Goal: Task Accomplishment & Management: Use online tool/utility

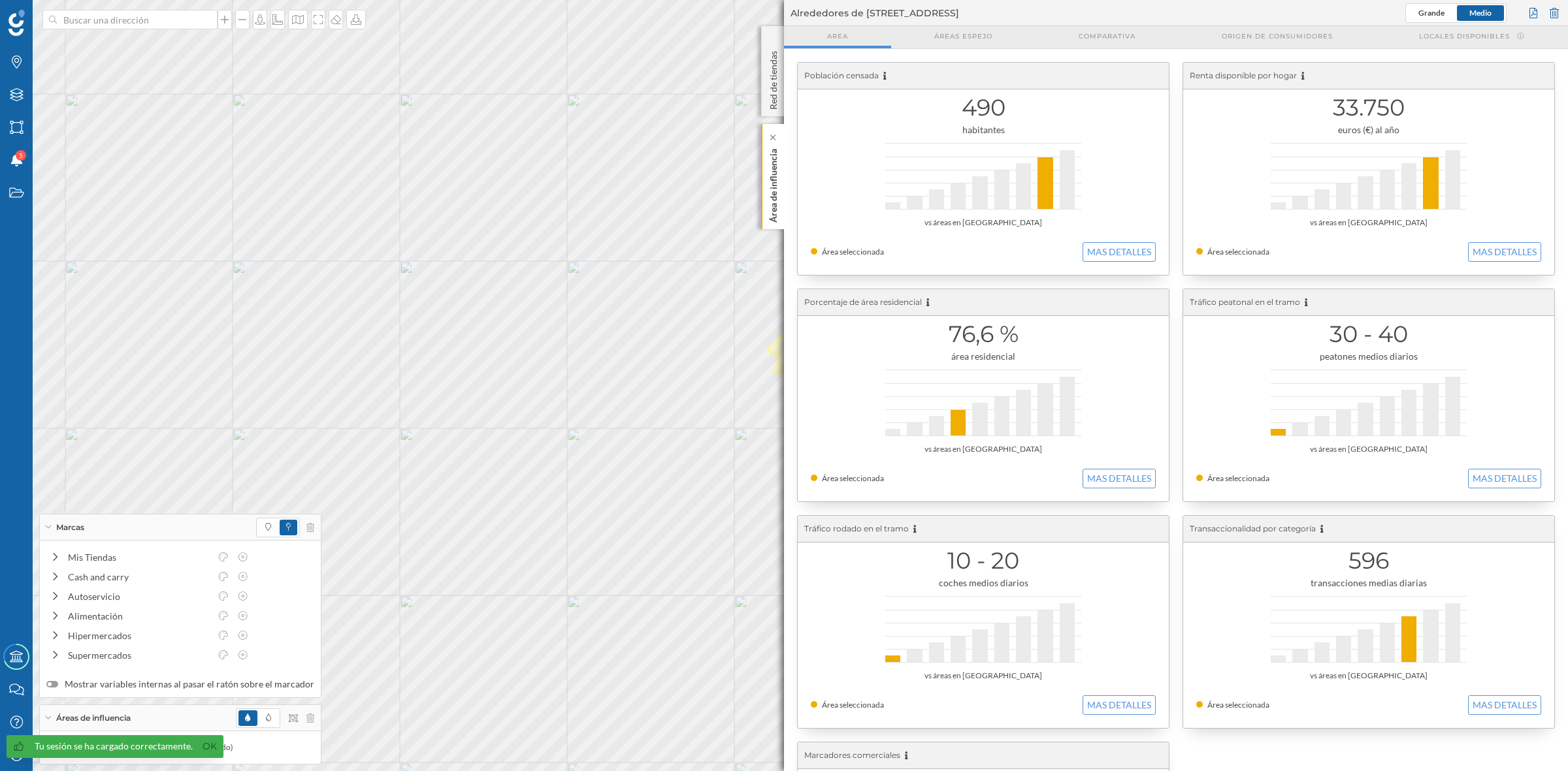
click at [782, 176] on div "Área de influencia" at bounding box center [772, 176] width 23 height 105
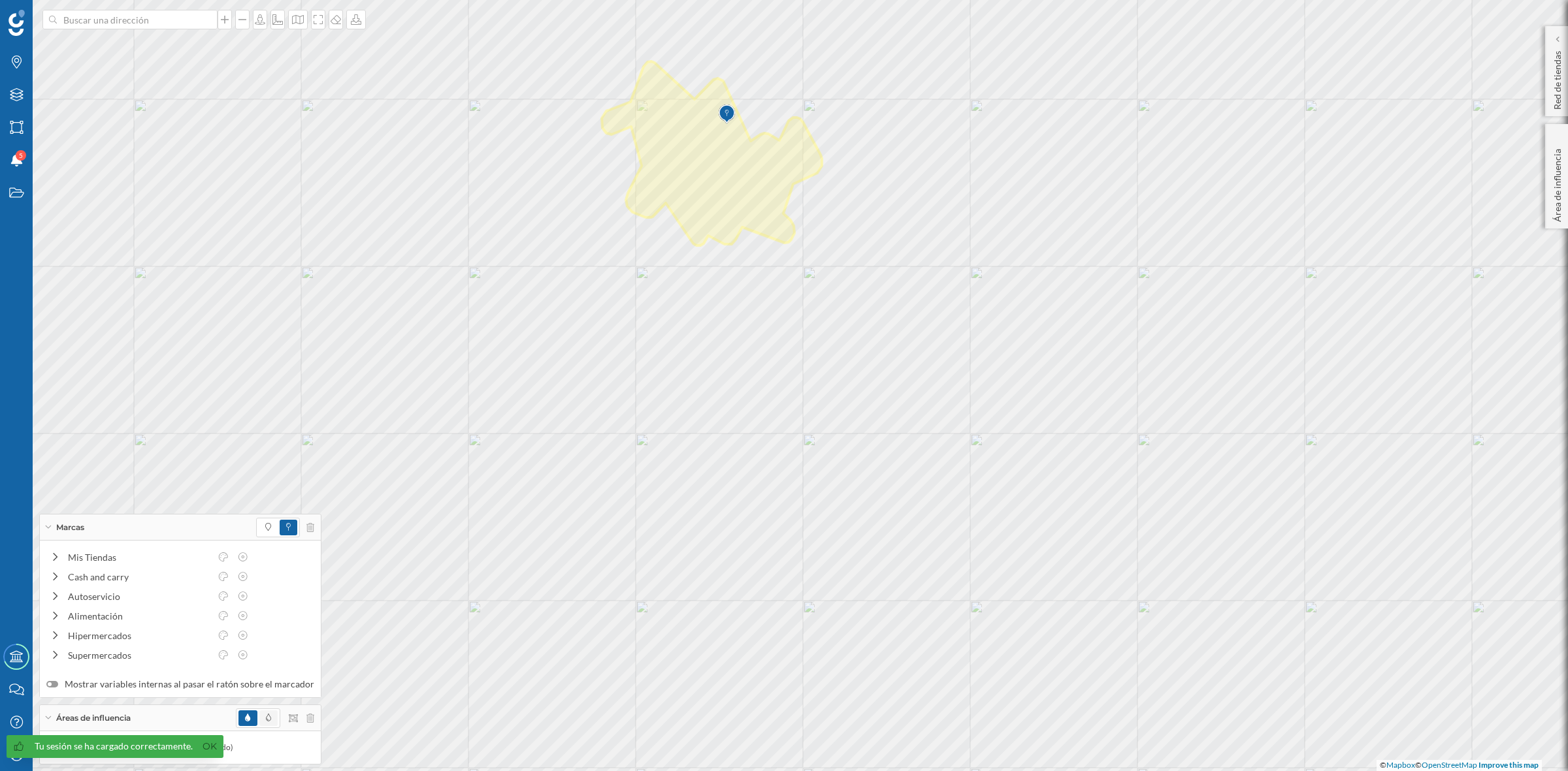
click at [260, 718] on span at bounding box center [269, 719] width 18 height 16
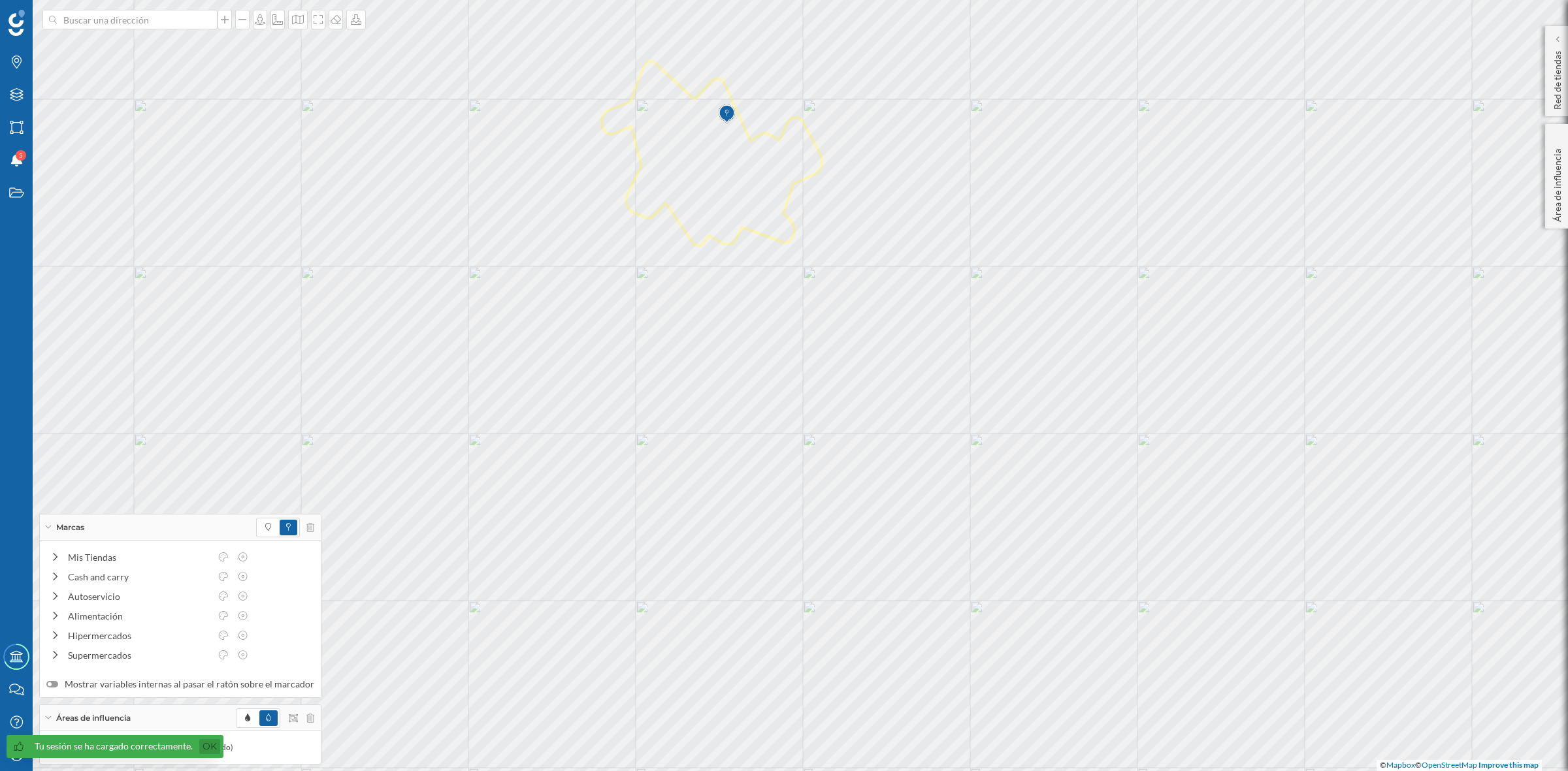
click at [213, 747] on link "Ok" at bounding box center [210, 747] width 21 height 15
click at [277, 750] on icon at bounding box center [281, 747] width 9 height 9
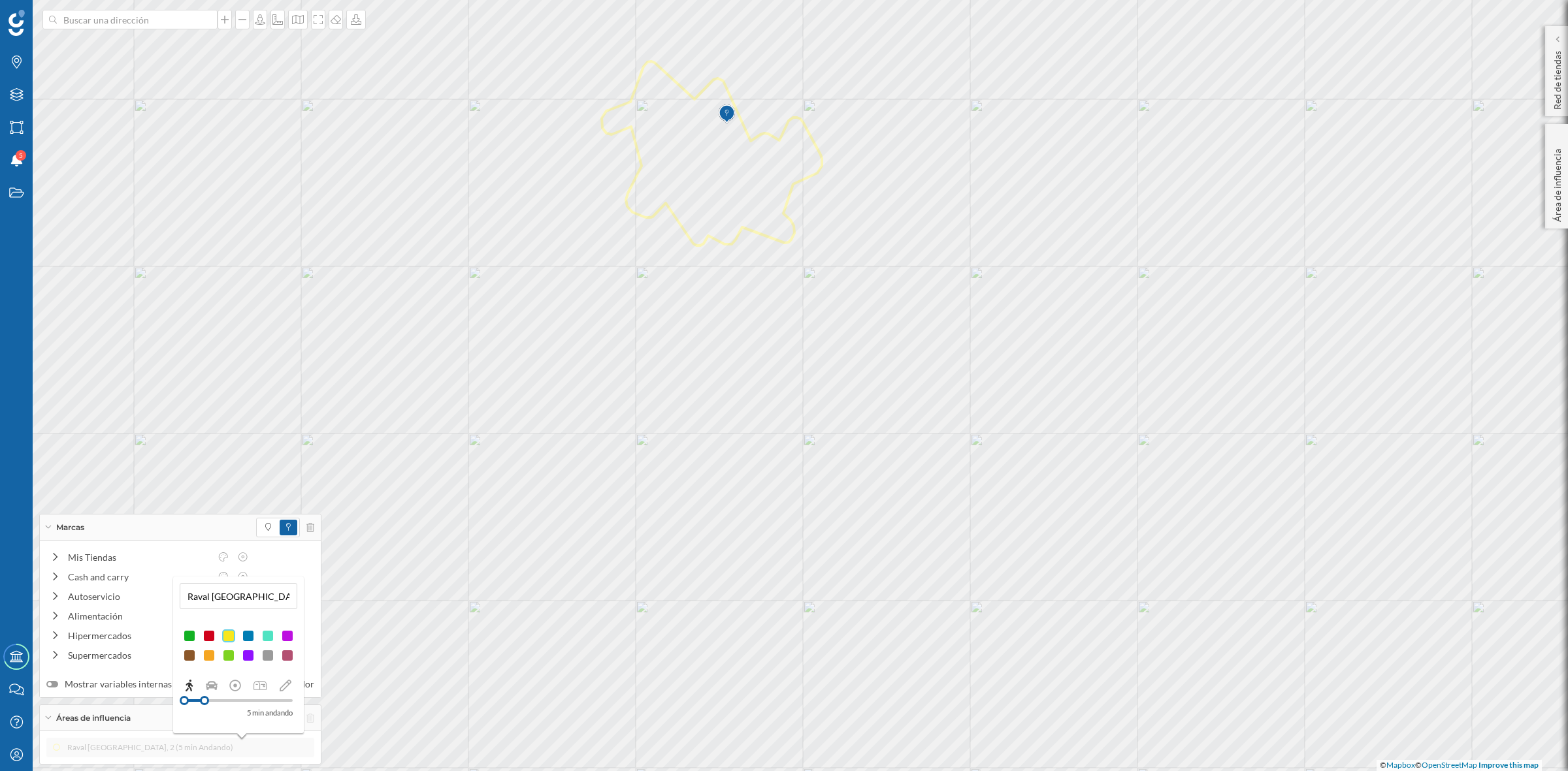
click at [207, 635] on div at bounding box center [209, 636] width 13 height 13
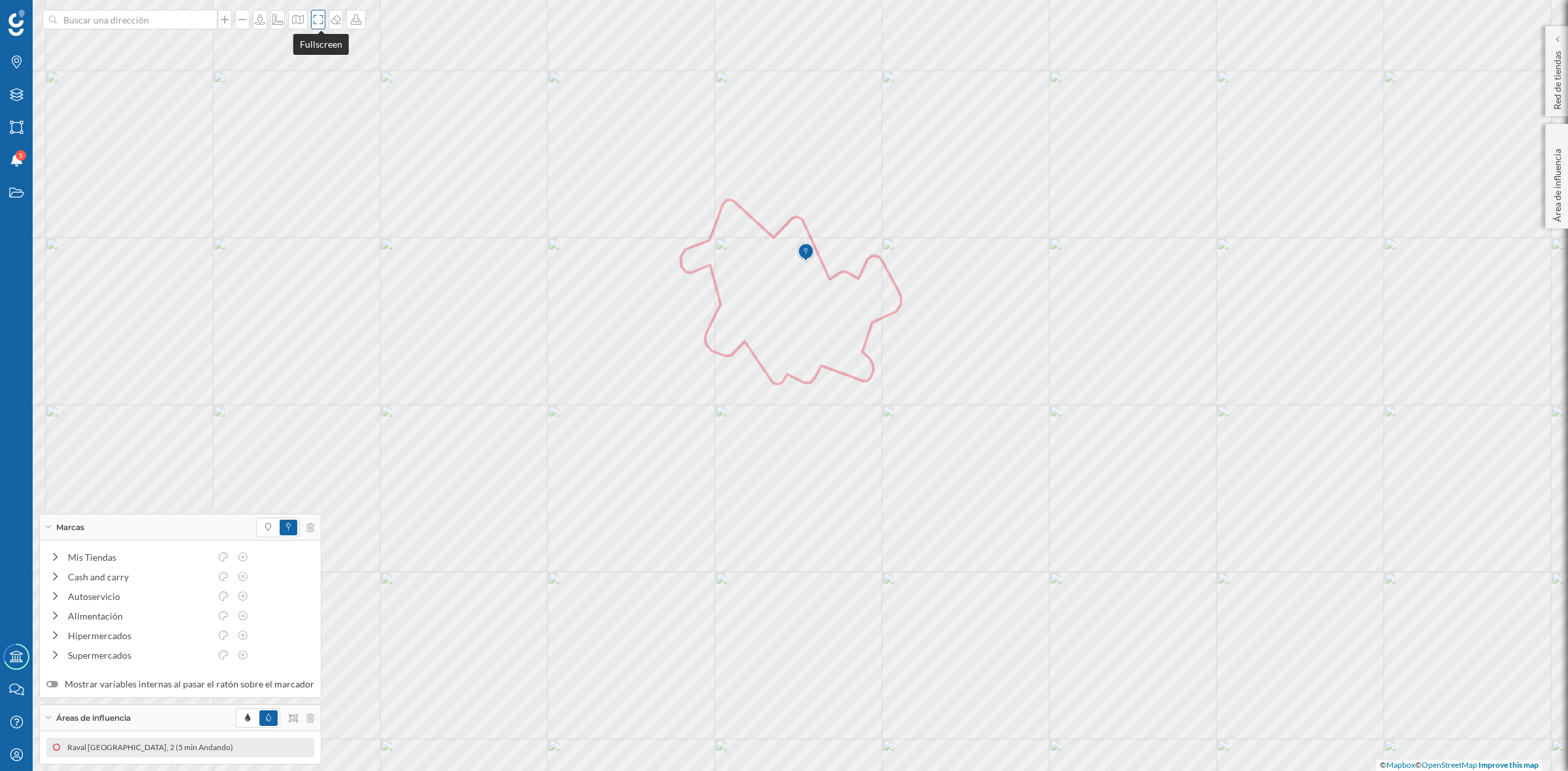
click at [320, 21] on icon at bounding box center [318, 19] width 13 height 10
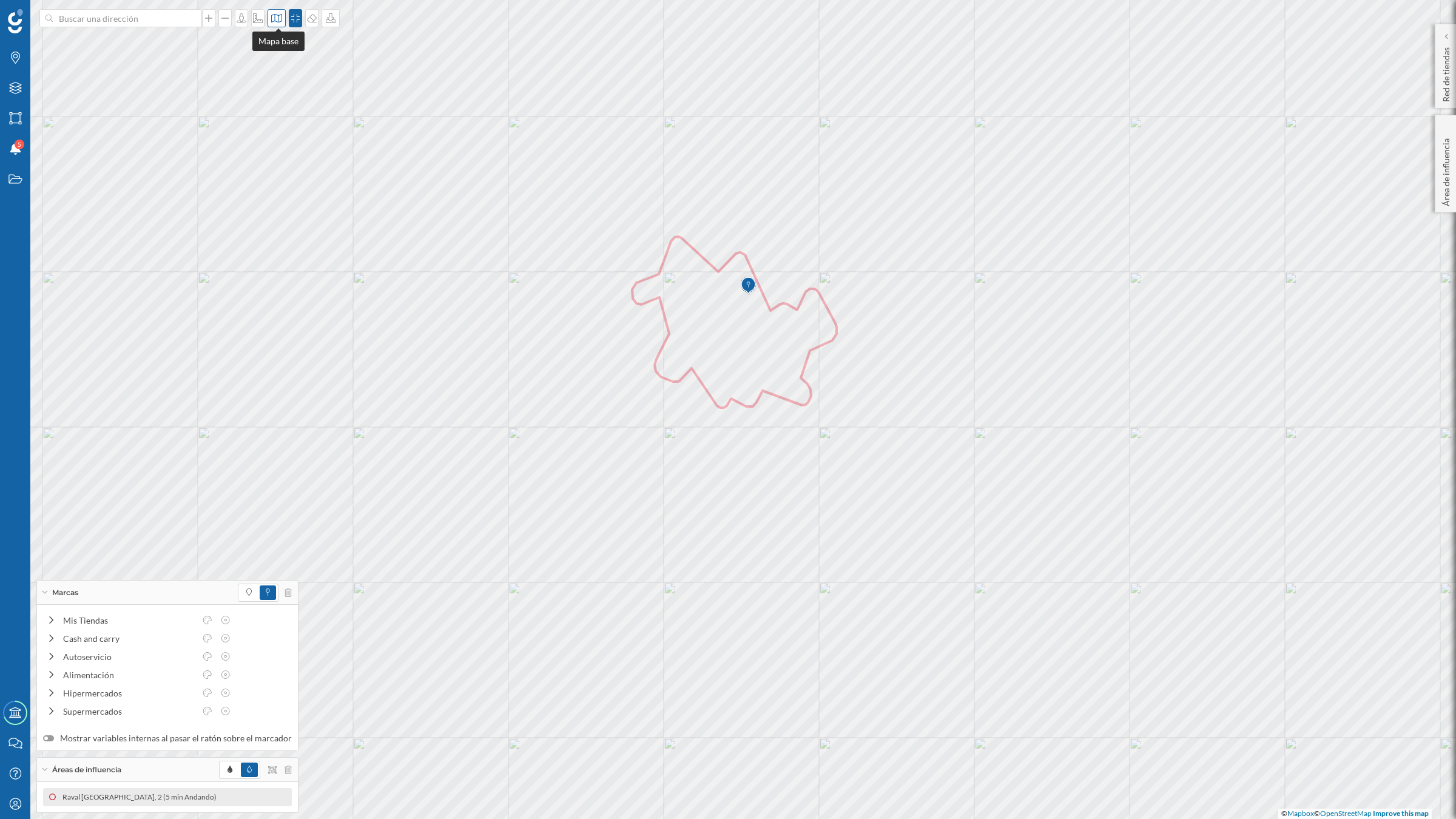
click at [277, 23] on div at bounding box center [276, 18] width 18 height 18
click at [301, 162] on img at bounding box center [294, 170] width 36 height 42
click at [277, 15] on icon at bounding box center [276, 18] width 11 height 8
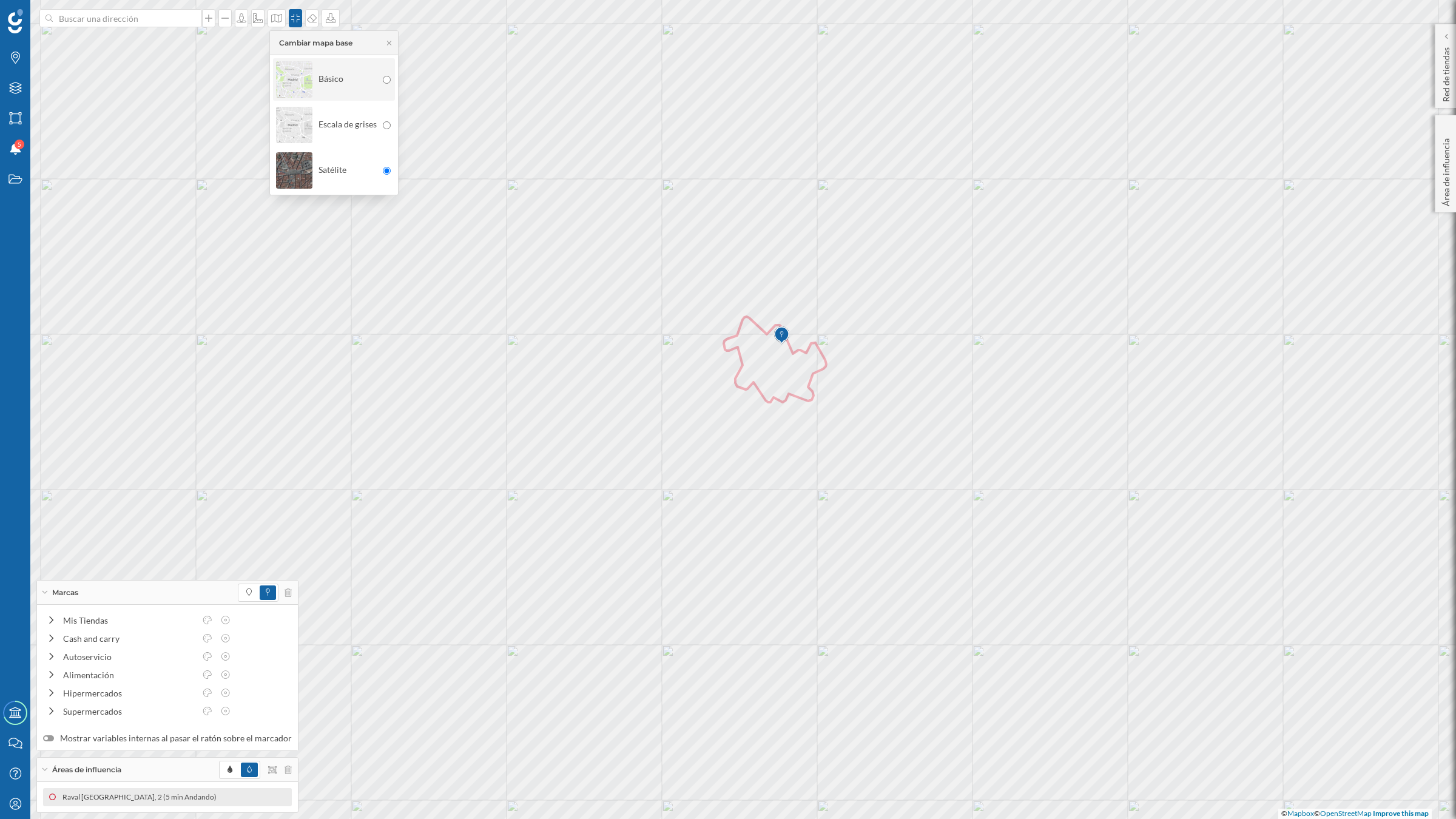
click at [289, 80] on img at bounding box center [294, 79] width 36 height 42
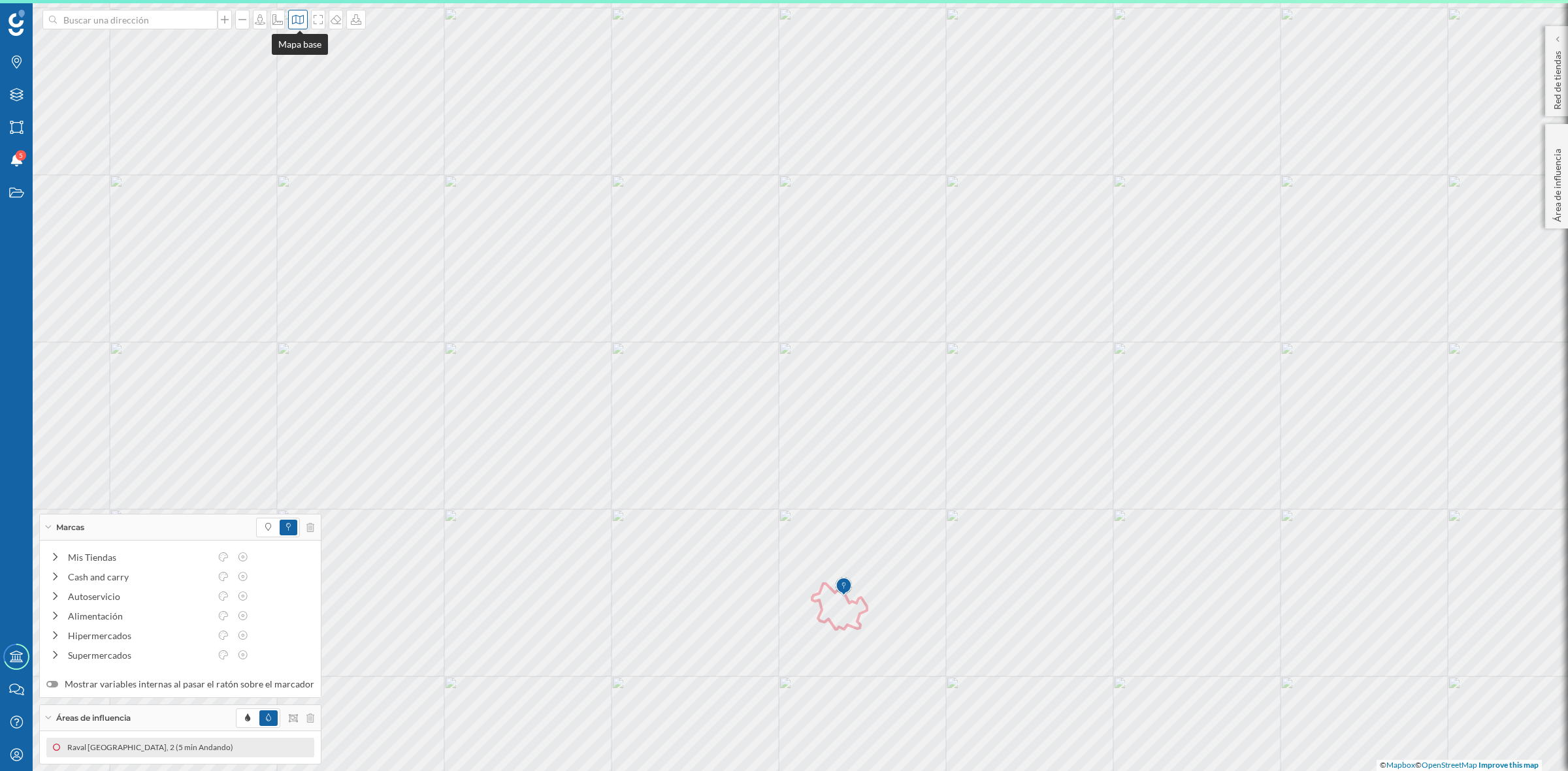
click at [294, 16] on icon at bounding box center [297, 19] width 13 height 10
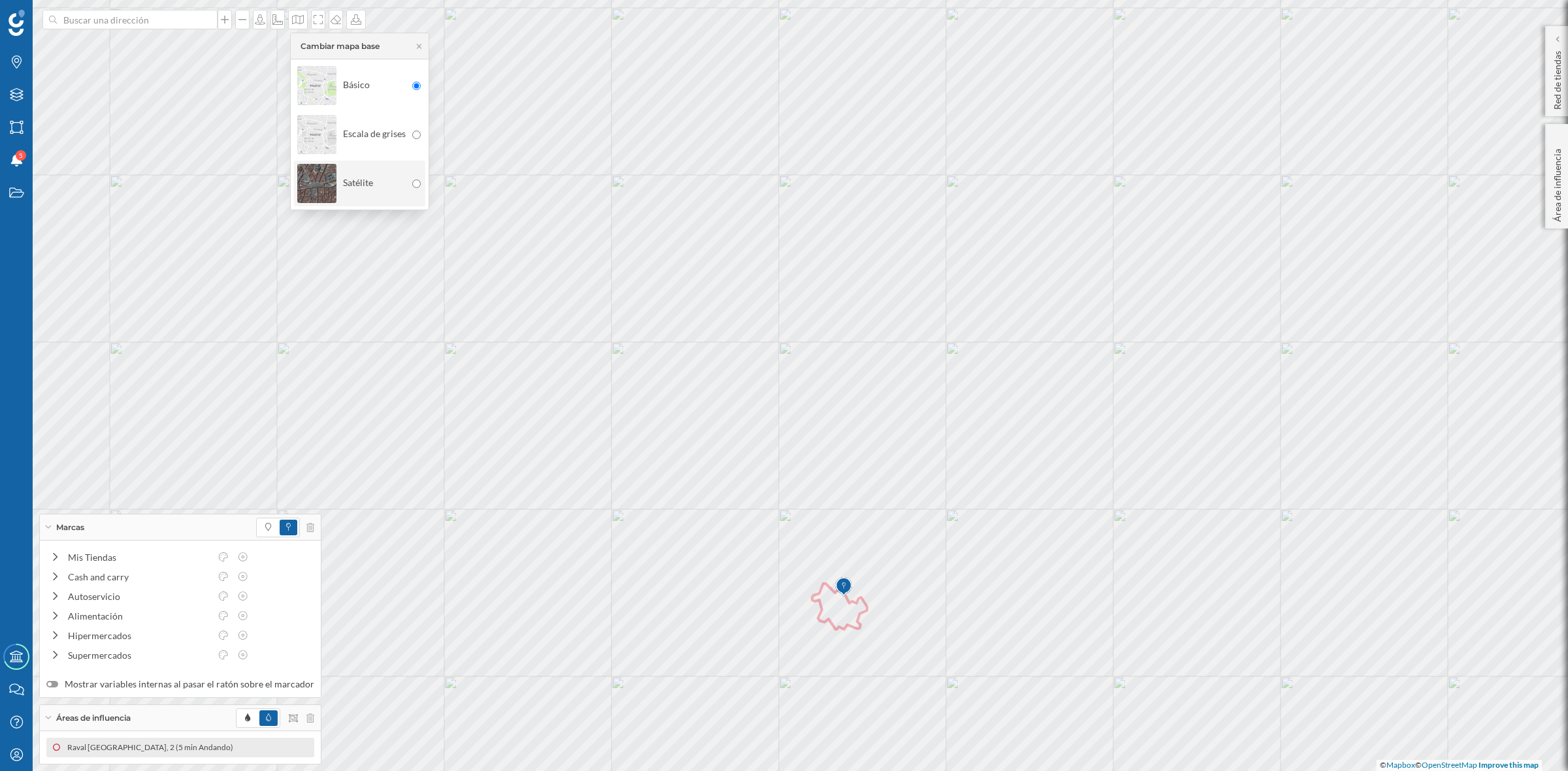
click at [311, 191] on img at bounding box center [317, 183] width 39 height 46
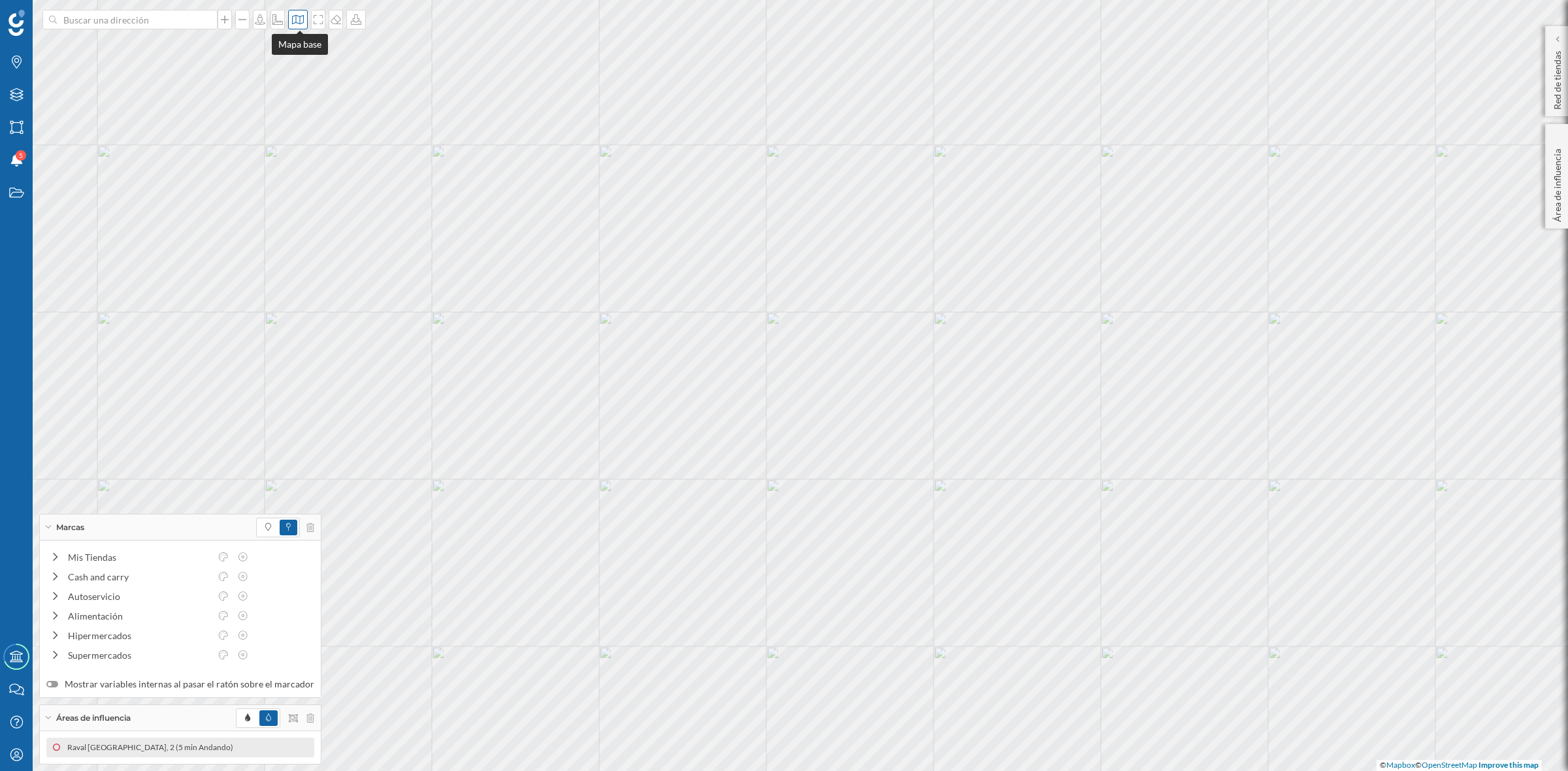
click at [297, 20] on icon at bounding box center [297, 19] width 13 height 10
click at [309, 83] on img at bounding box center [317, 85] width 39 height 46
click at [302, 19] on icon at bounding box center [297, 19] width 13 height 10
click at [321, 181] on img at bounding box center [317, 183] width 39 height 46
click at [299, 20] on icon at bounding box center [297, 19] width 13 height 10
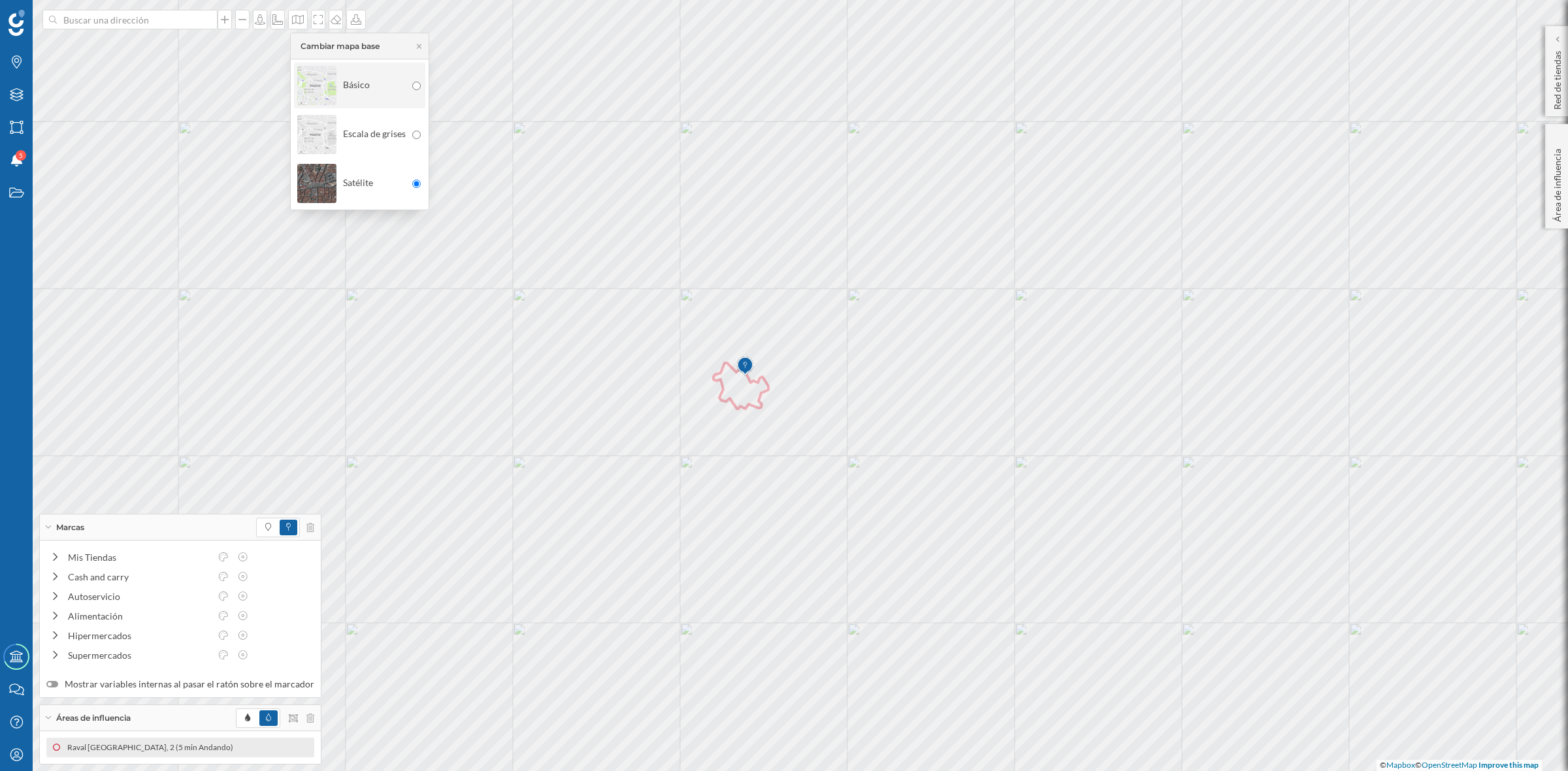
click at [310, 92] on img at bounding box center [317, 85] width 39 height 46
click at [9, 88] on icon "Capas" at bounding box center [17, 95] width 16 height 13
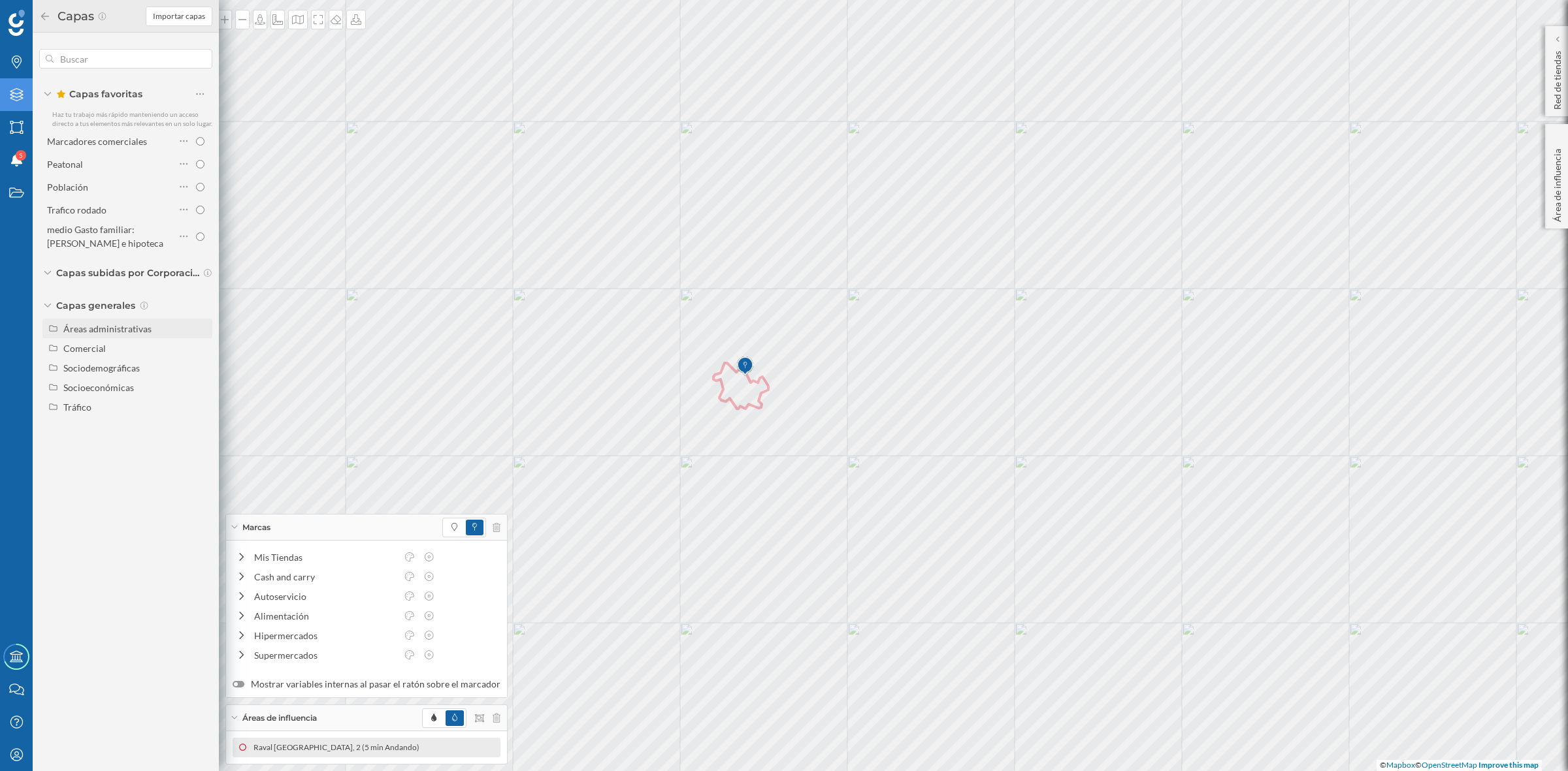
click at [110, 335] on div "Áreas administrativas" at bounding box center [127, 329] width 170 height 19
click at [200, 389] on input "Municipio" at bounding box center [204, 387] width 9 height 9
radio input "true"
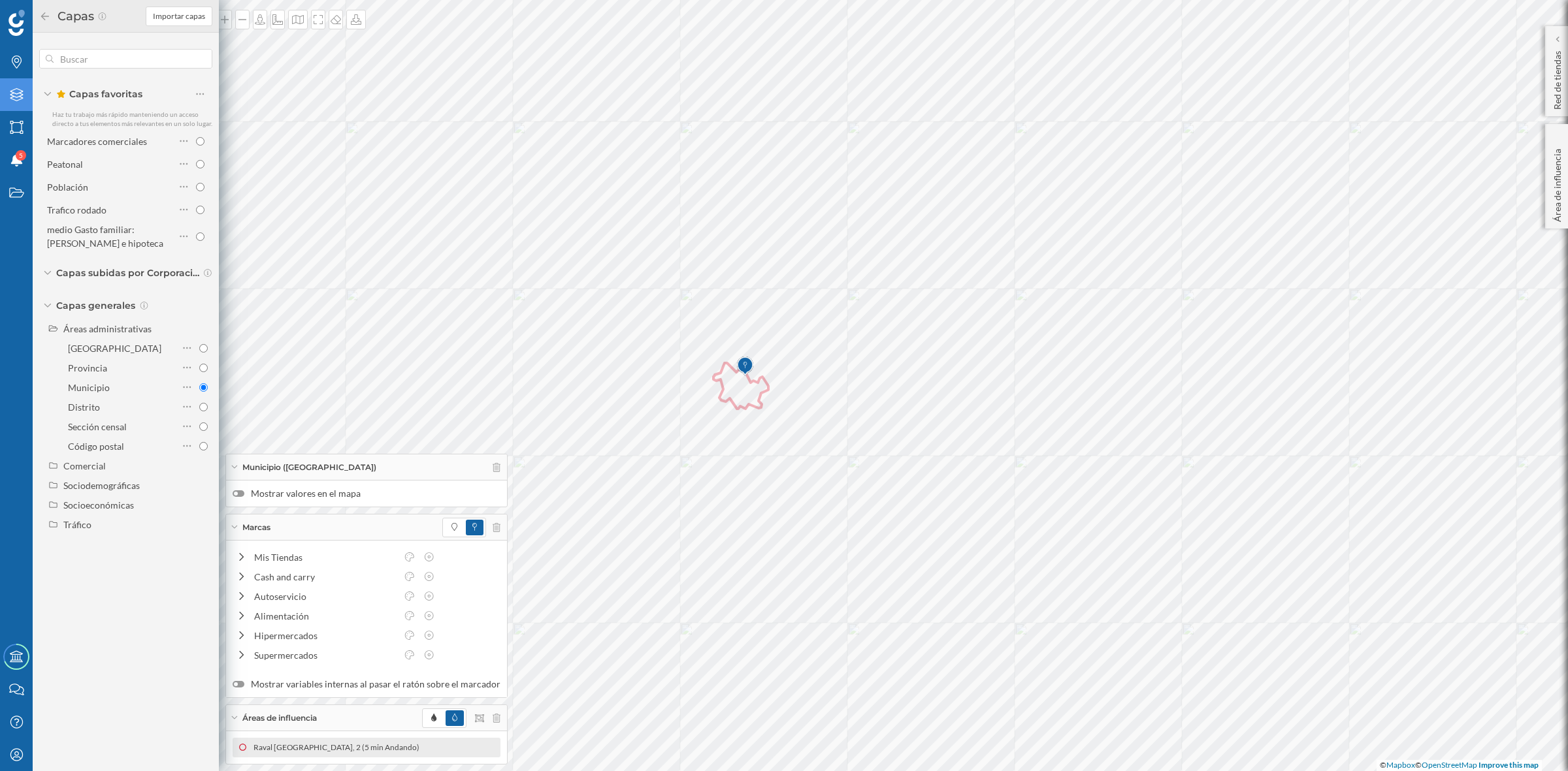
click at [240, 494] on div at bounding box center [238, 494] width 12 height 6
click at [0, 0] on input "Mostrar valores en el mapa" at bounding box center [0, 0] width 0 height 0
click at [294, 743] on div "Raval [GEOGRAPHIC_DATA], 2 (5 min Andando)" at bounding box center [339, 748] width 172 height 13
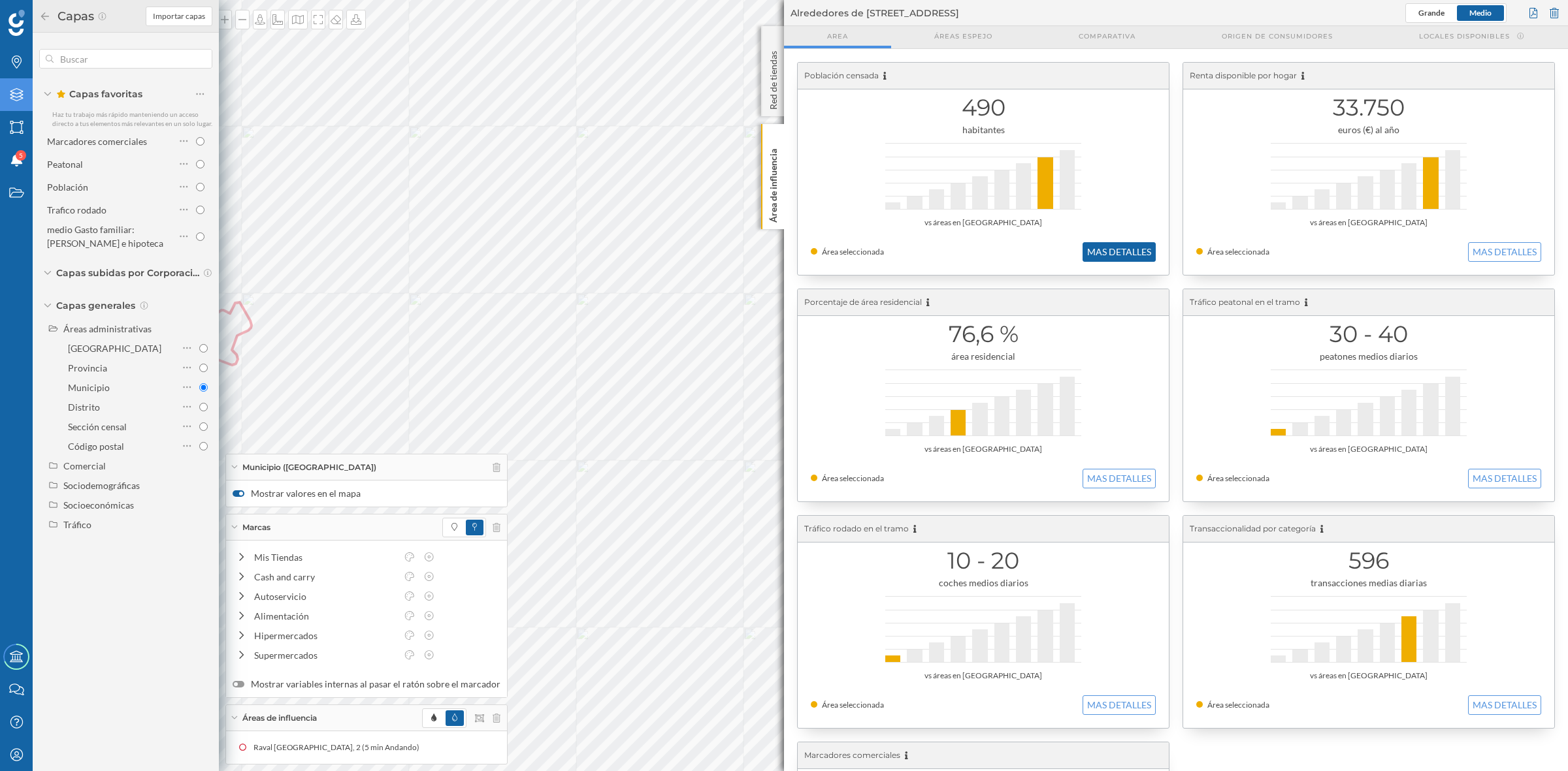
click at [1138, 245] on button "MAS DETALLES" at bounding box center [1118, 252] width 73 height 19
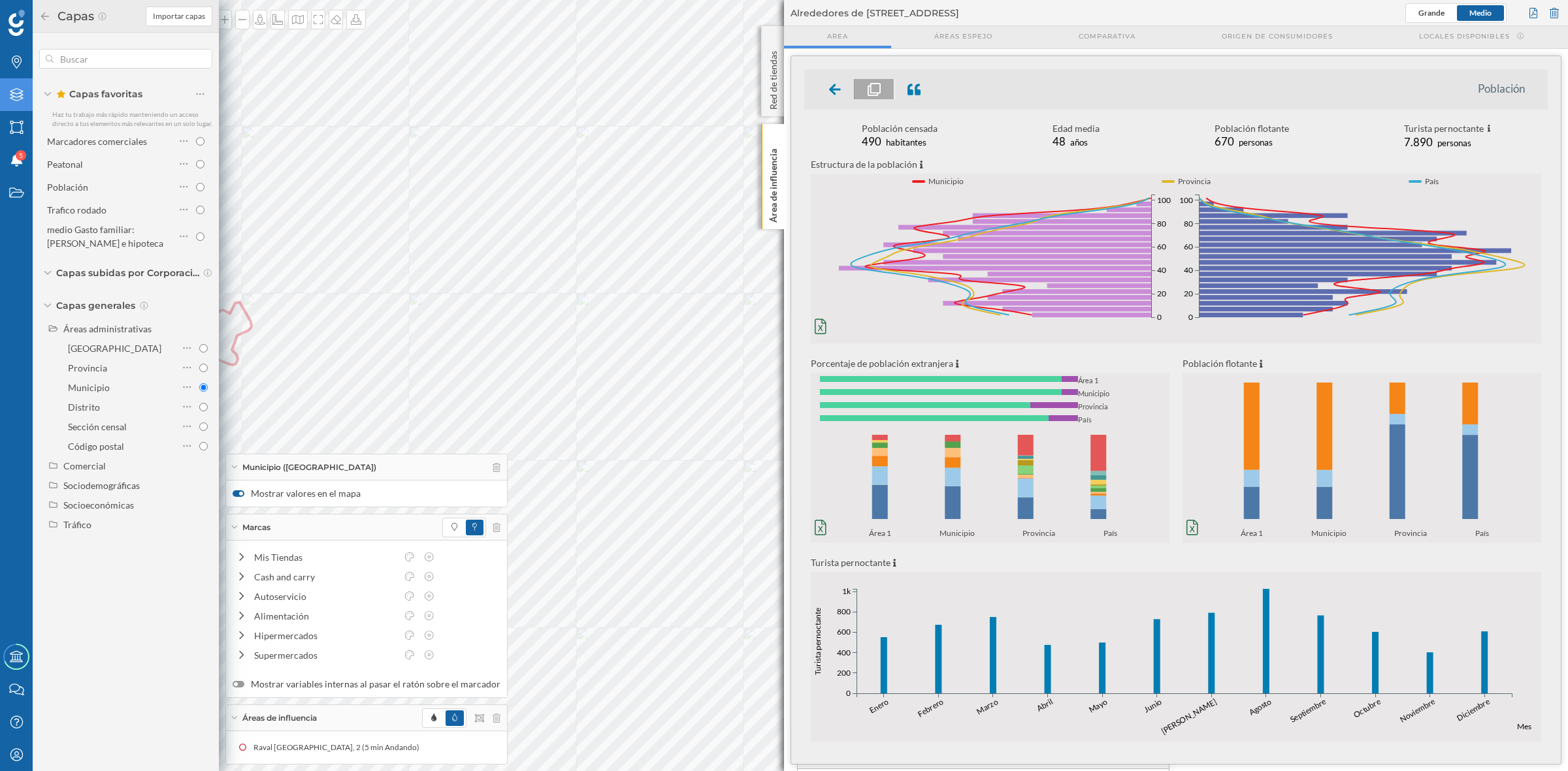
scroll to position [203, 0]
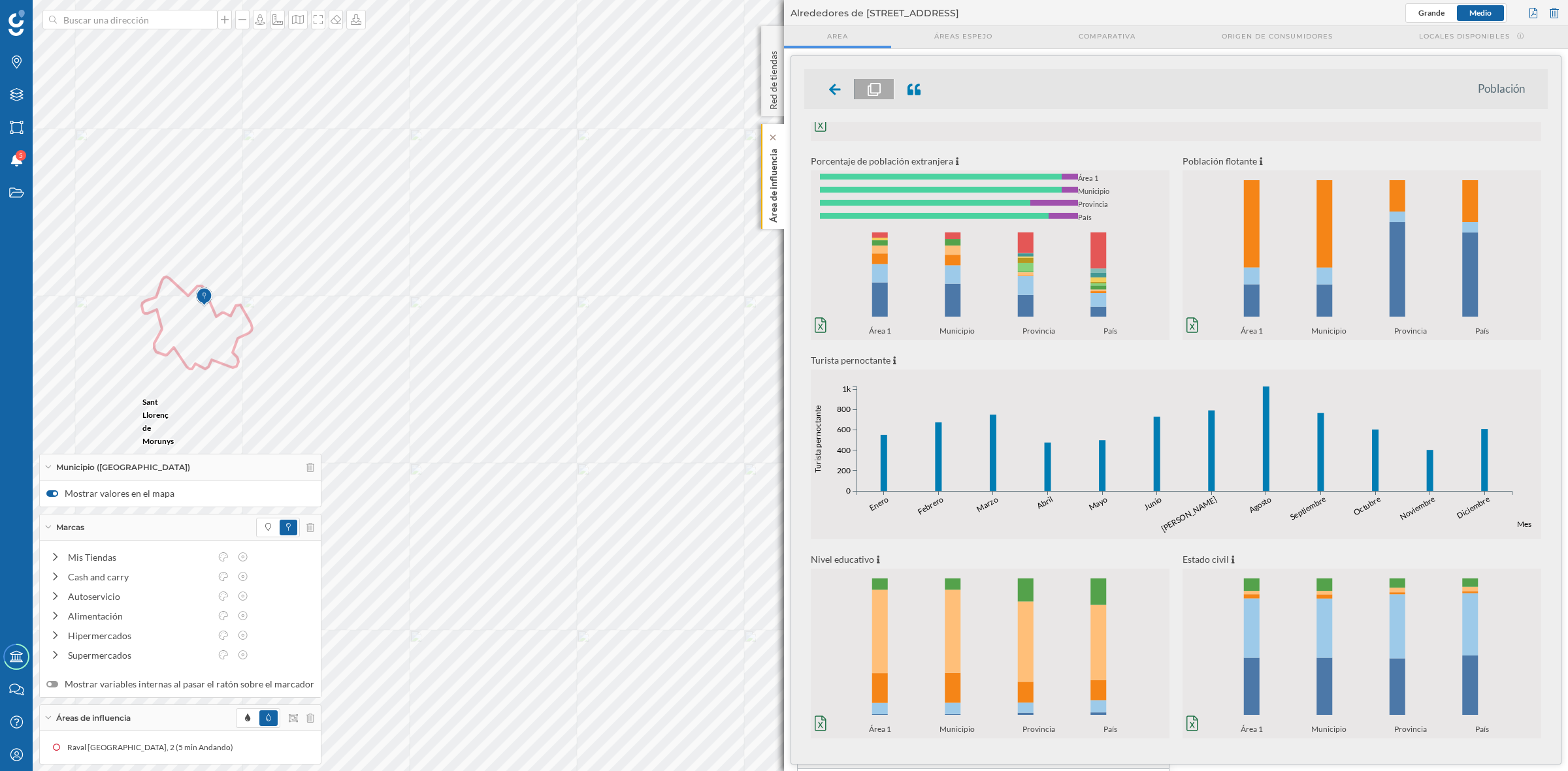
click at [776, 195] on p "Área de influencia" at bounding box center [774, 183] width 13 height 79
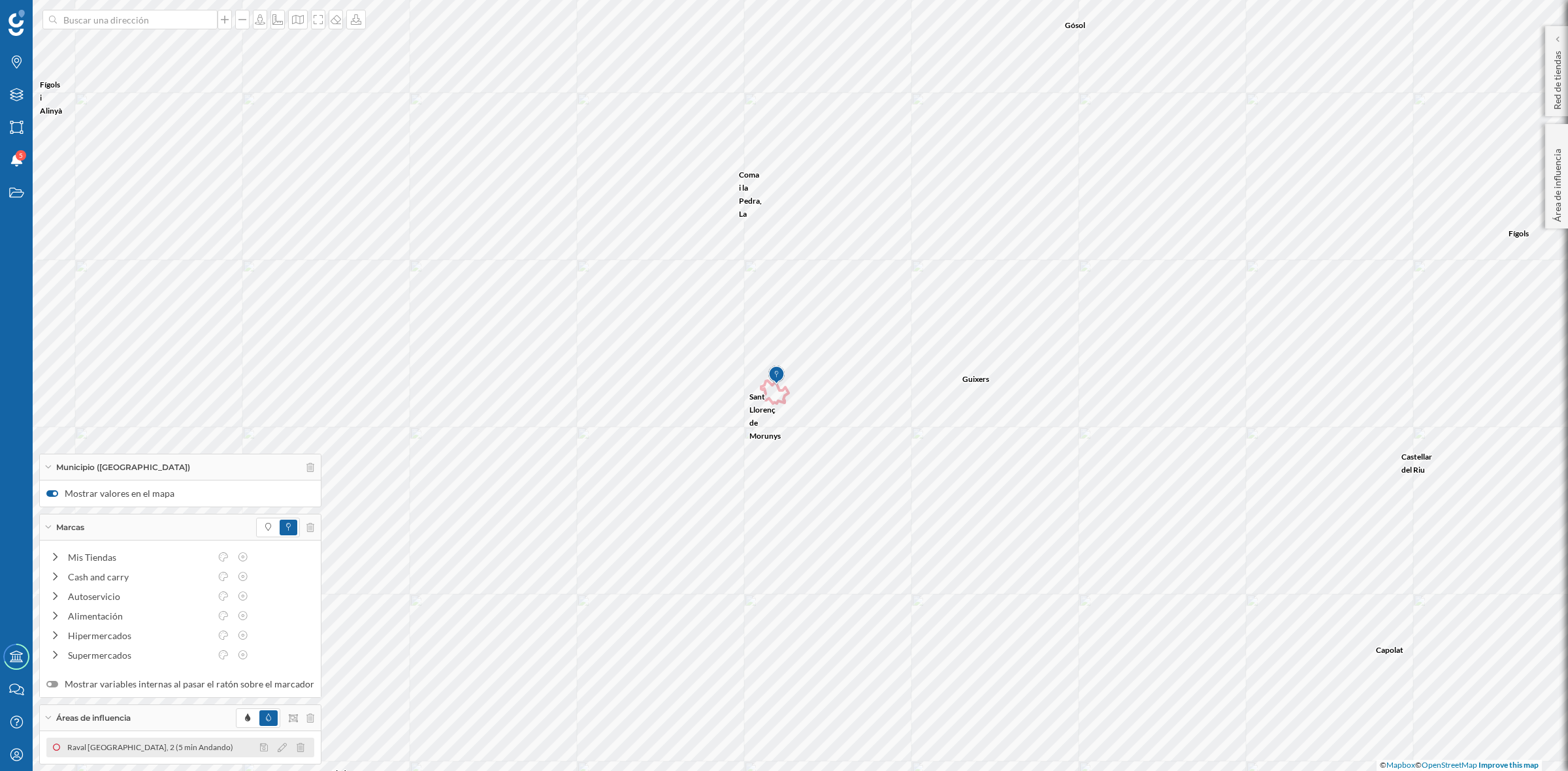
click at [192, 755] on div "Raval [GEOGRAPHIC_DATA], 2 (5 min Andando)" at bounding box center [180, 748] width 268 height 19
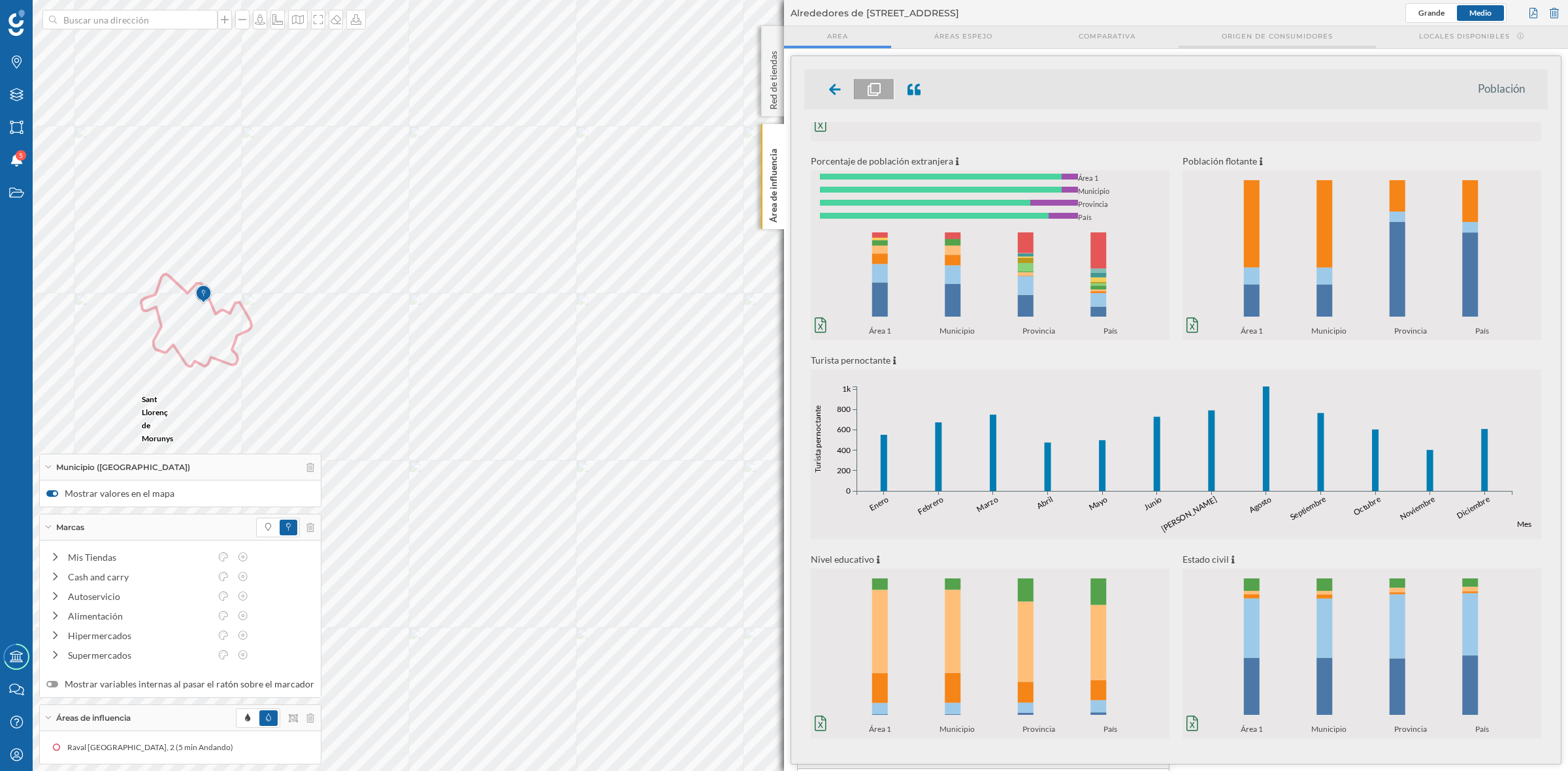
click at [1235, 37] on span "Origen de consumidores" at bounding box center [1277, 36] width 111 height 10
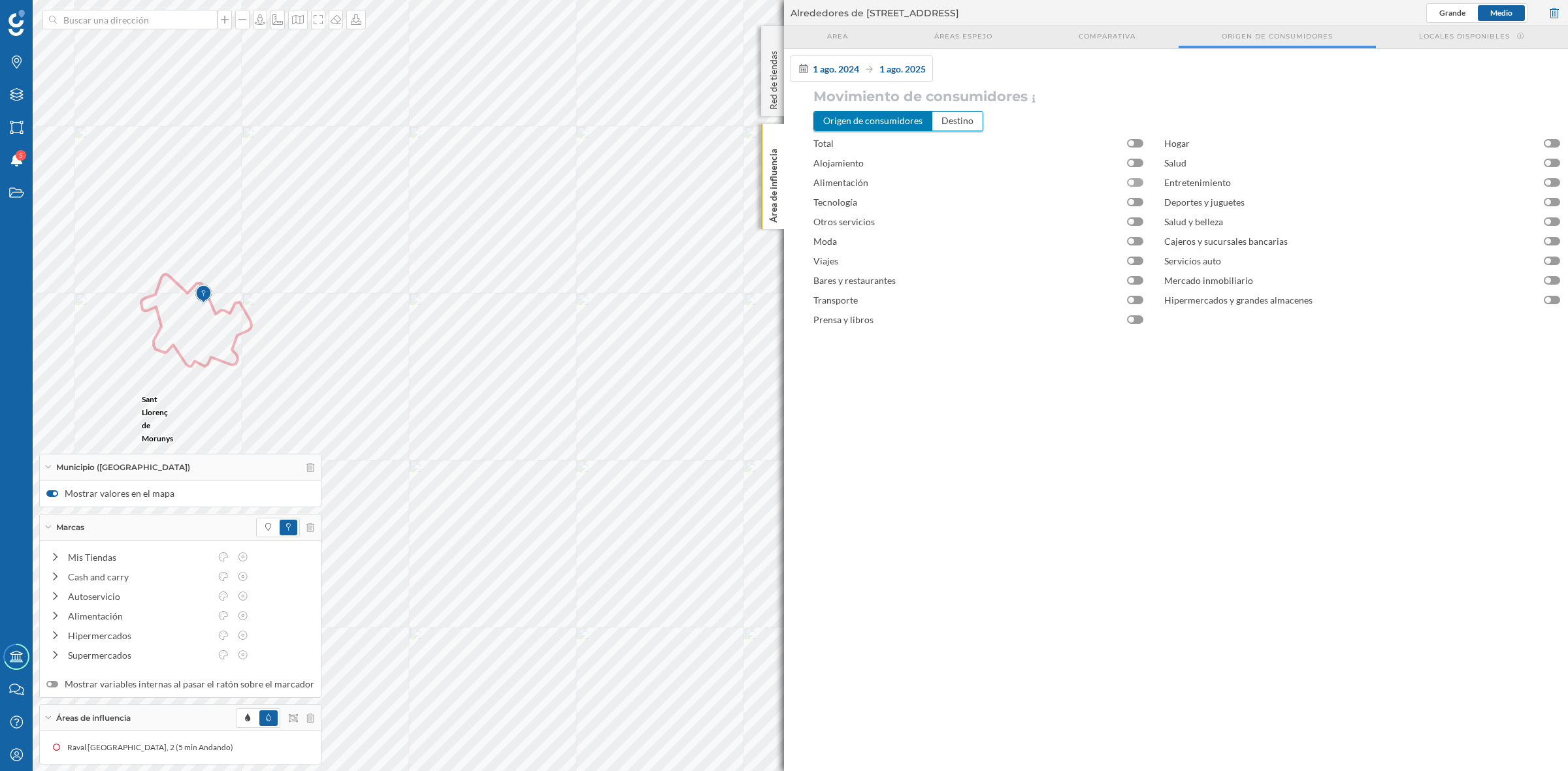
click at [1138, 182] on div at bounding box center [1135, 182] width 16 height 9
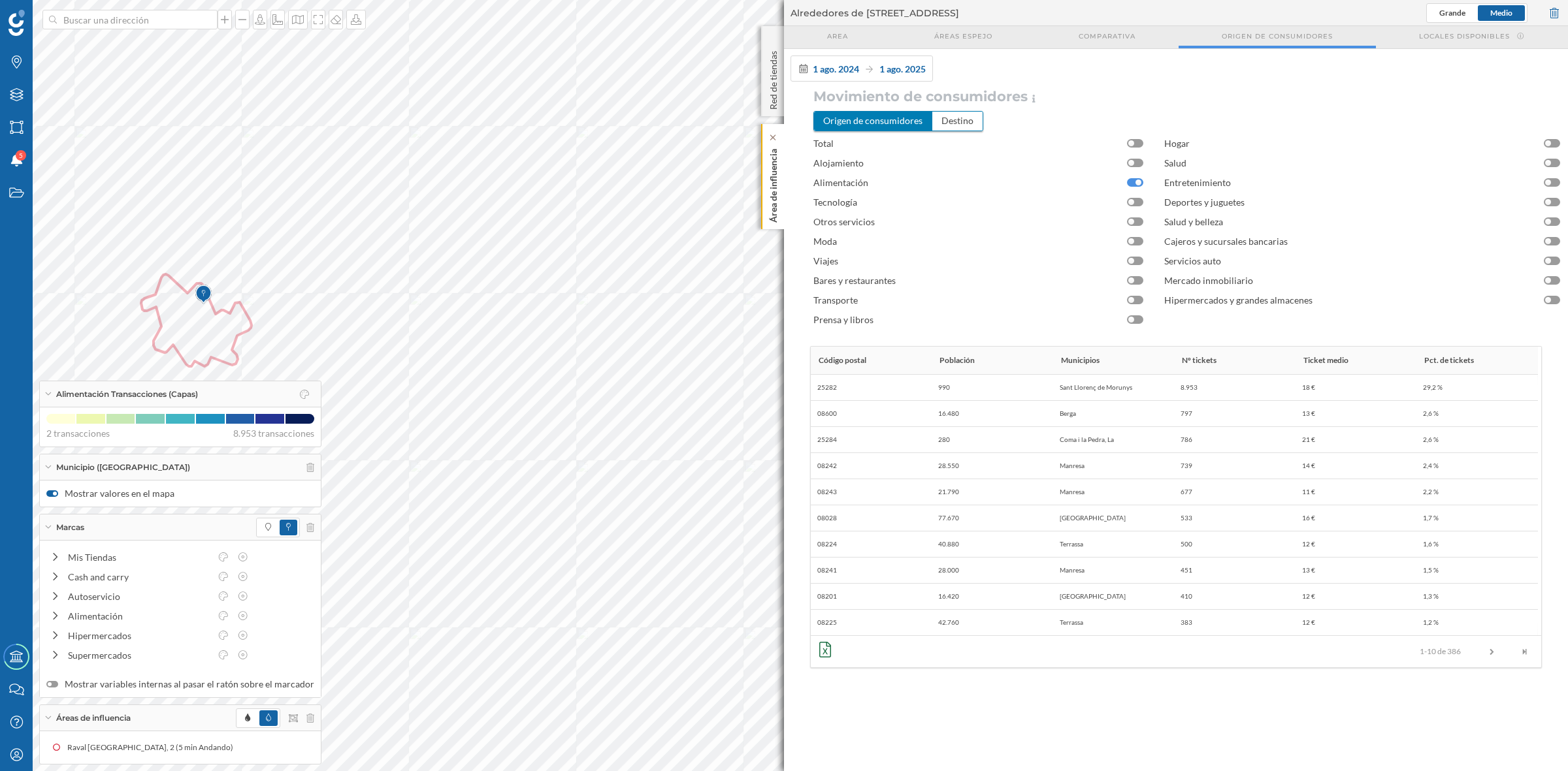
click at [775, 188] on p "Área de influencia" at bounding box center [774, 183] width 13 height 79
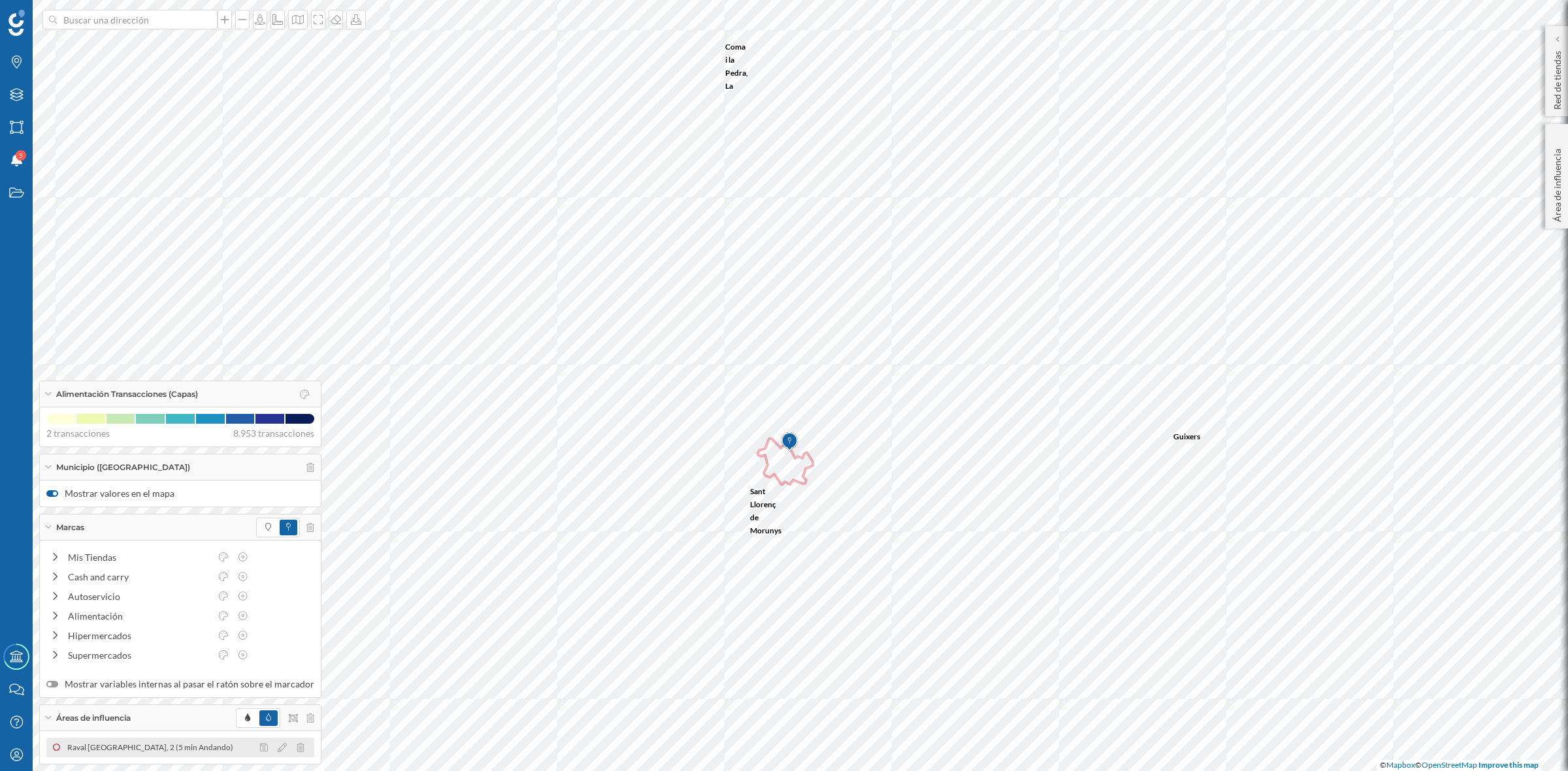
click at [192, 751] on div "Raval [GEOGRAPHIC_DATA], 2 (5 min Andando)" at bounding box center [153, 748] width 172 height 13
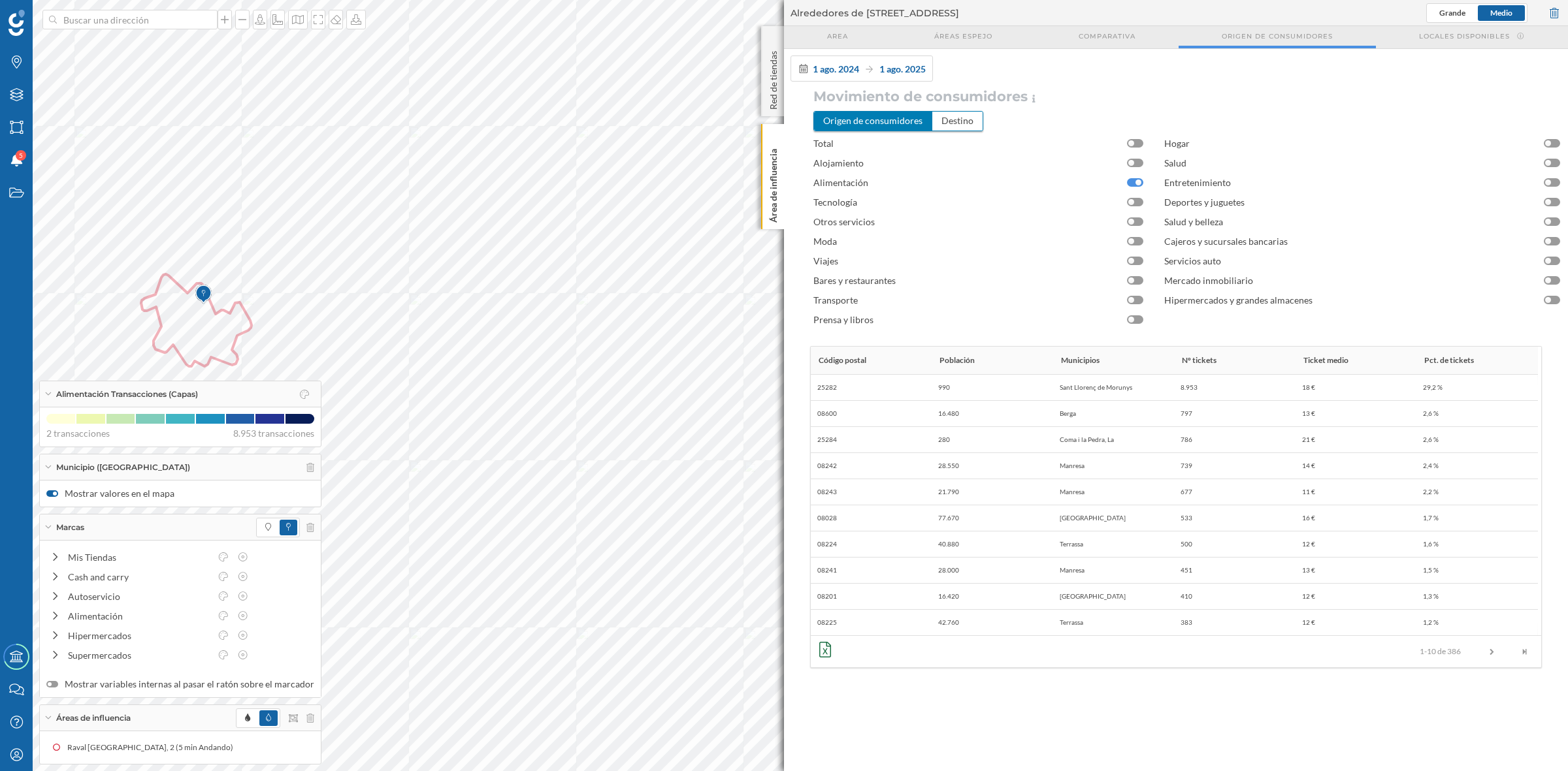
click at [1132, 187] on div at bounding box center [1135, 182] width 16 height 9
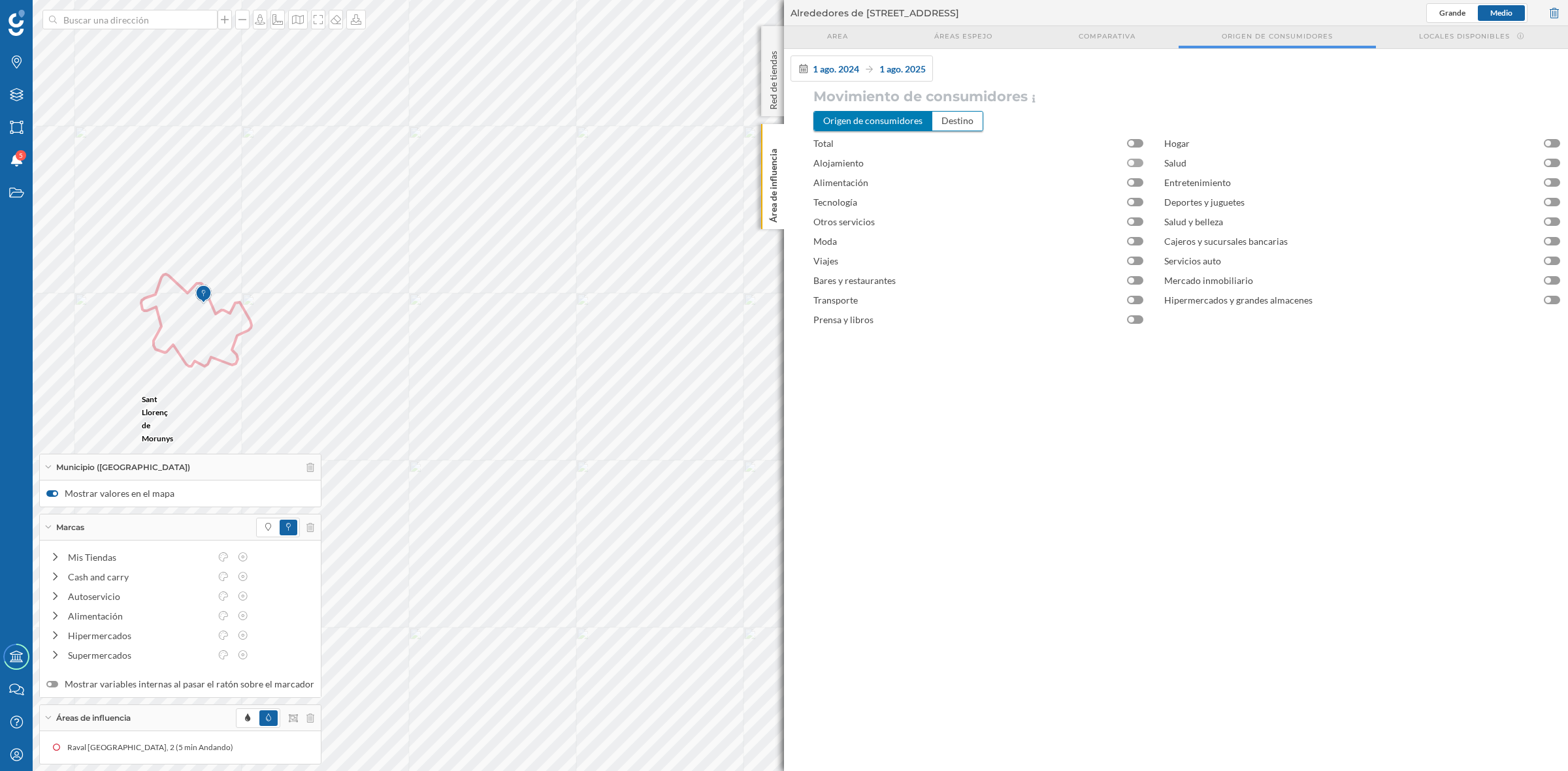
click at [1137, 167] on div at bounding box center [1135, 163] width 16 height 9
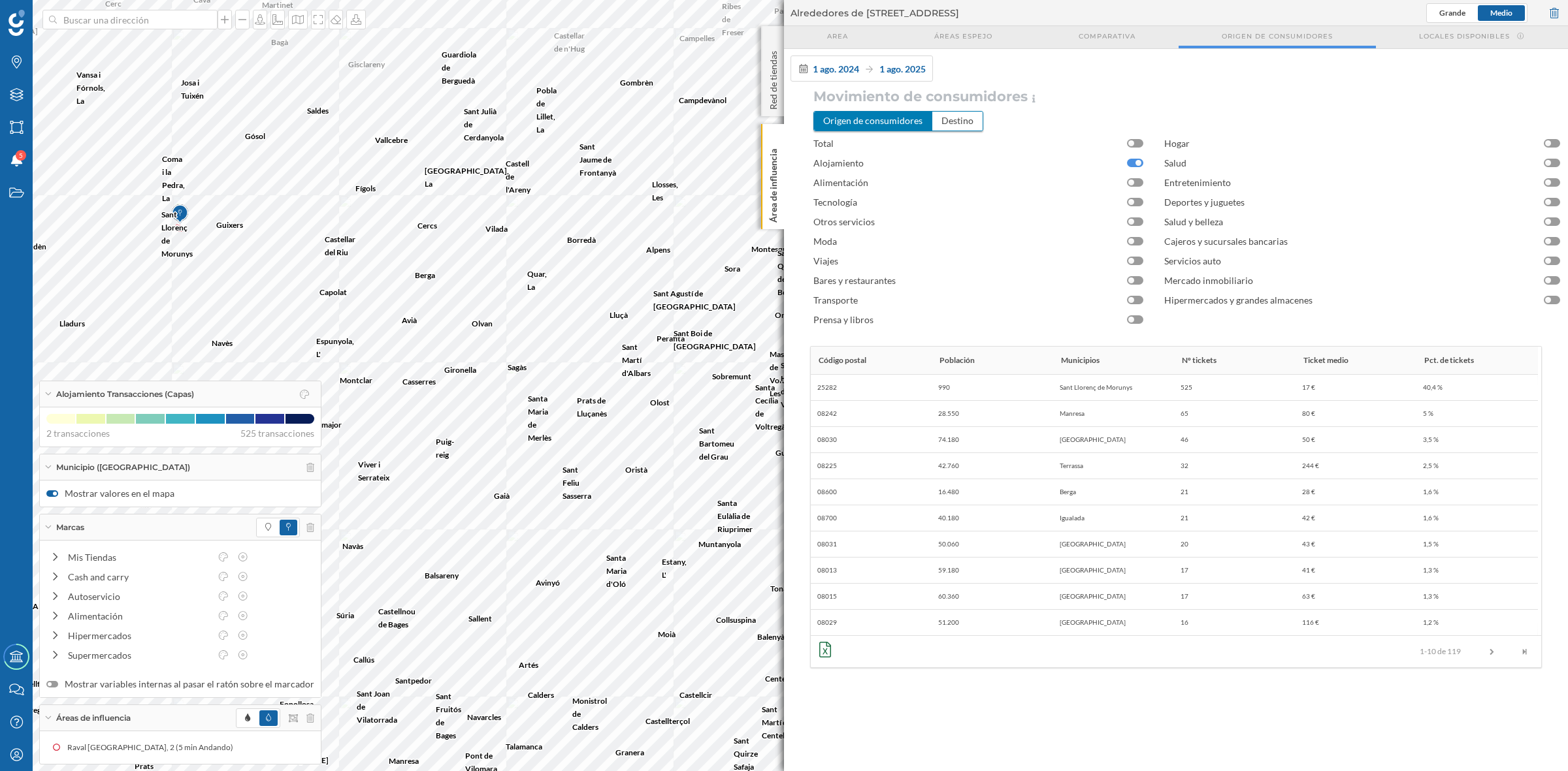
click at [1131, 168] on div at bounding box center [1135, 163] width 16 height 9
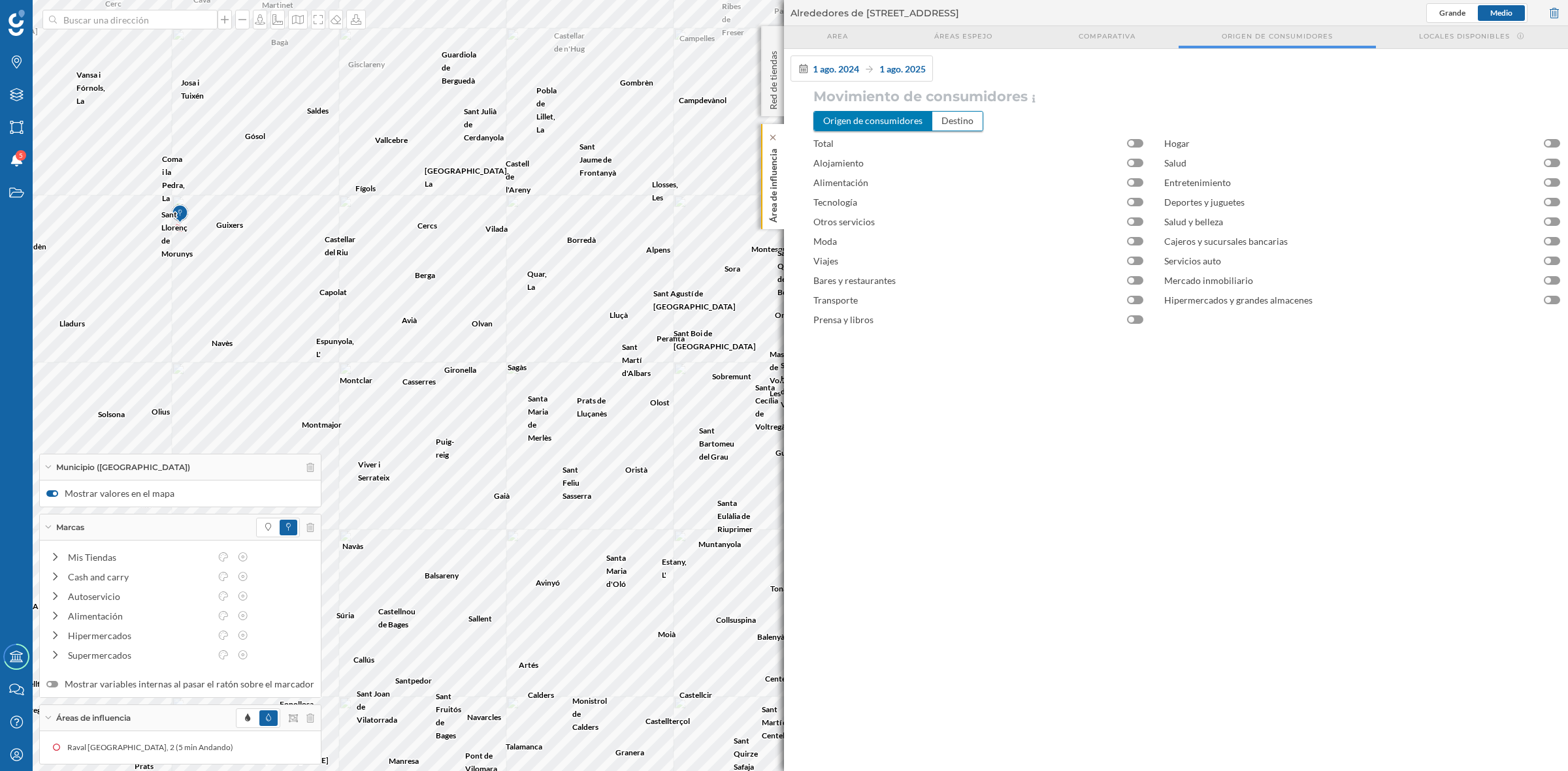
click at [770, 201] on p "Área de influencia" at bounding box center [774, 183] width 13 height 79
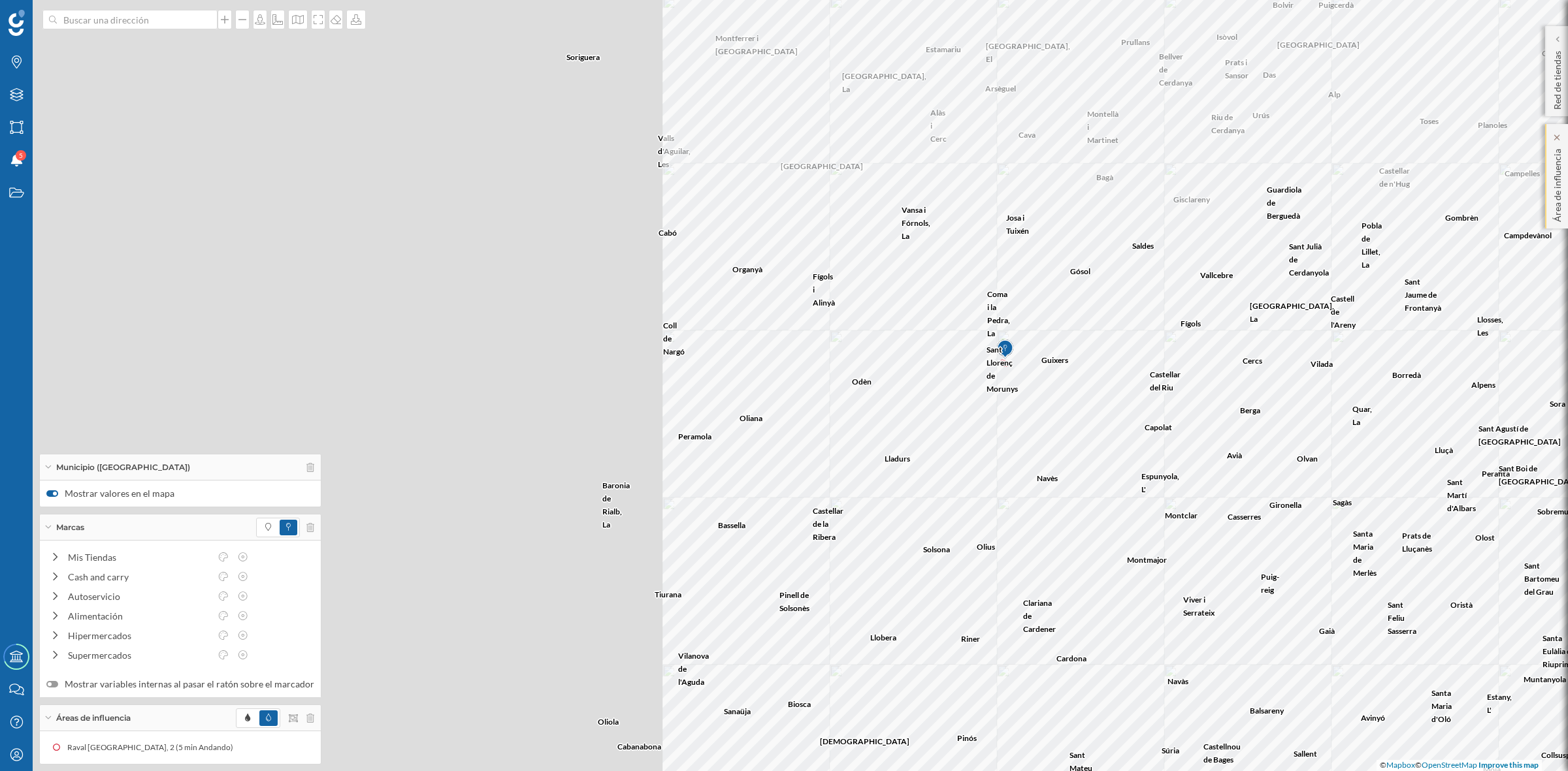
click at [1037, 0] on div at bounding box center [1037, 0] width 0 height 0
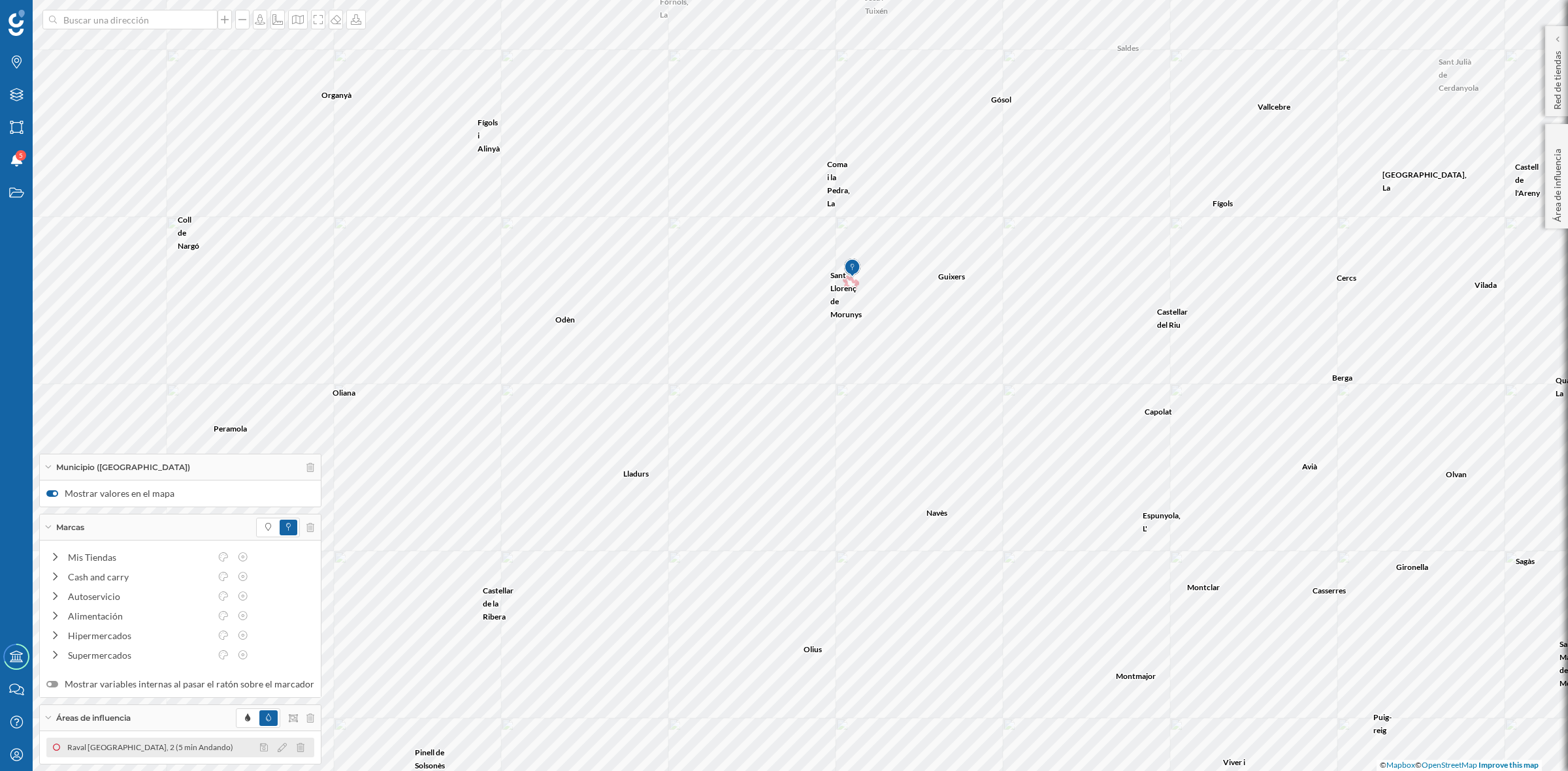
click at [105, 751] on div "Raval [GEOGRAPHIC_DATA], 2 (5 min Andando)" at bounding box center [153, 748] width 172 height 13
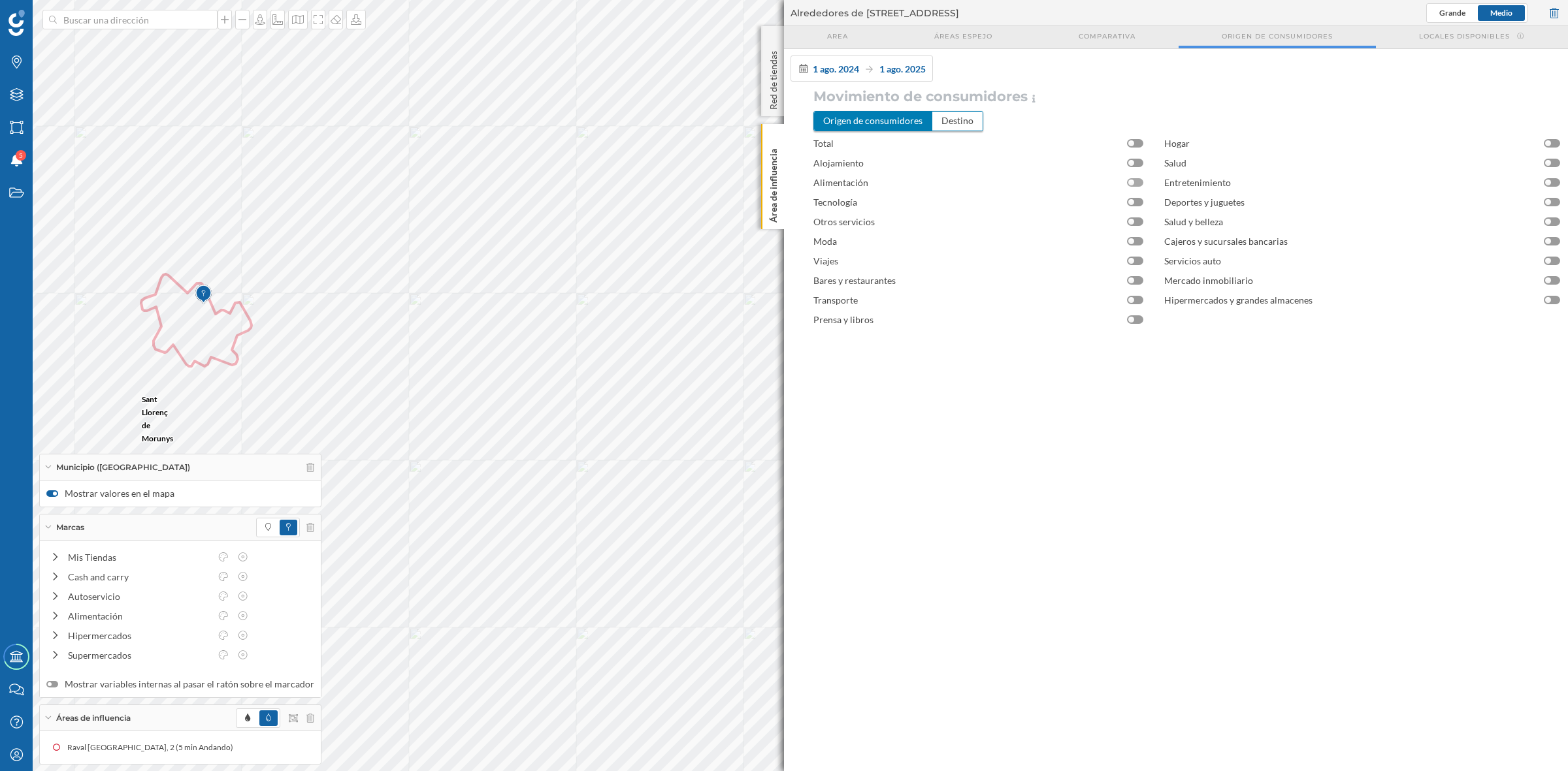
click at [1138, 181] on div at bounding box center [1135, 182] width 16 height 9
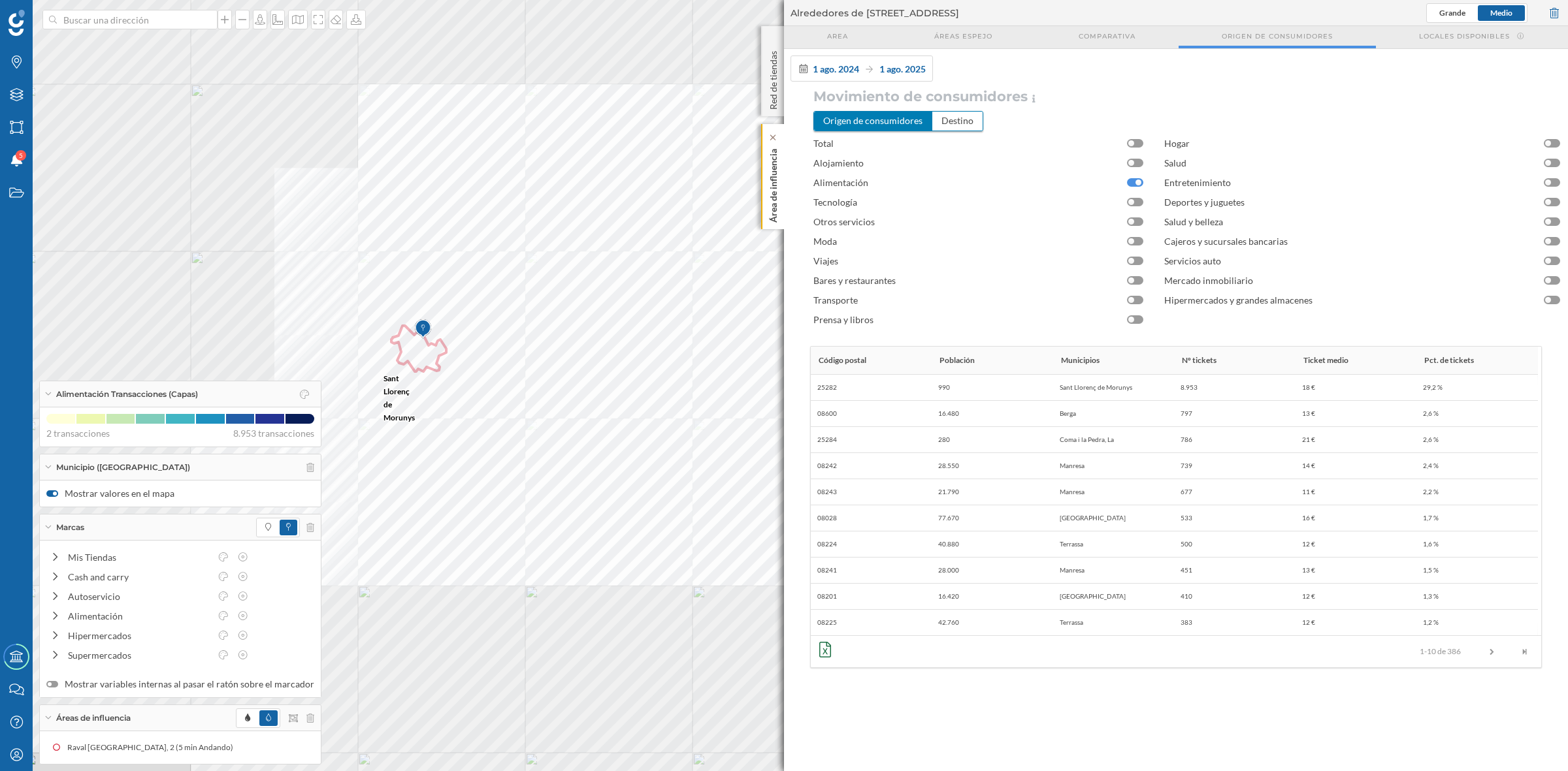
click at [778, 184] on p "Área de influencia" at bounding box center [774, 183] width 13 height 79
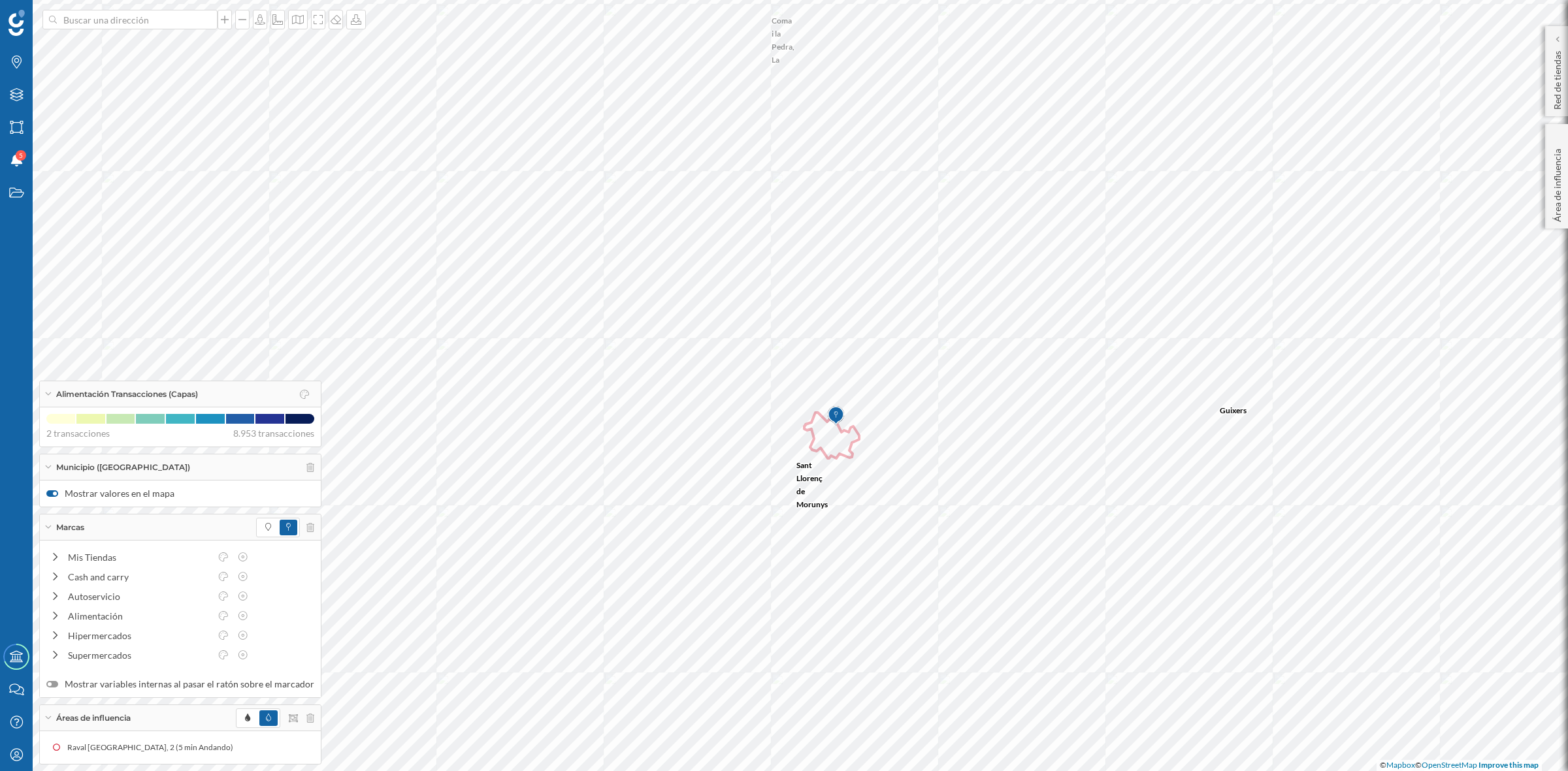
click at [229, 708] on div "Áreas de influencia" at bounding box center [180, 718] width 281 height 26
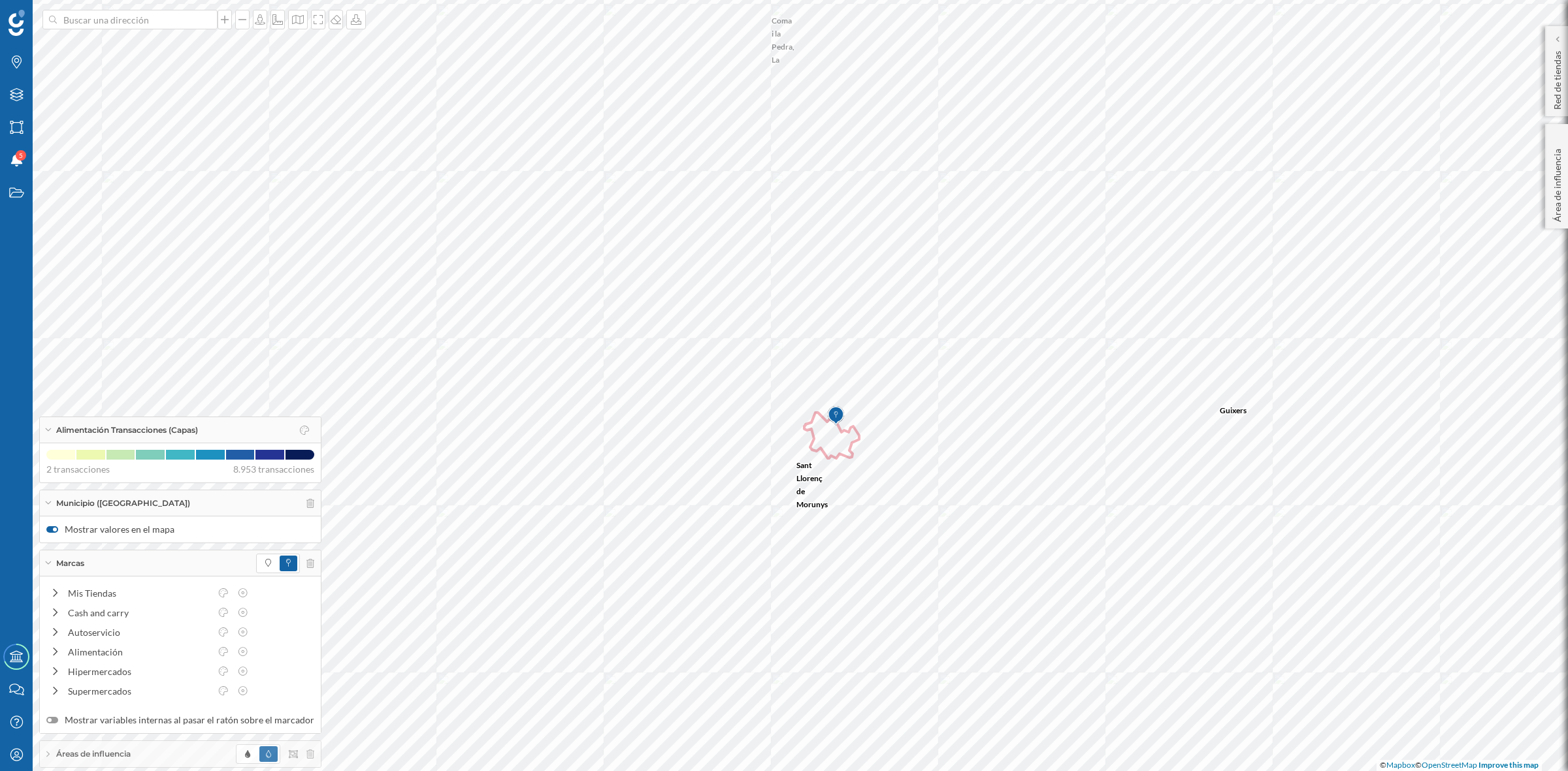
click at [119, 760] on span "Áreas de influencia" at bounding box center [93, 754] width 75 height 12
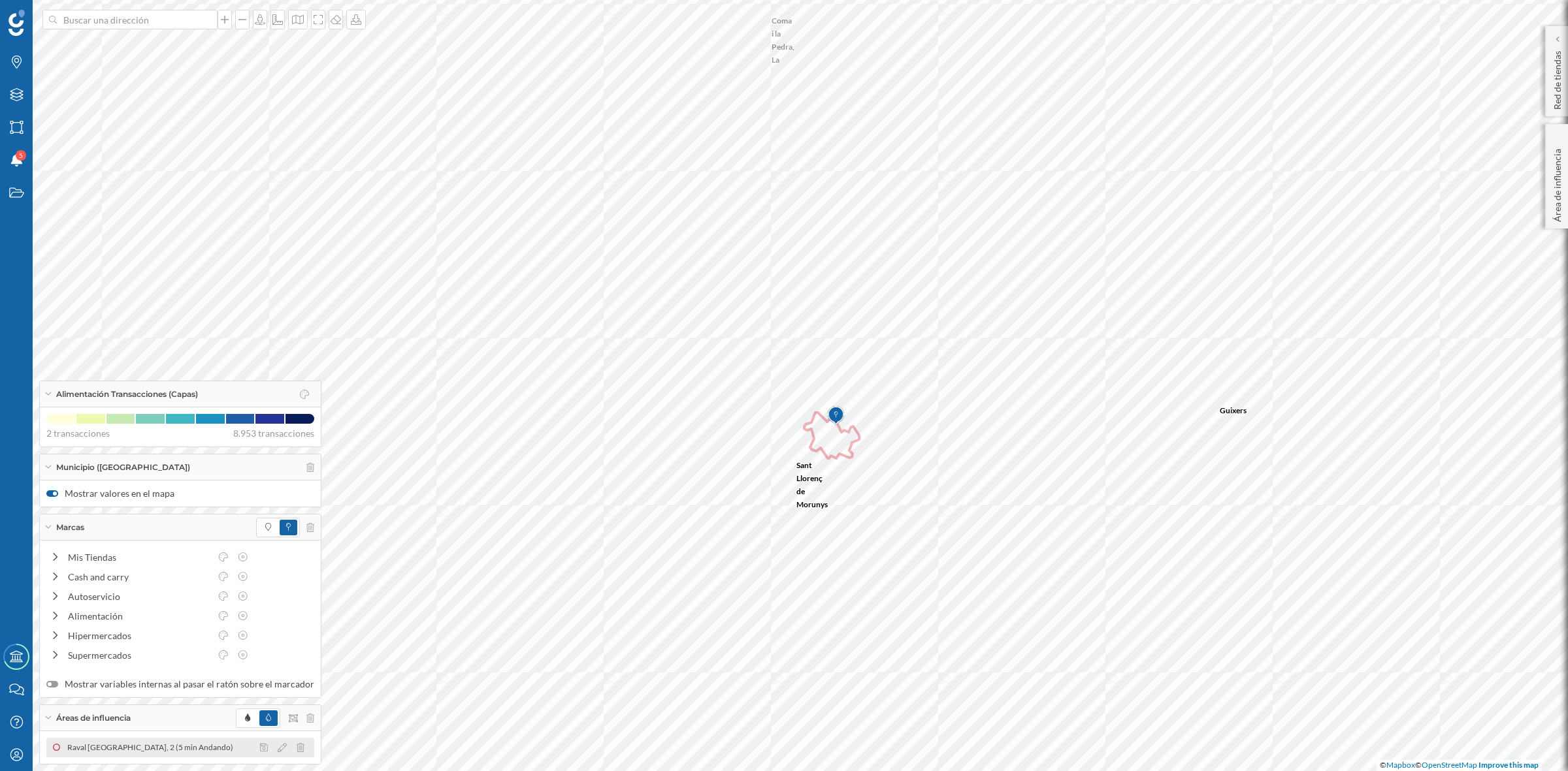
click at [123, 746] on div "Raval [GEOGRAPHIC_DATA], 2 (5 min Andando)" at bounding box center [153, 748] width 172 height 13
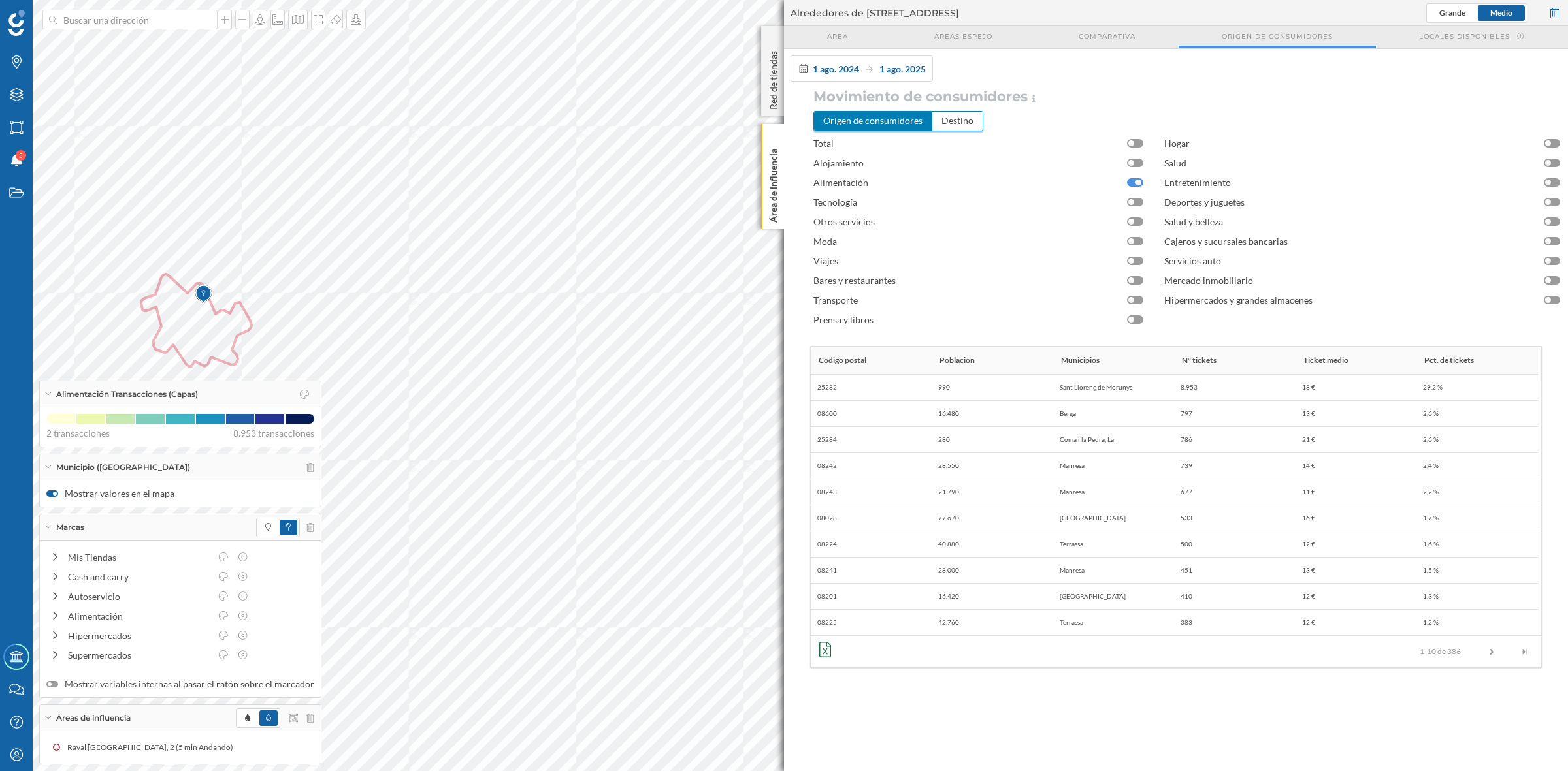
click at [1132, 184] on div at bounding box center [1135, 182] width 16 height 9
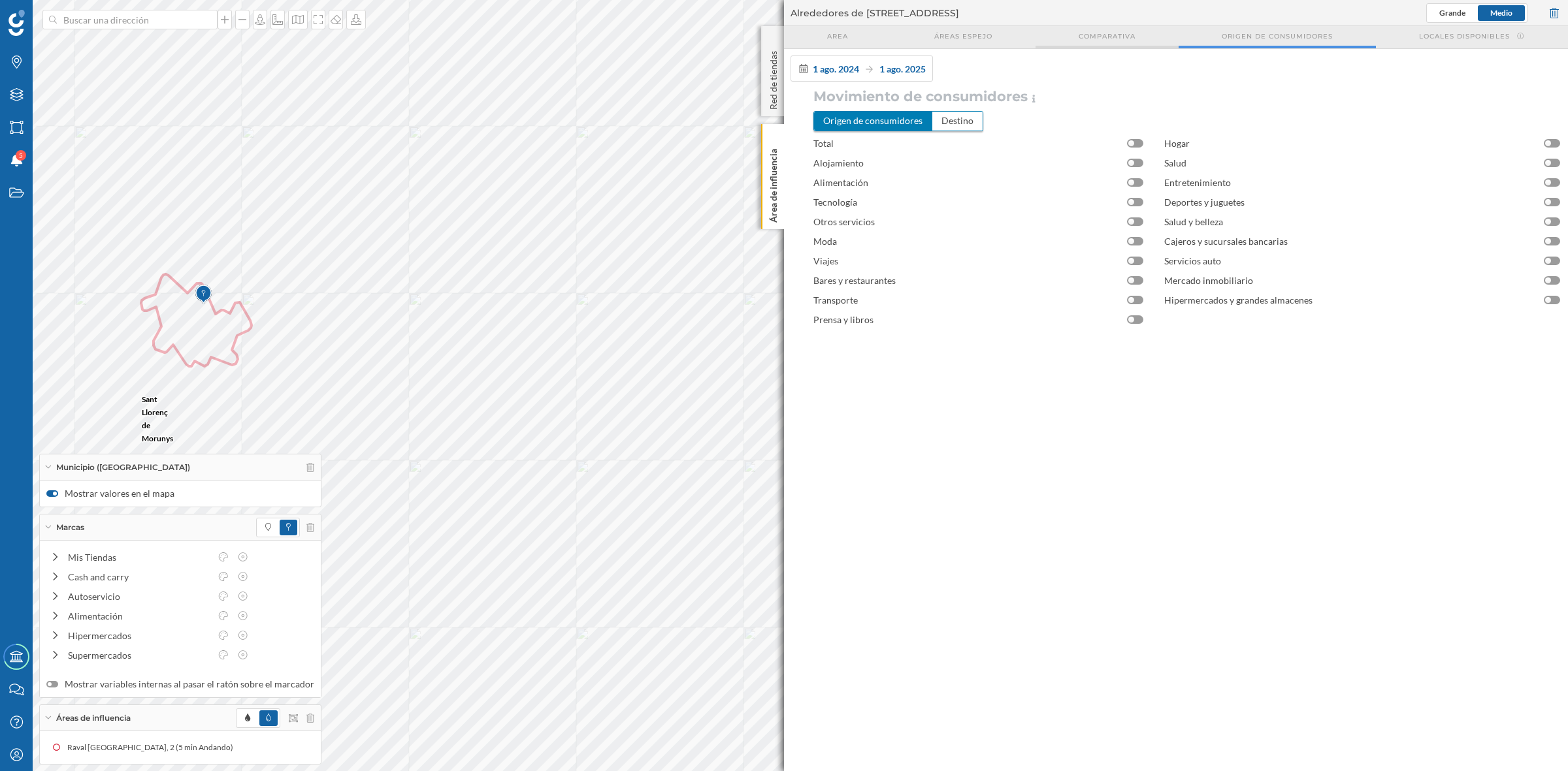
click at [1109, 41] on div "Comparativa" at bounding box center [1107, 38] width 143 height 22
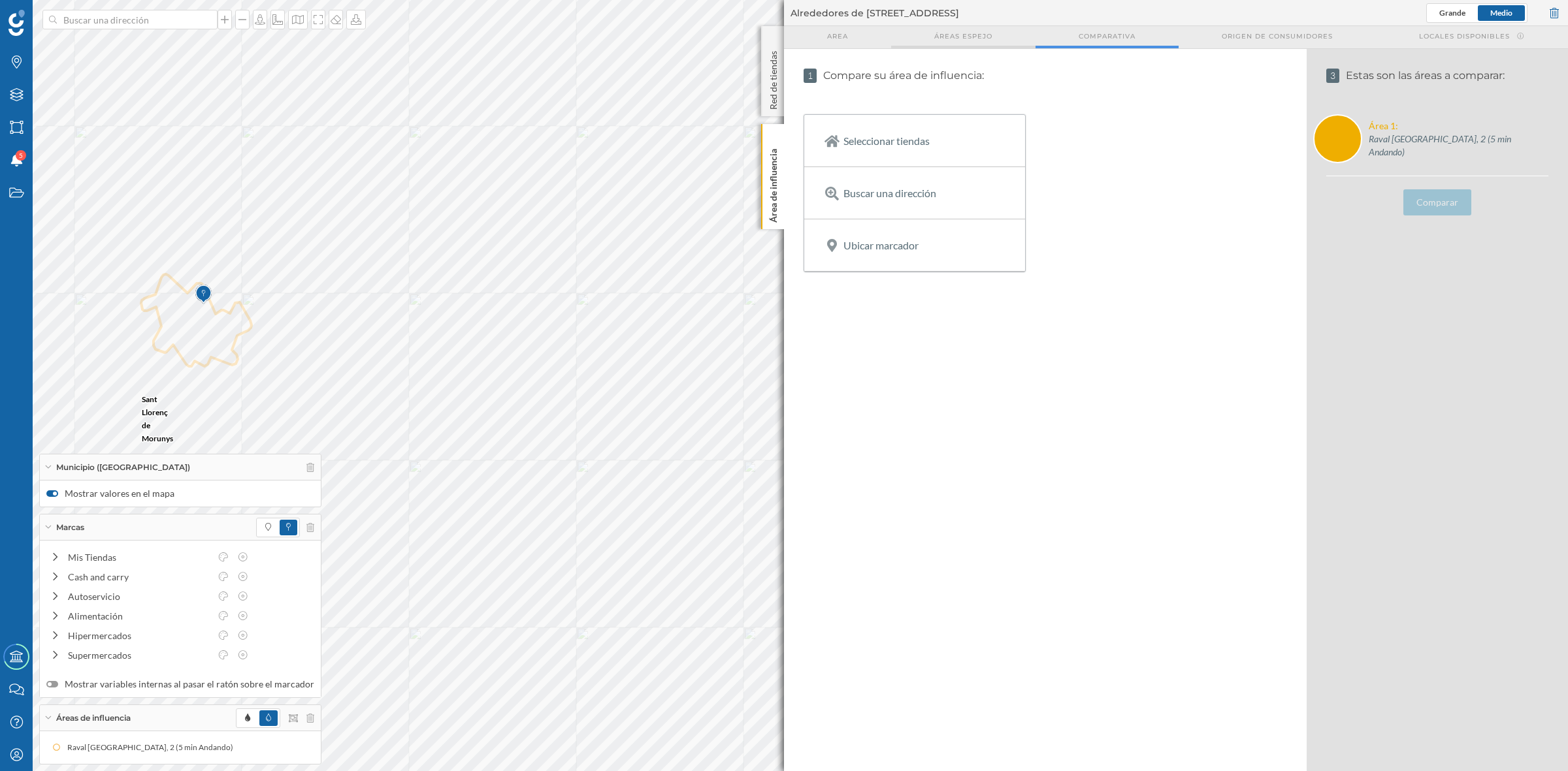
click at [988, 41] on div "Áreas espejo" at bounding box center [964, 38] width 144 height 22
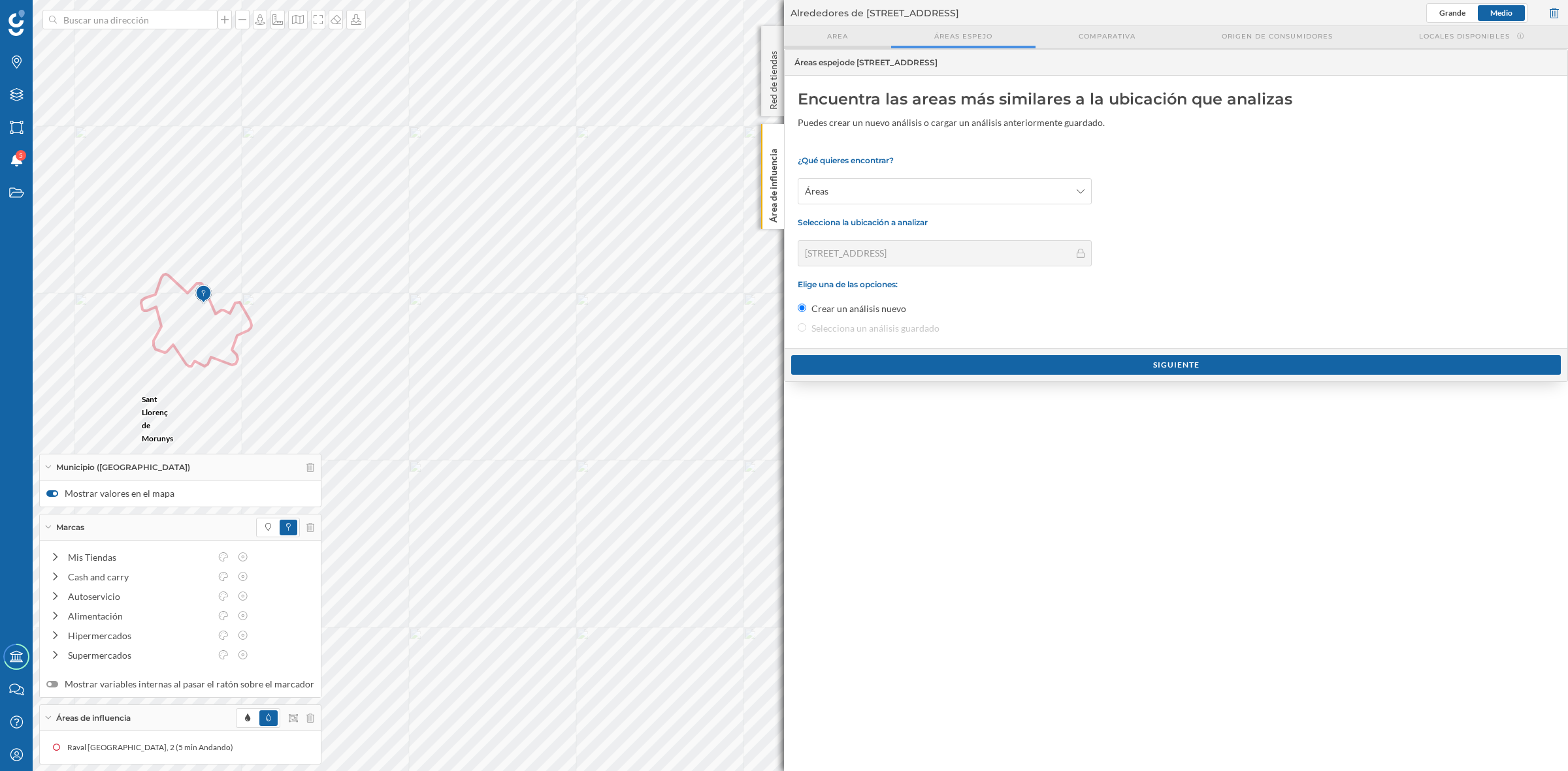
click at [839, 37] on span "Area" at bounding box center [838, 36] width 21 height 10
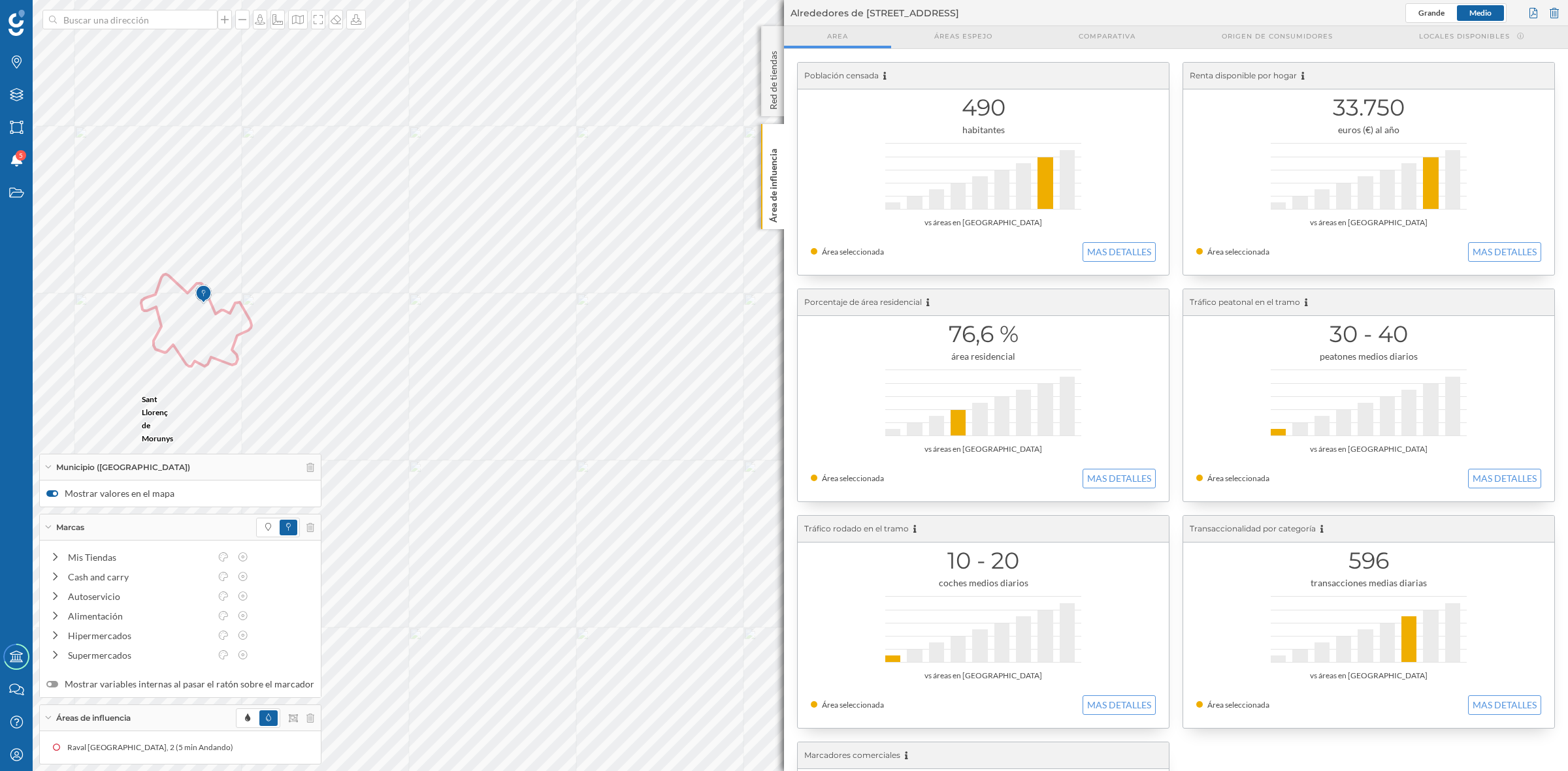
scroll to position [200, 0]
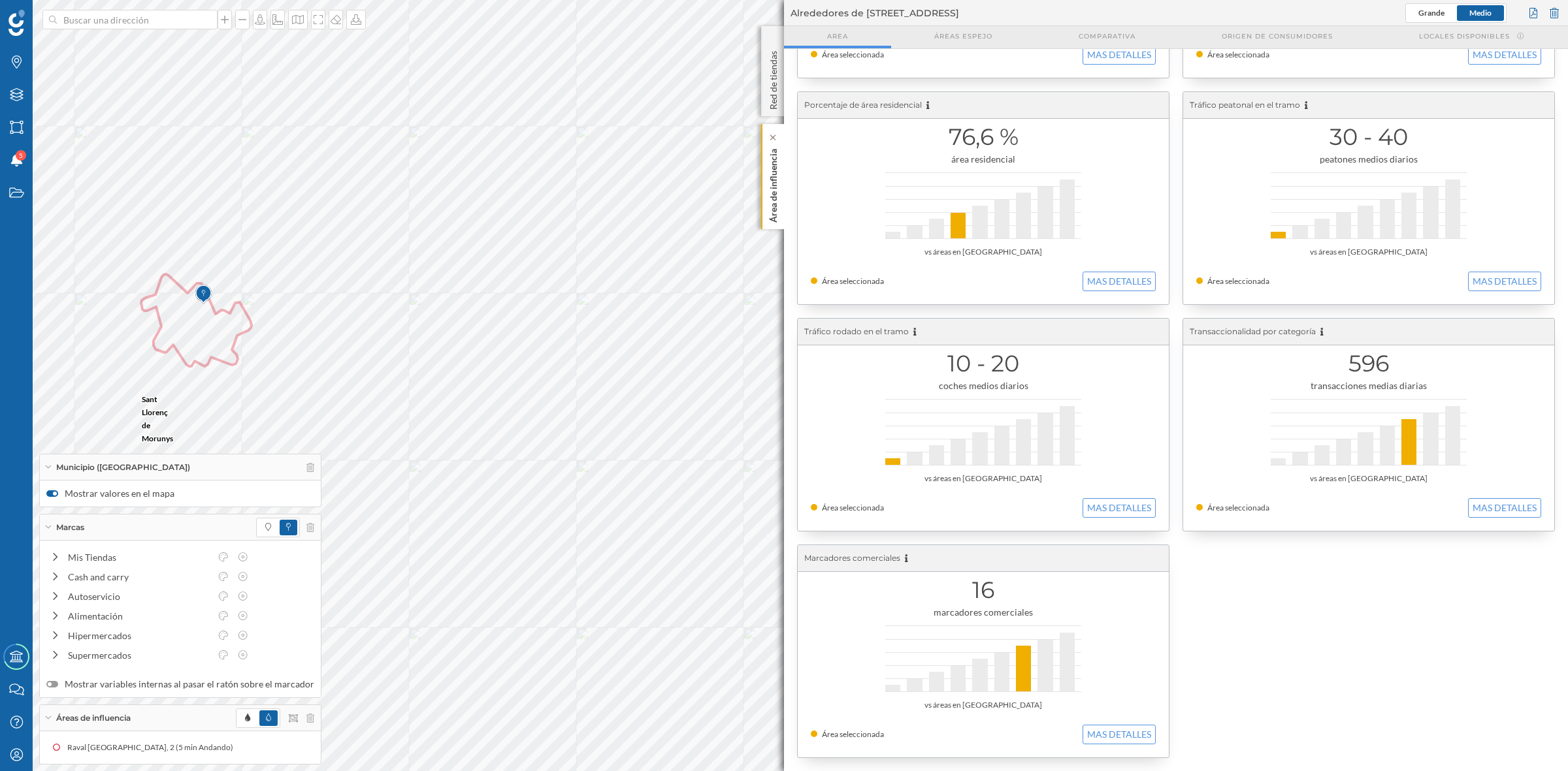
click at [770, 200] on p "Área de influencia" at bounding box center [774, 183] width 13 height 79
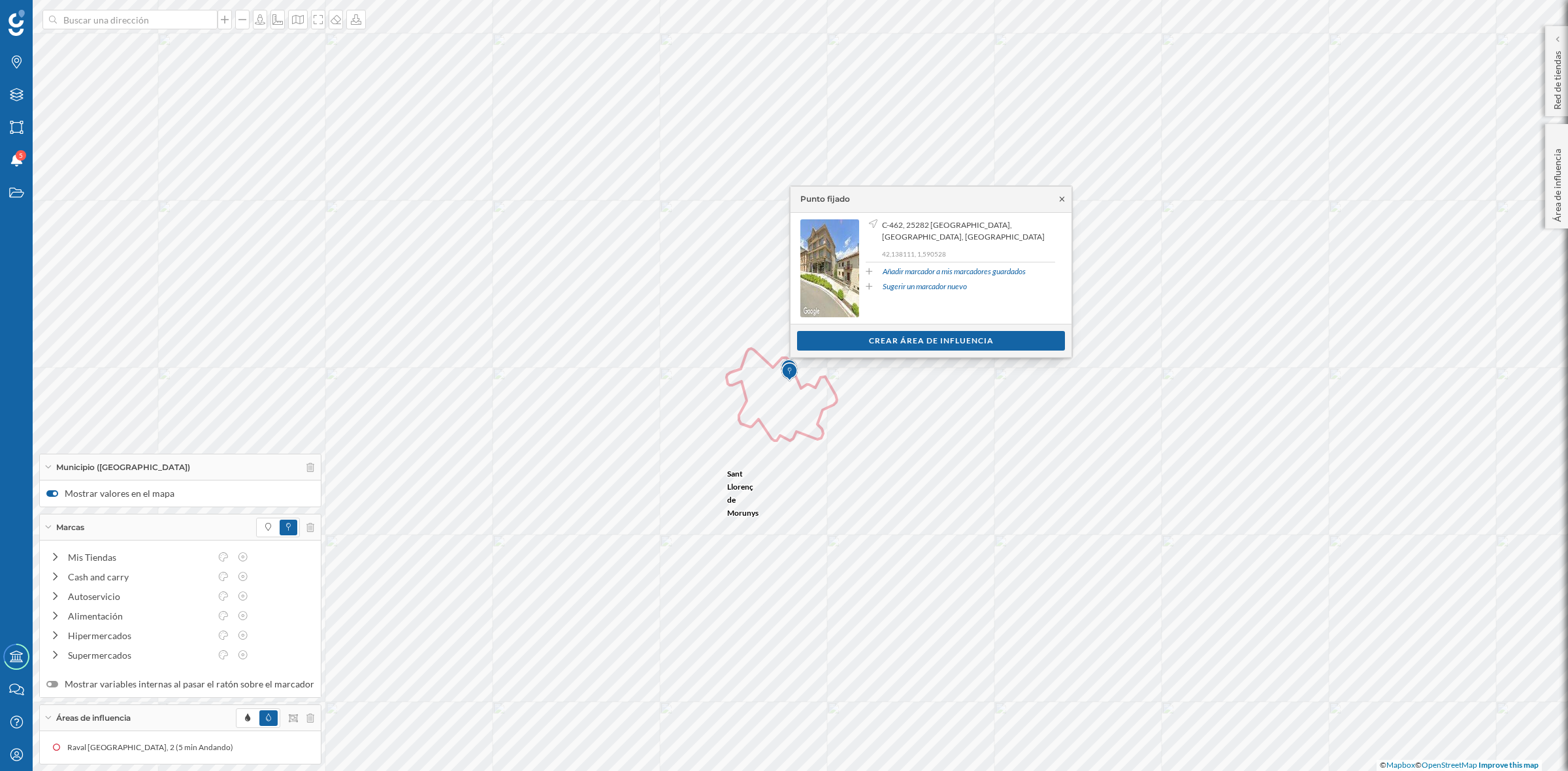
click at [1061, 197] on icon at bounding box center [1062, 200] width 10 height 8
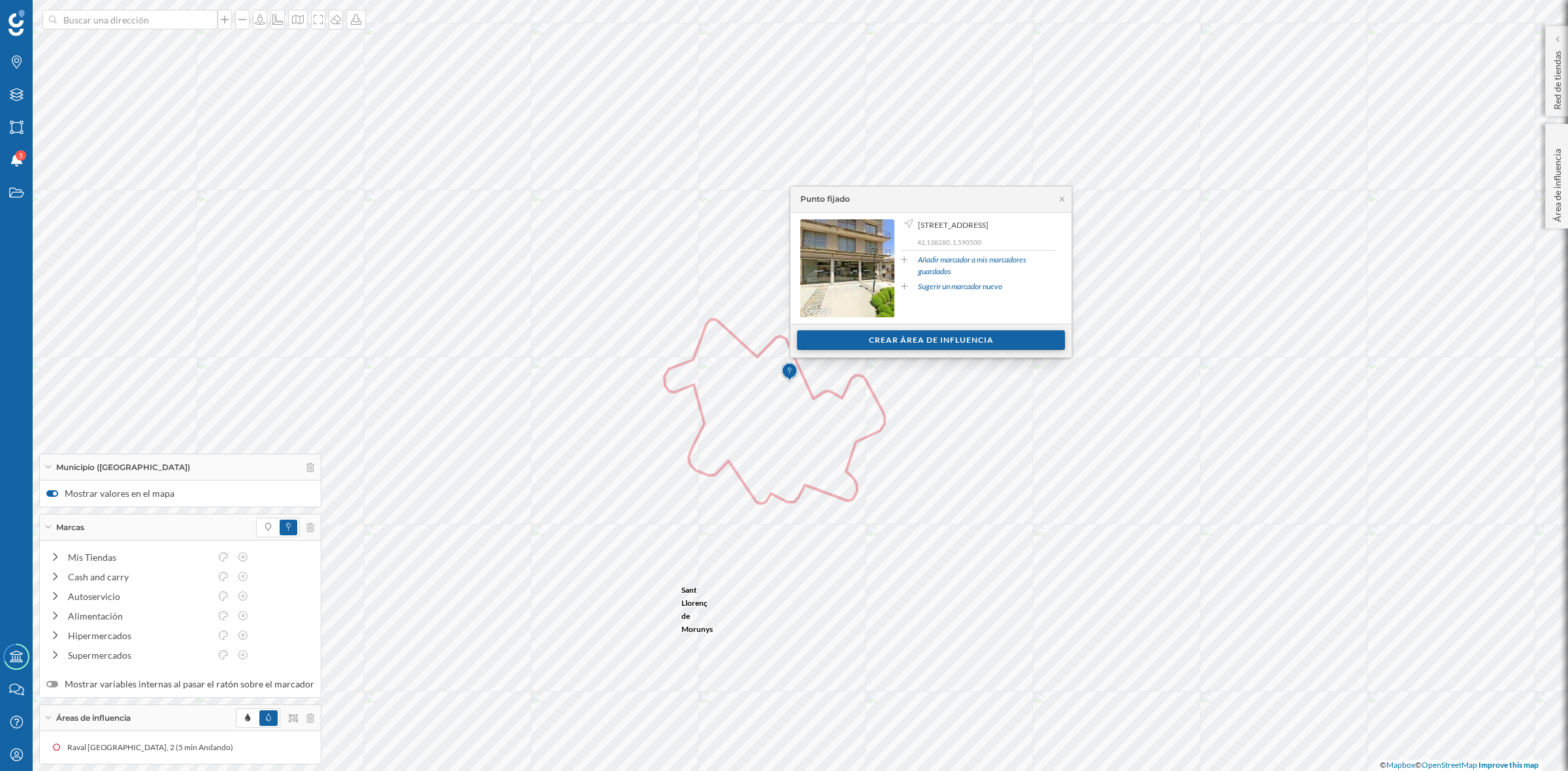
click at [936, 343] on div "Crear área de influencia" at bounding box center [931, 340] width 268 height 19
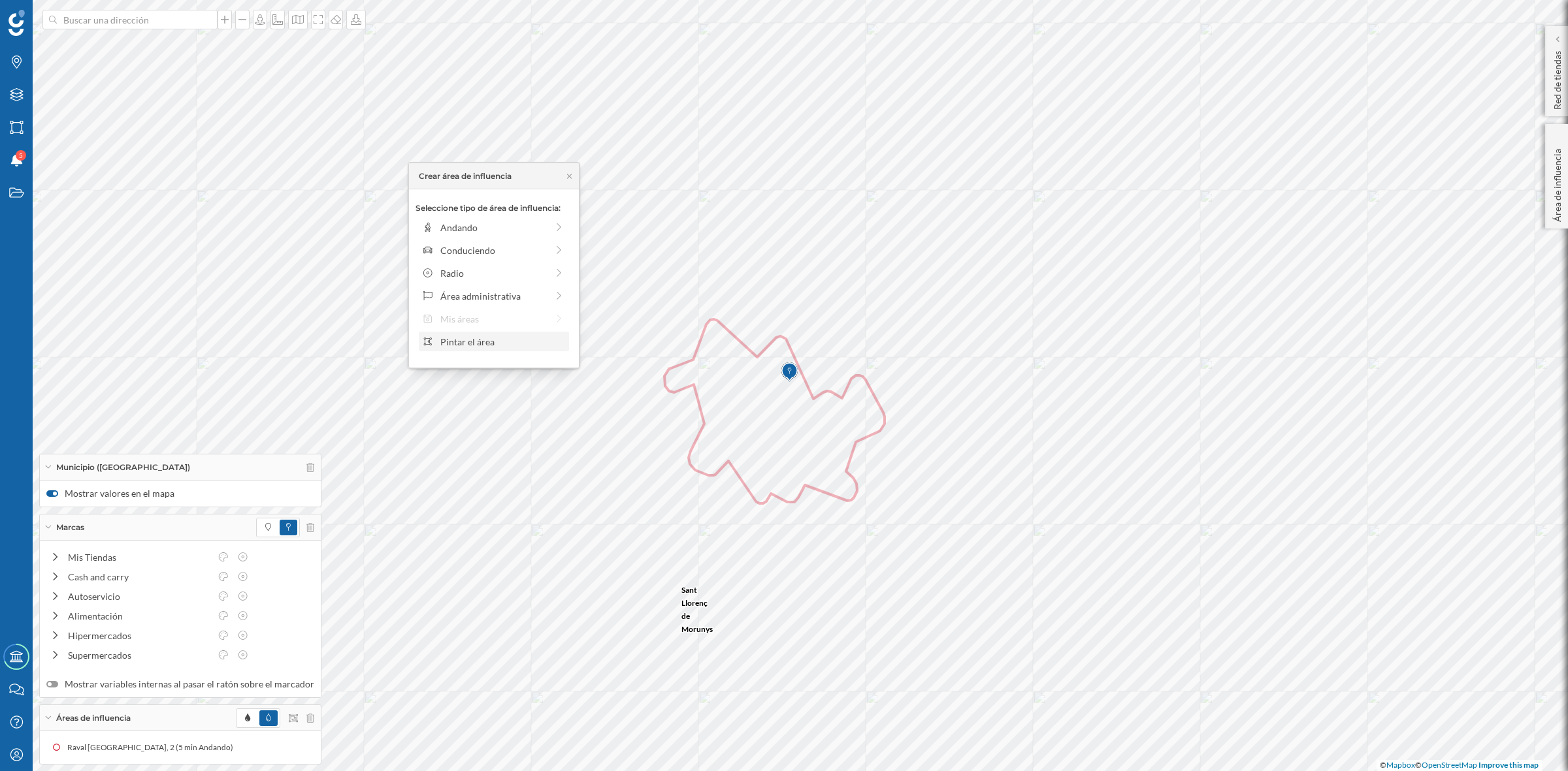
click at [468, 341] on div "Pintar el área" at bounding box center [503, 341] width 125 height 14
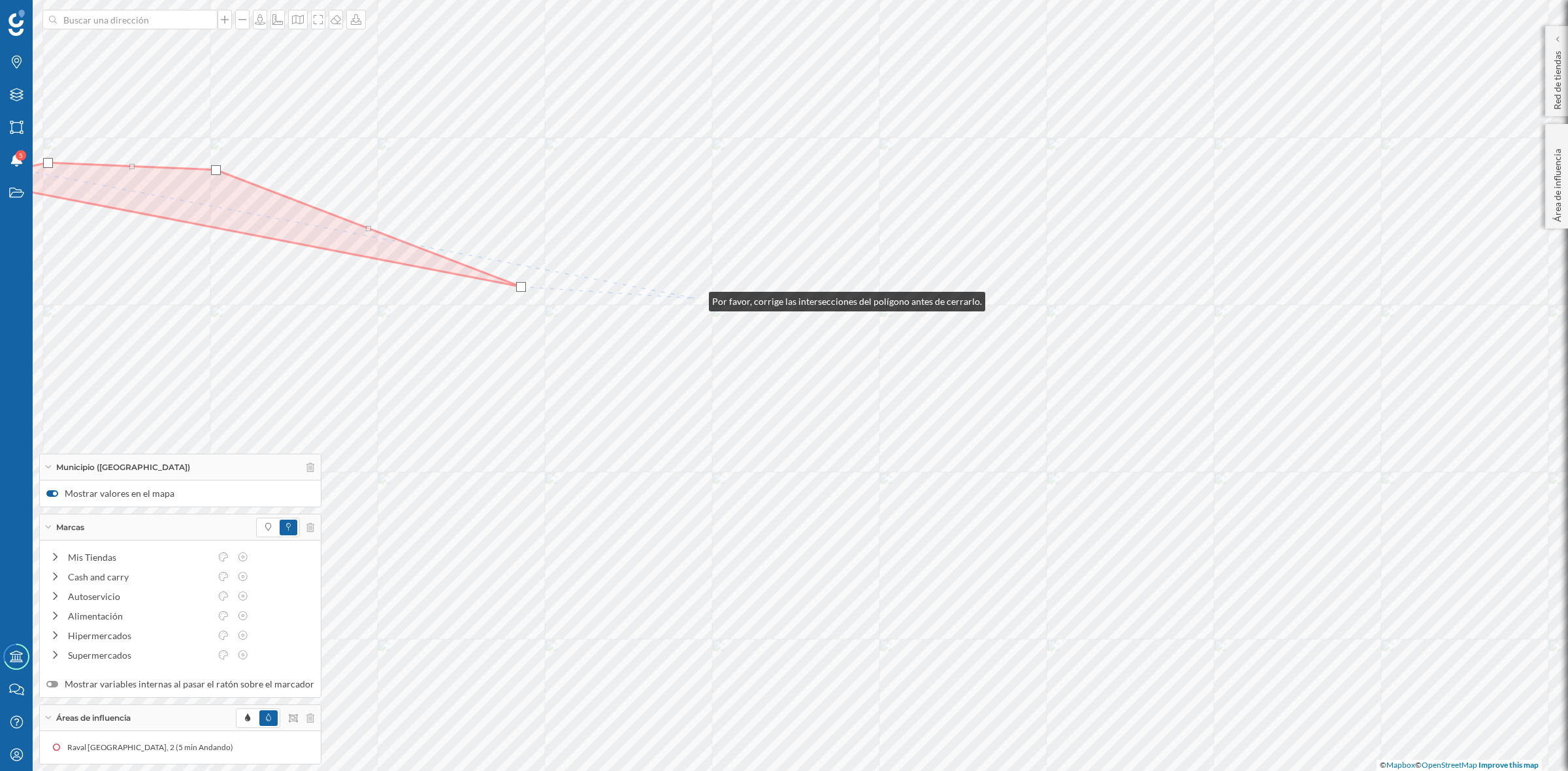
scroll to position [200, 0]
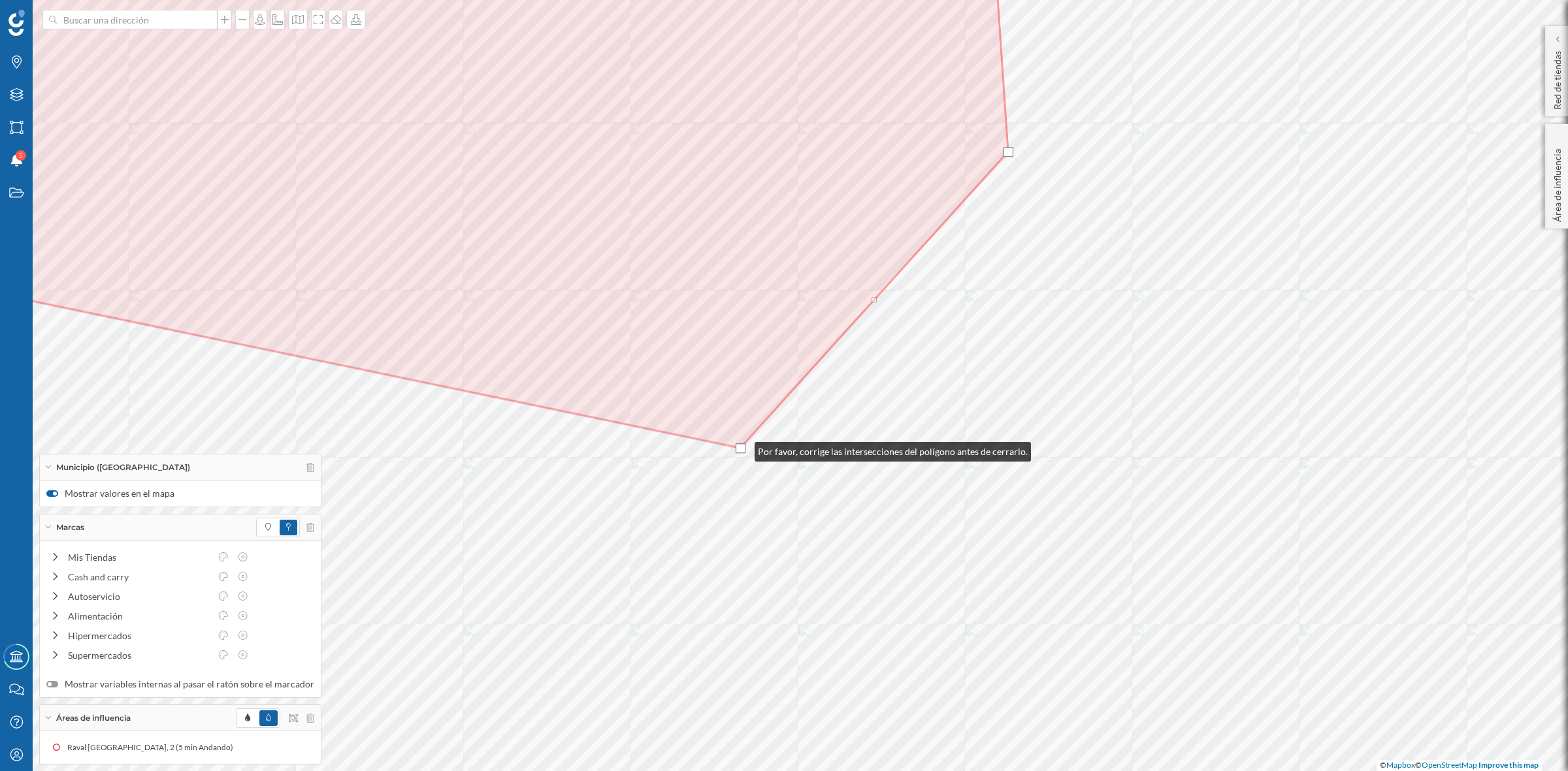
drag, startPoint x: 988, startPoint y: 394, endPoint x: 740, endPoint y: 449, distance: 254.0
click at [740, 449] on div at bounding box center [741, 448] width 10 height 10
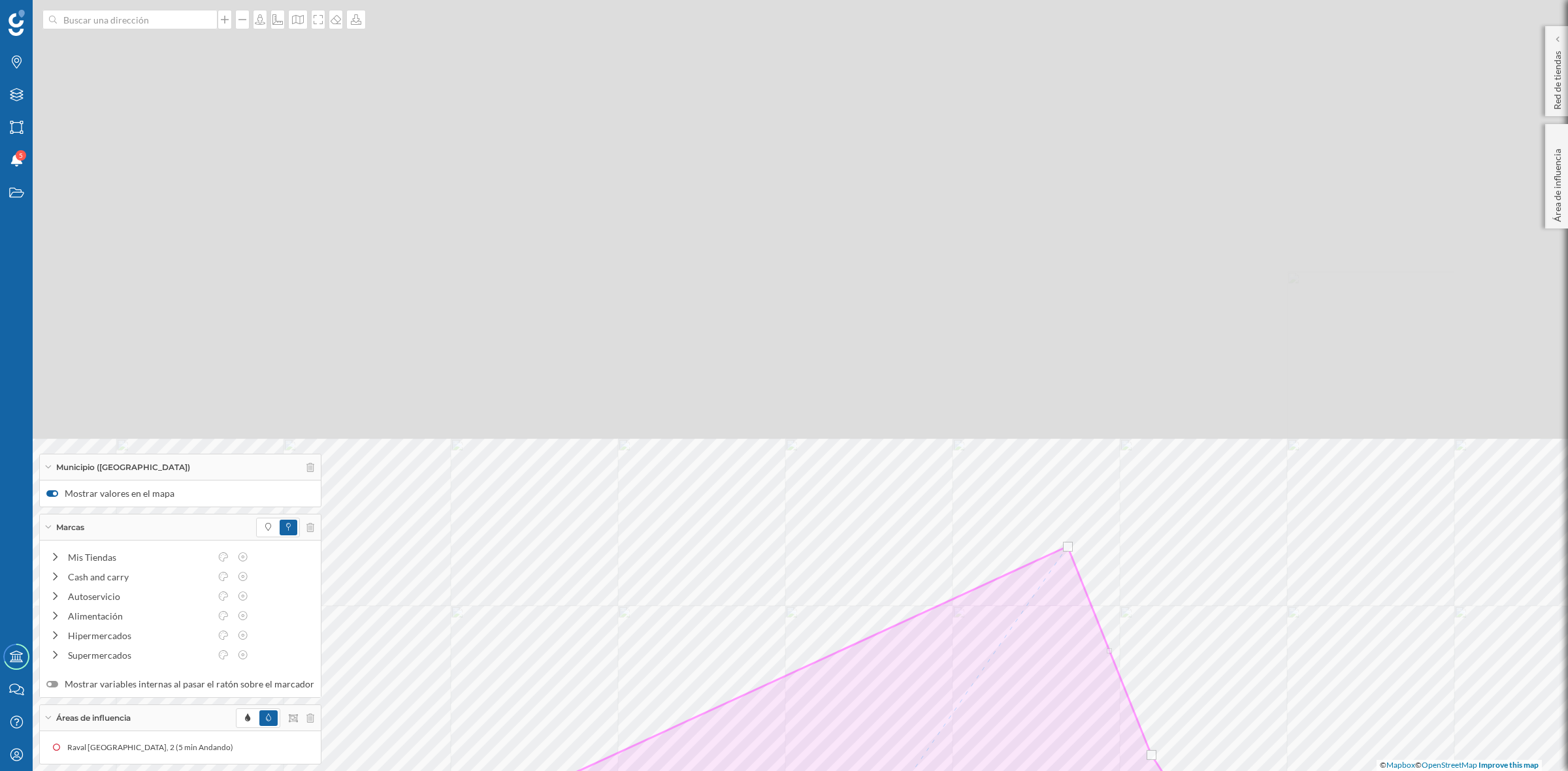
click at [854, 771] on html "Marcas Capas Áreas Notificaciones 5 Estados Academy Contacta con nosotros Centr…" at bounding box center [784, 386] width 1568 height 771
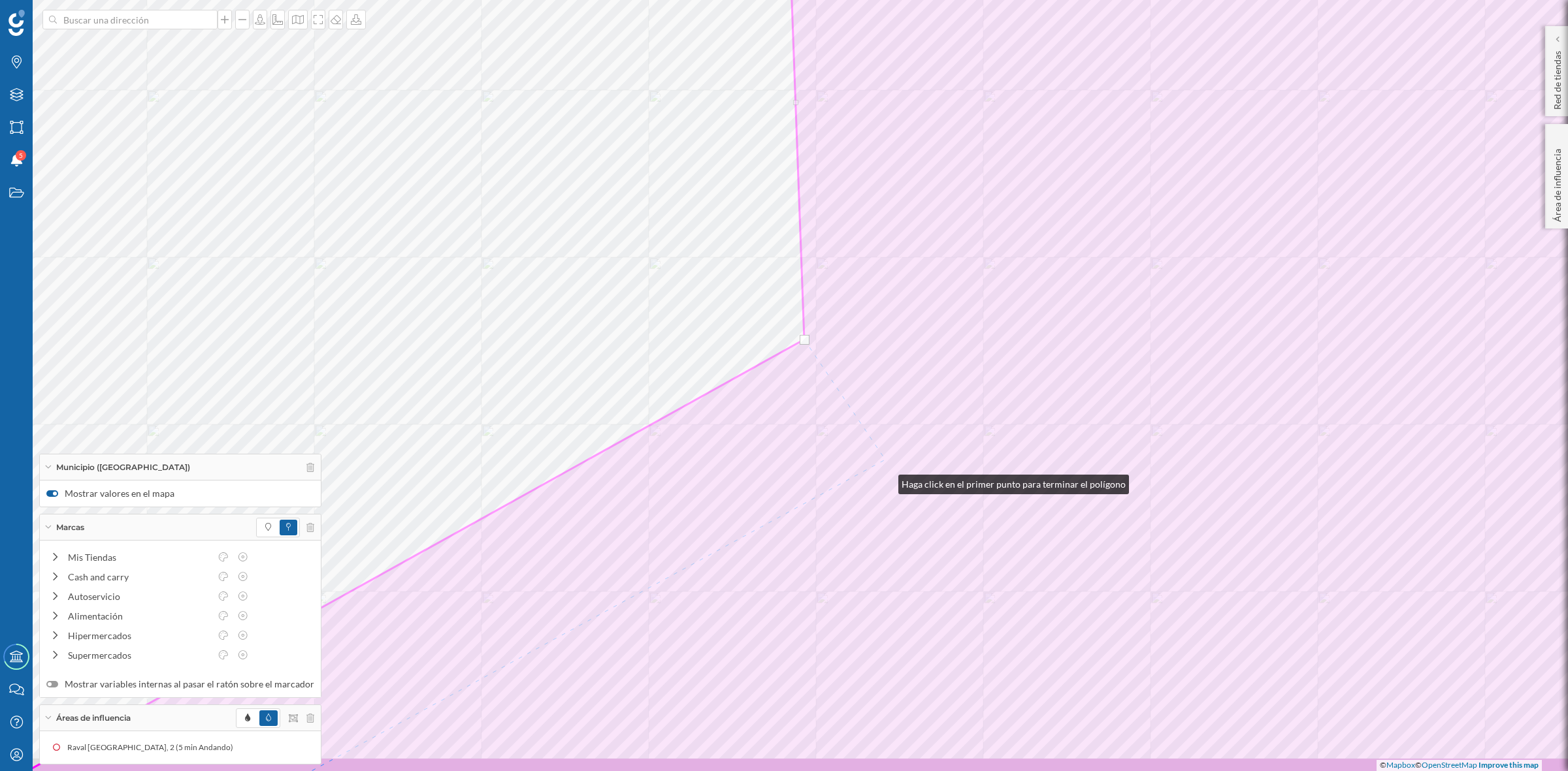
scroll to position [200, 0]
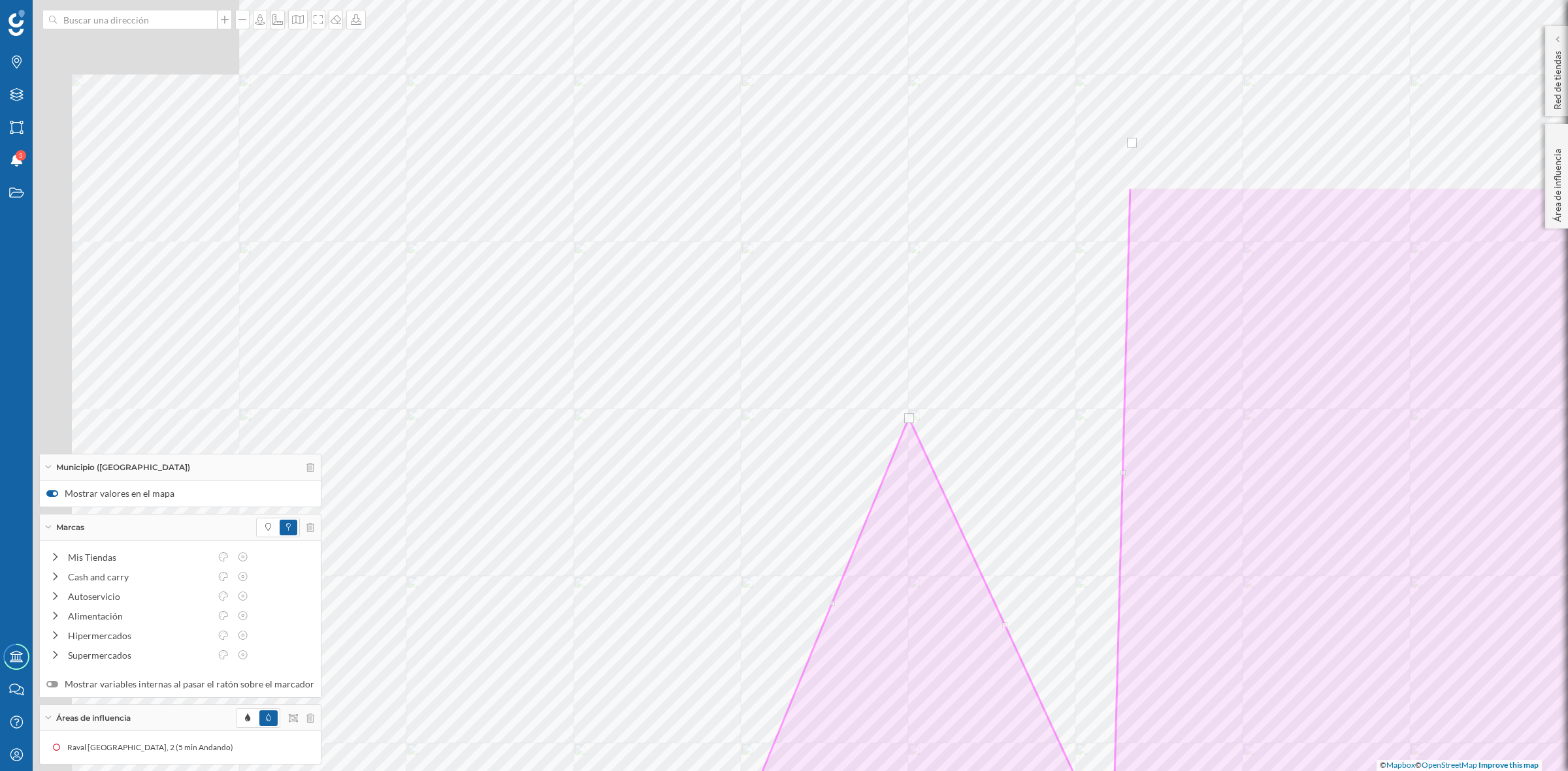
click at [903, 771] on html "Marcas Capas Áreas Notificaciones 5 Estados Academy Contacta con nosotros Centr…" at bounding box center [784, 386] width 1568 height 771
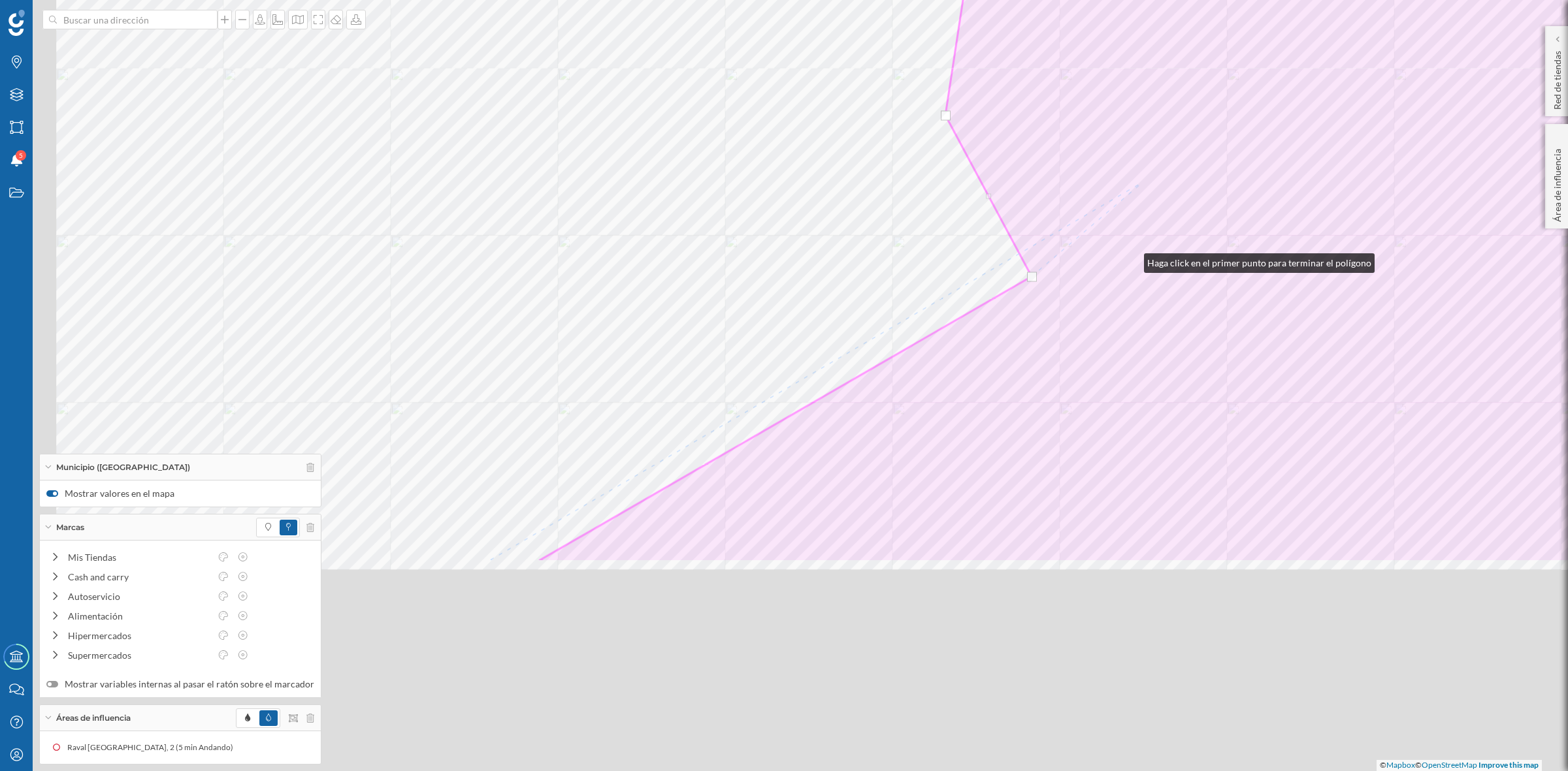
click at [1146, 0] on html "Marcas Capas Áreas Notificaciones 5 Estados Academy Contacta con nosotros Centr…" at bounding box center [784, 386] width 1568 height 771
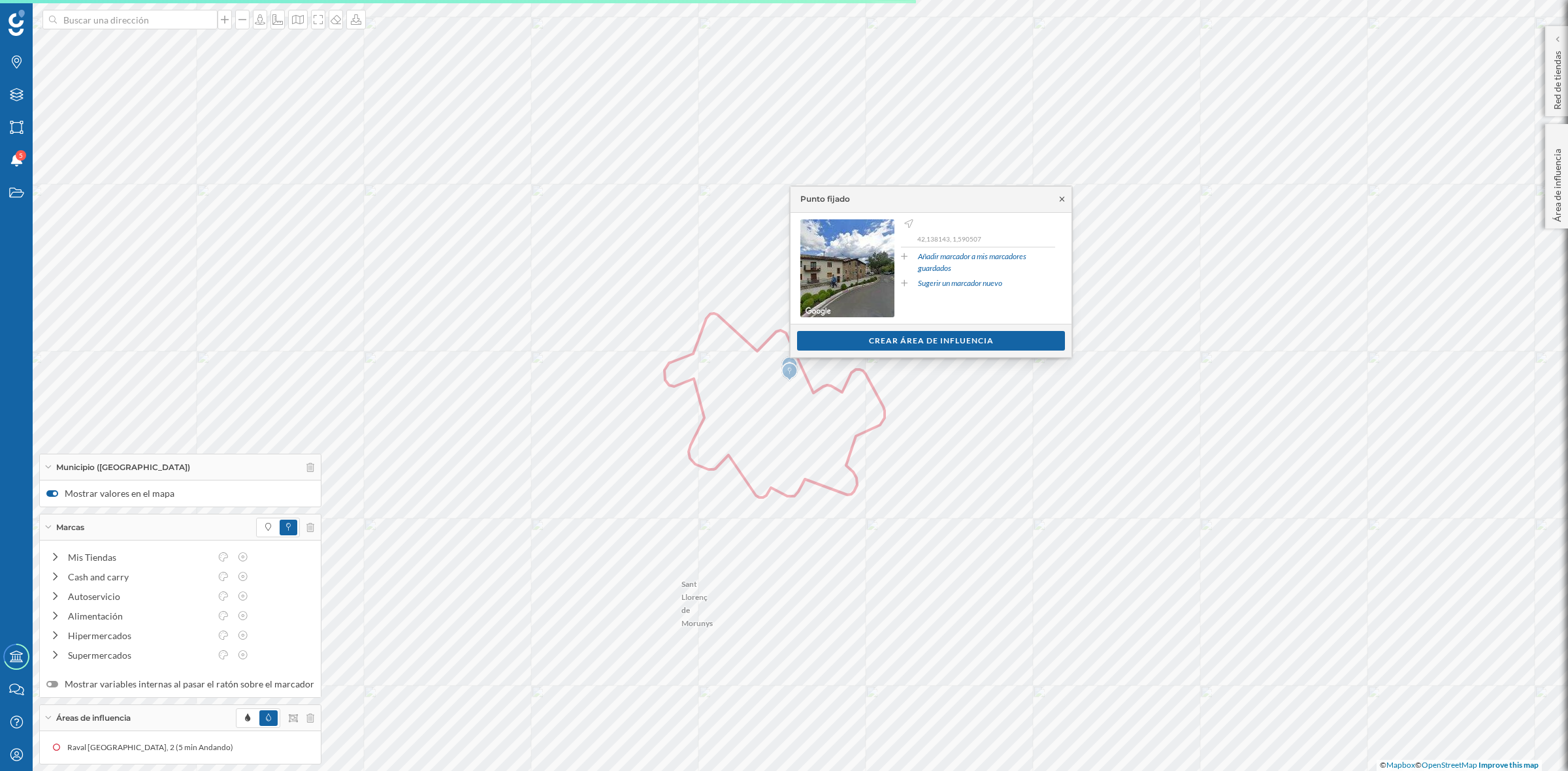
click at [1061, 197] on icon at bounding box center [1062, 200] width 10 height 8
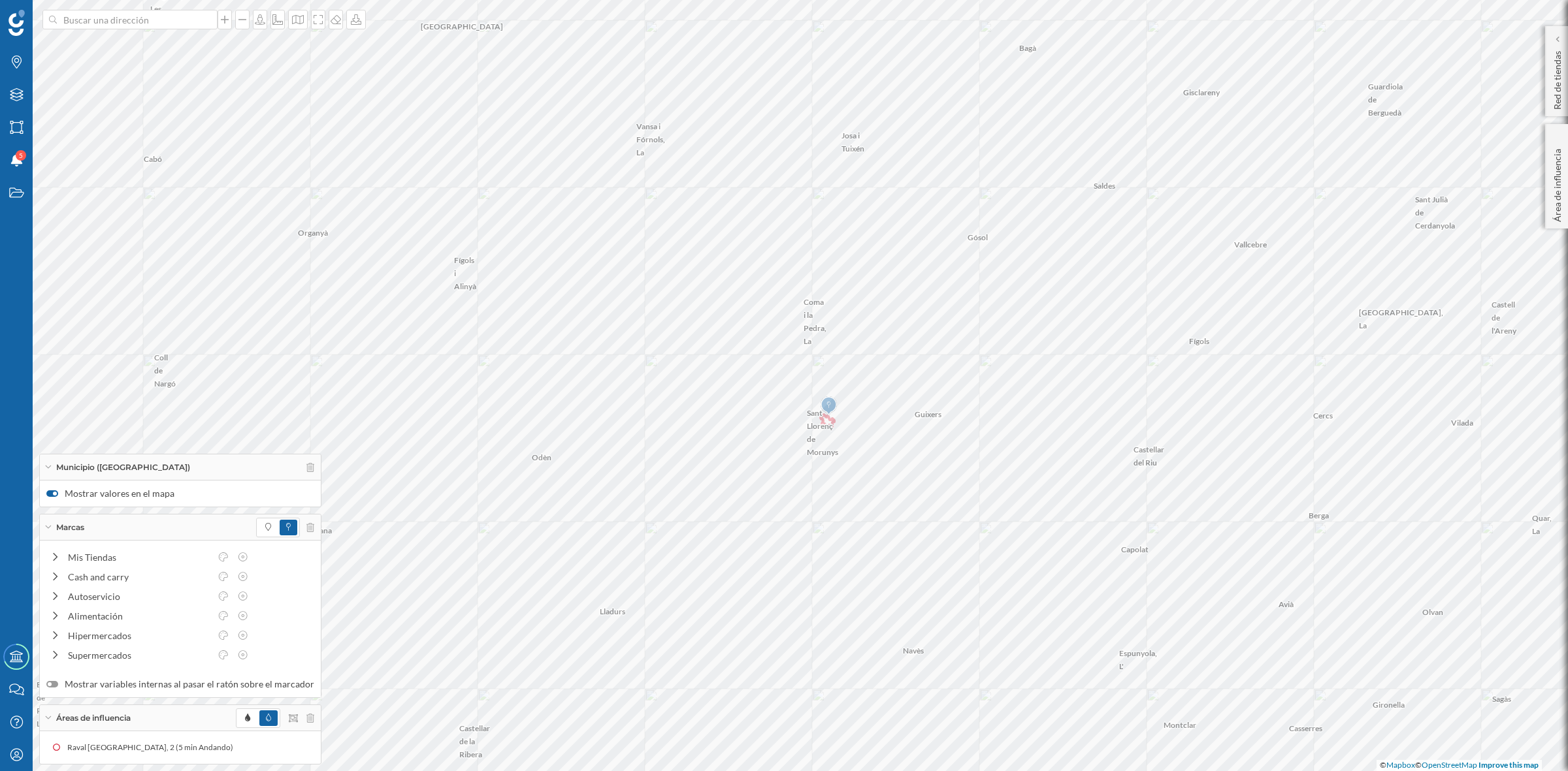
click at [47, 462] on div "Municipio ([GEOGRAPHIC_DATA])" at bounding box center [180, 467] width 281 height 26
click at [53, 526] on div "Marcas" at bounding box center [180, 527] width 281 height 26
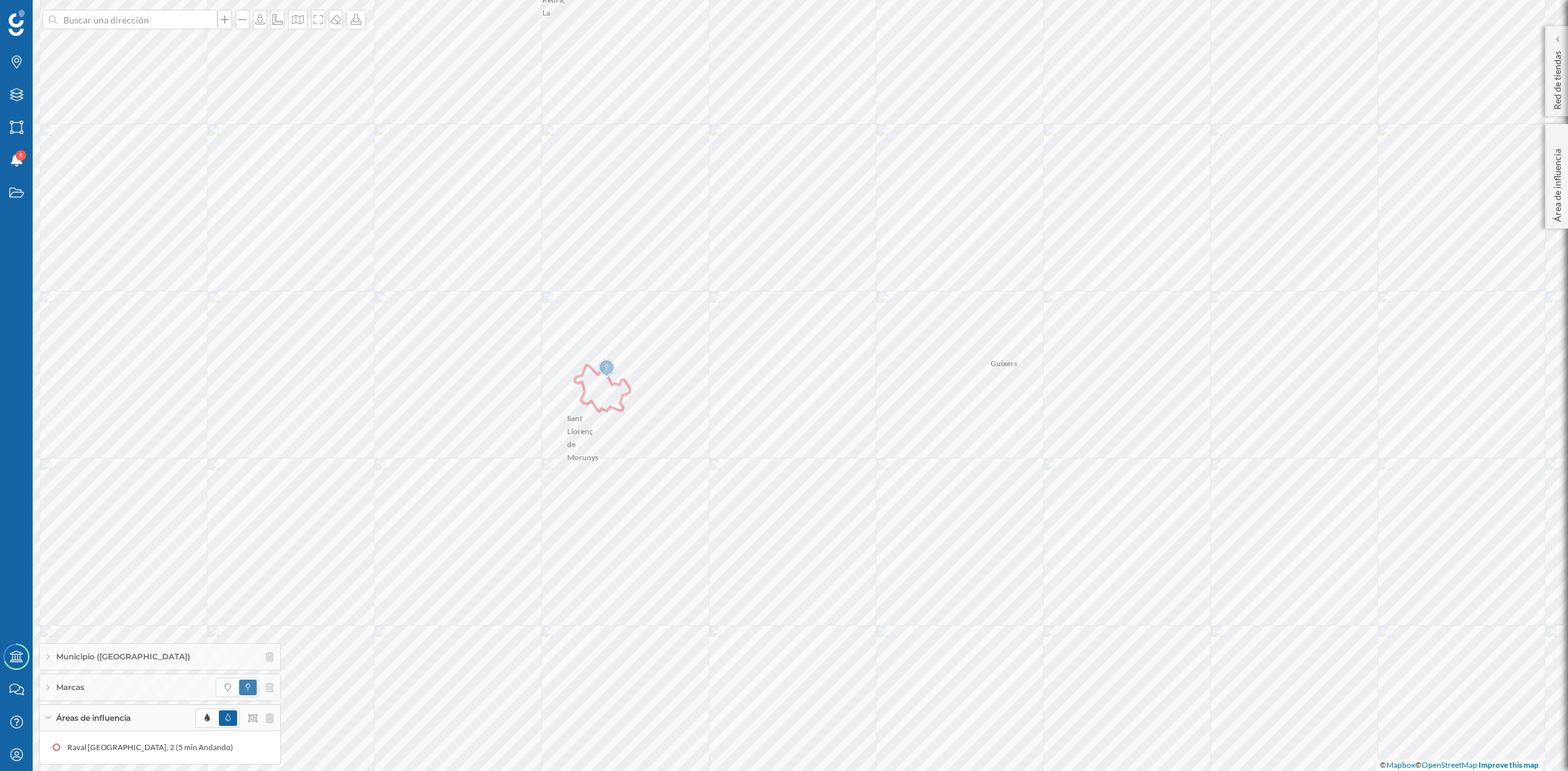
scroll to position [200, 0]
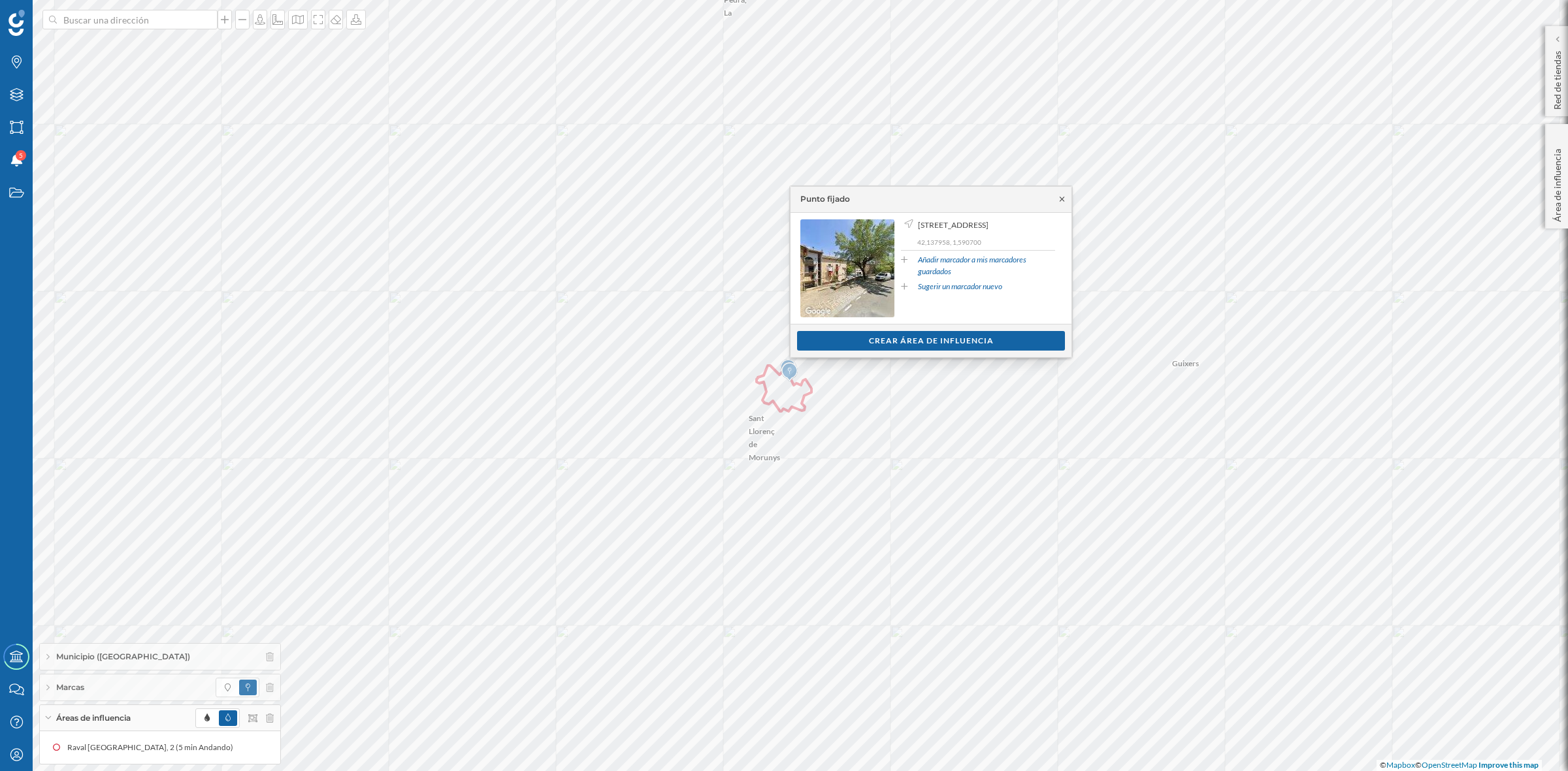
click at [1061, 200] on icon at bounding box center [1062, 200] width 10 height 8
click at [1062, 200] on icon at bounding box center [1062, 200] width 5 height 5
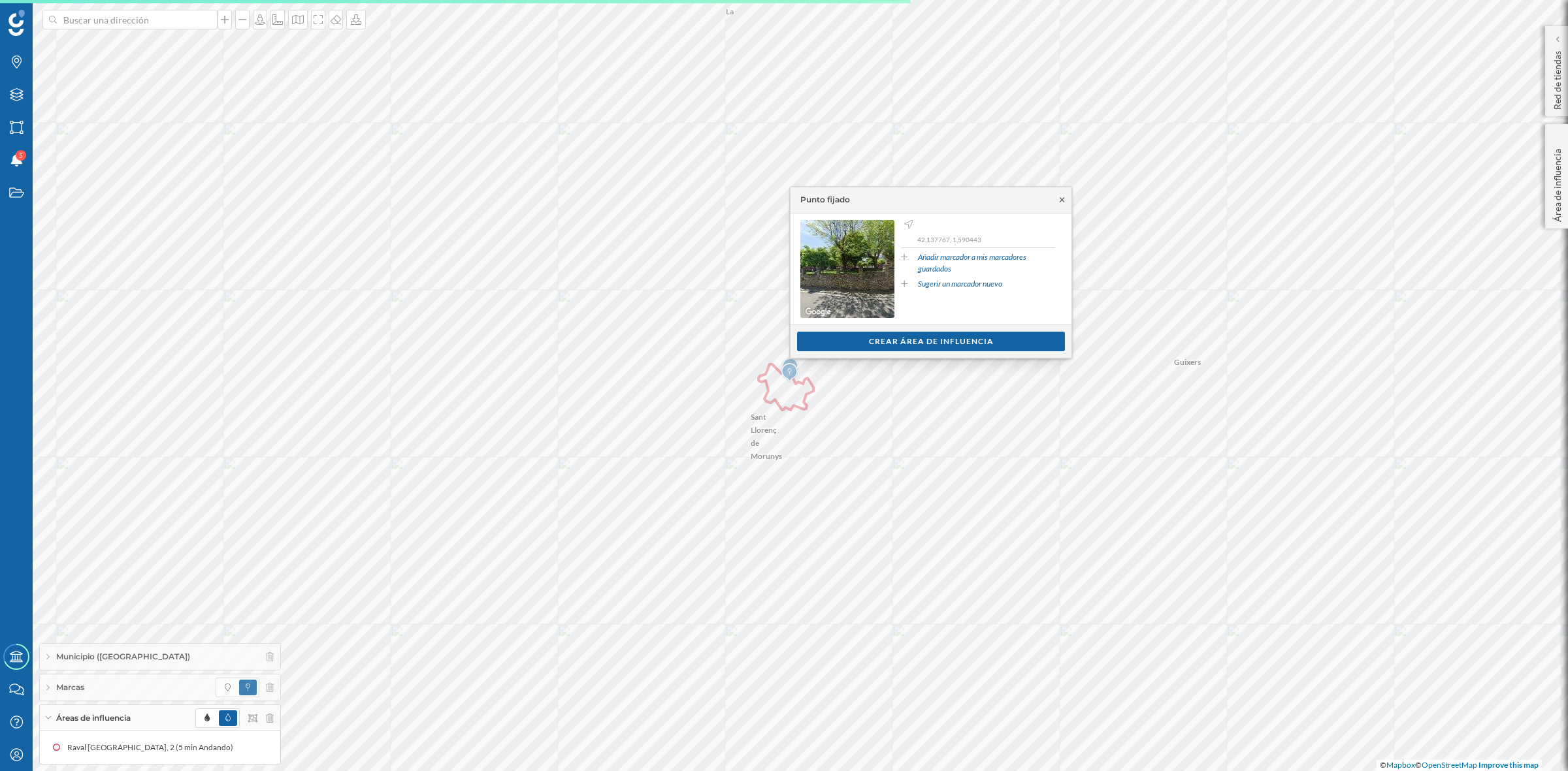
click at [1063, 200] on icon at bounding box center [1062, 200] width 5 height 5
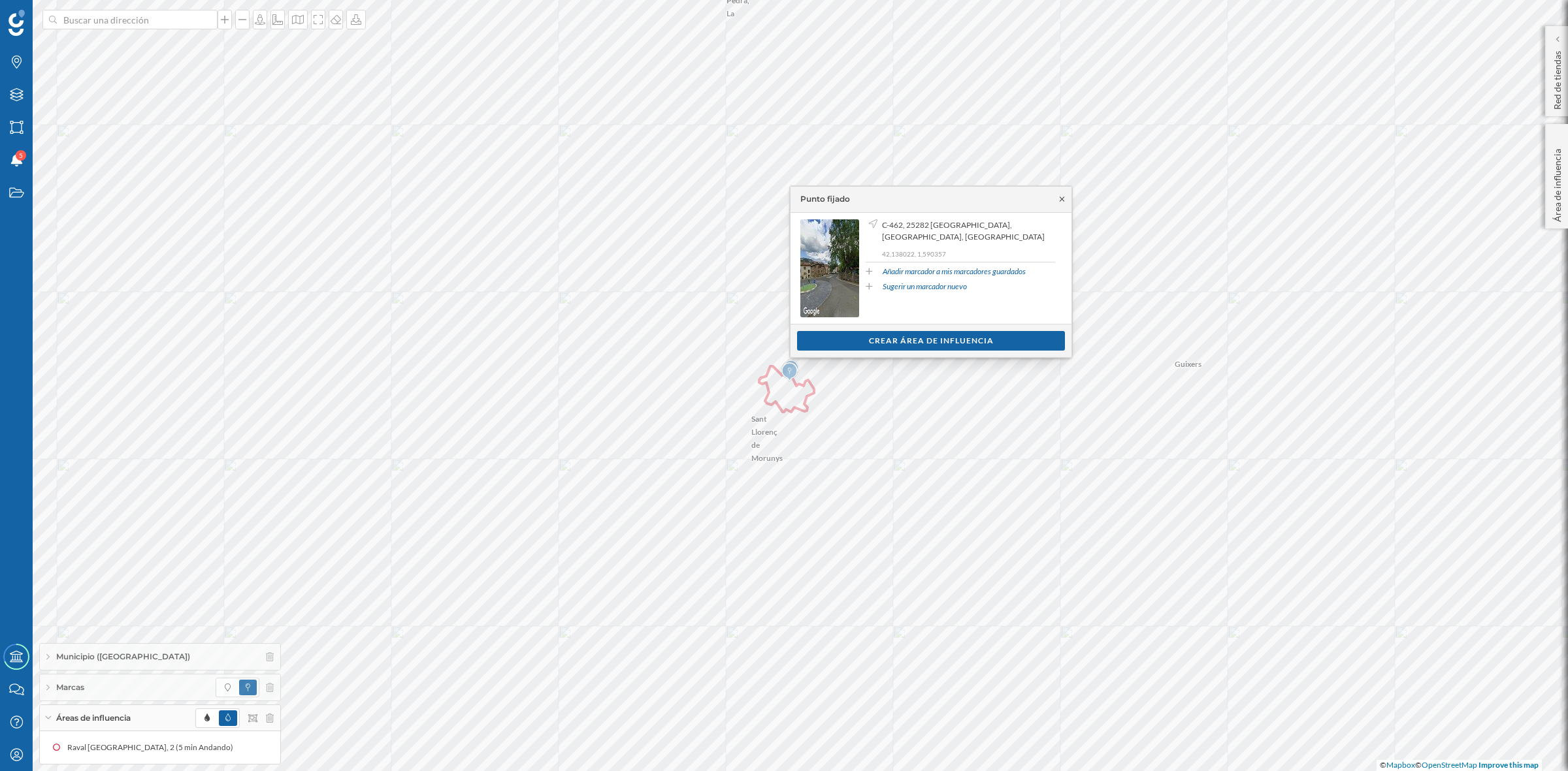
click at [1061, 200] on icon at bounding box center [1062, 200] width 10 height 8
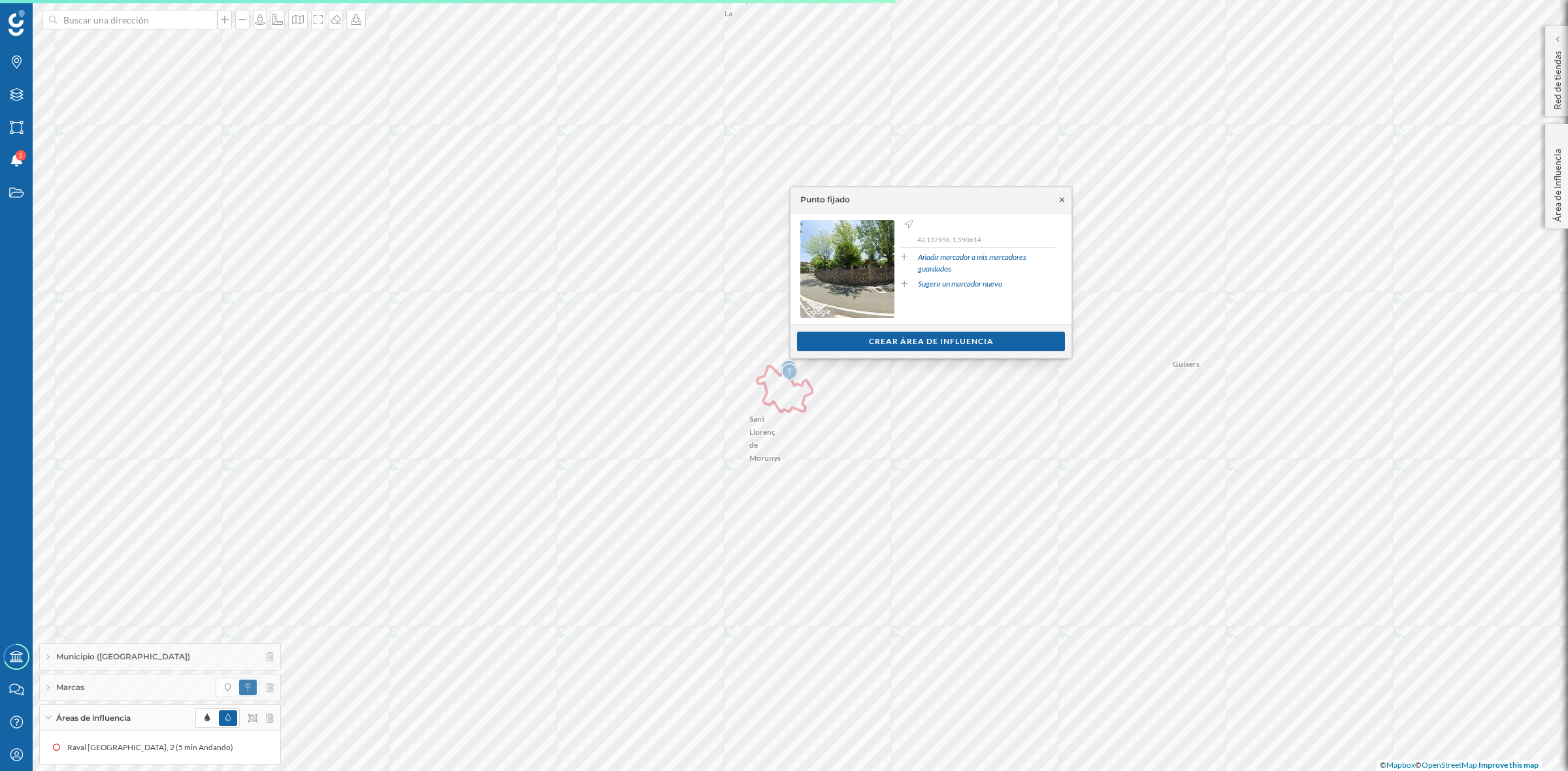
click at [1063, 198] on icon at bounding box center [1062, 200] width 10 height 8
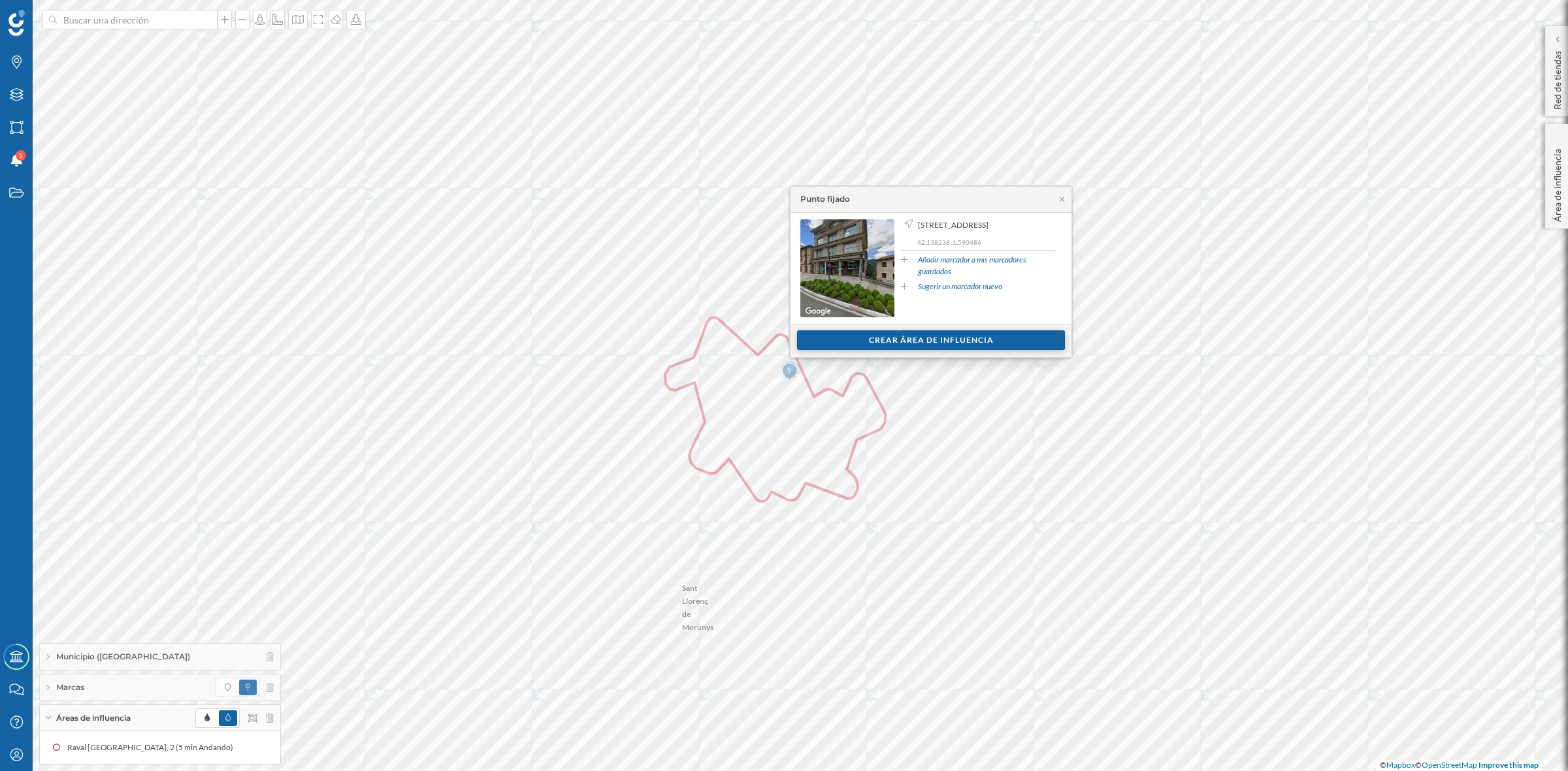
click at [912, 334] on div "Crear área de influencia" at bounding box center [931, 340] width 268 height 19
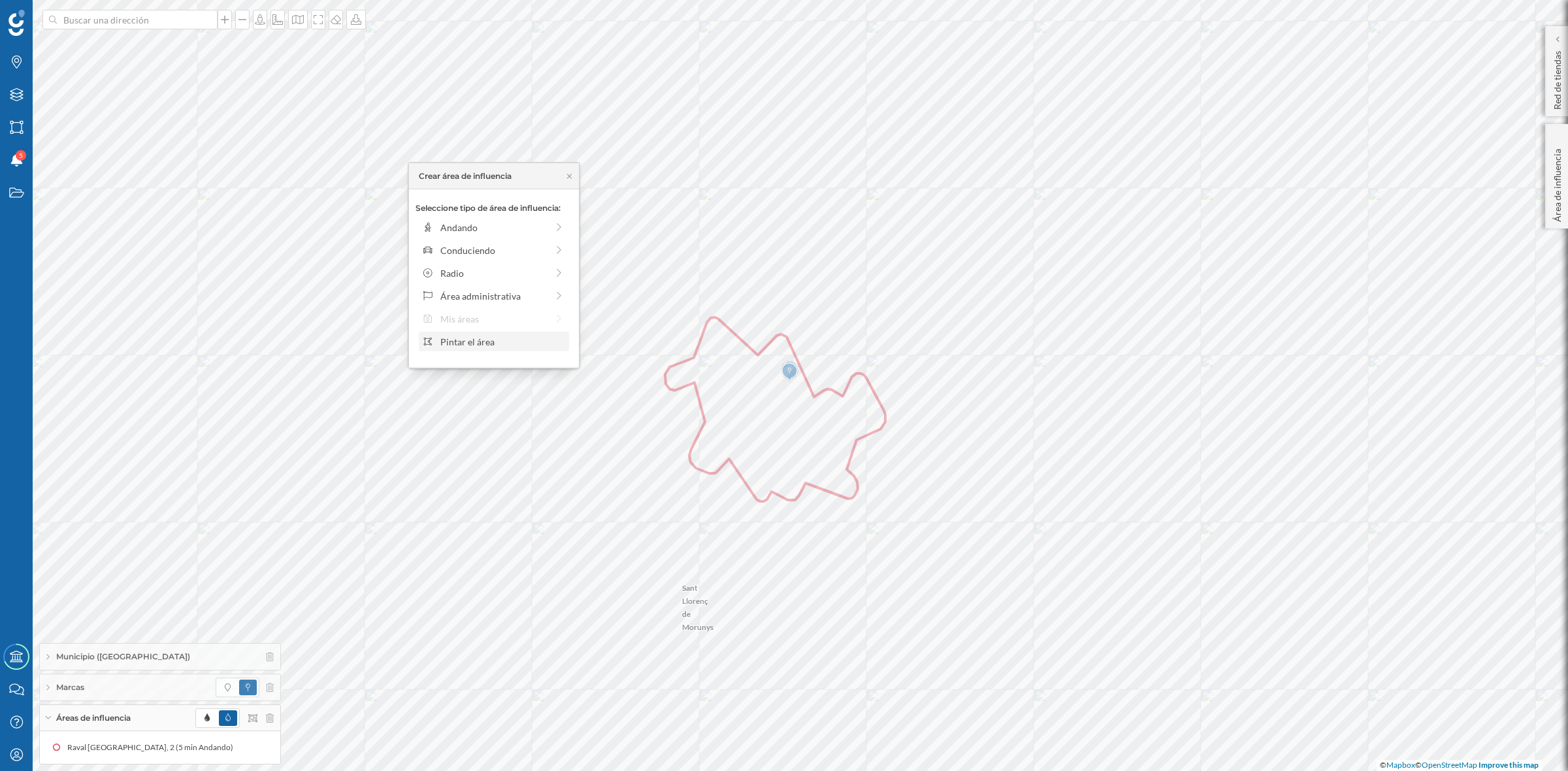
click at [452, 341] on div "Pintar el área" at bounding box center [503, 341] width 125 height 14
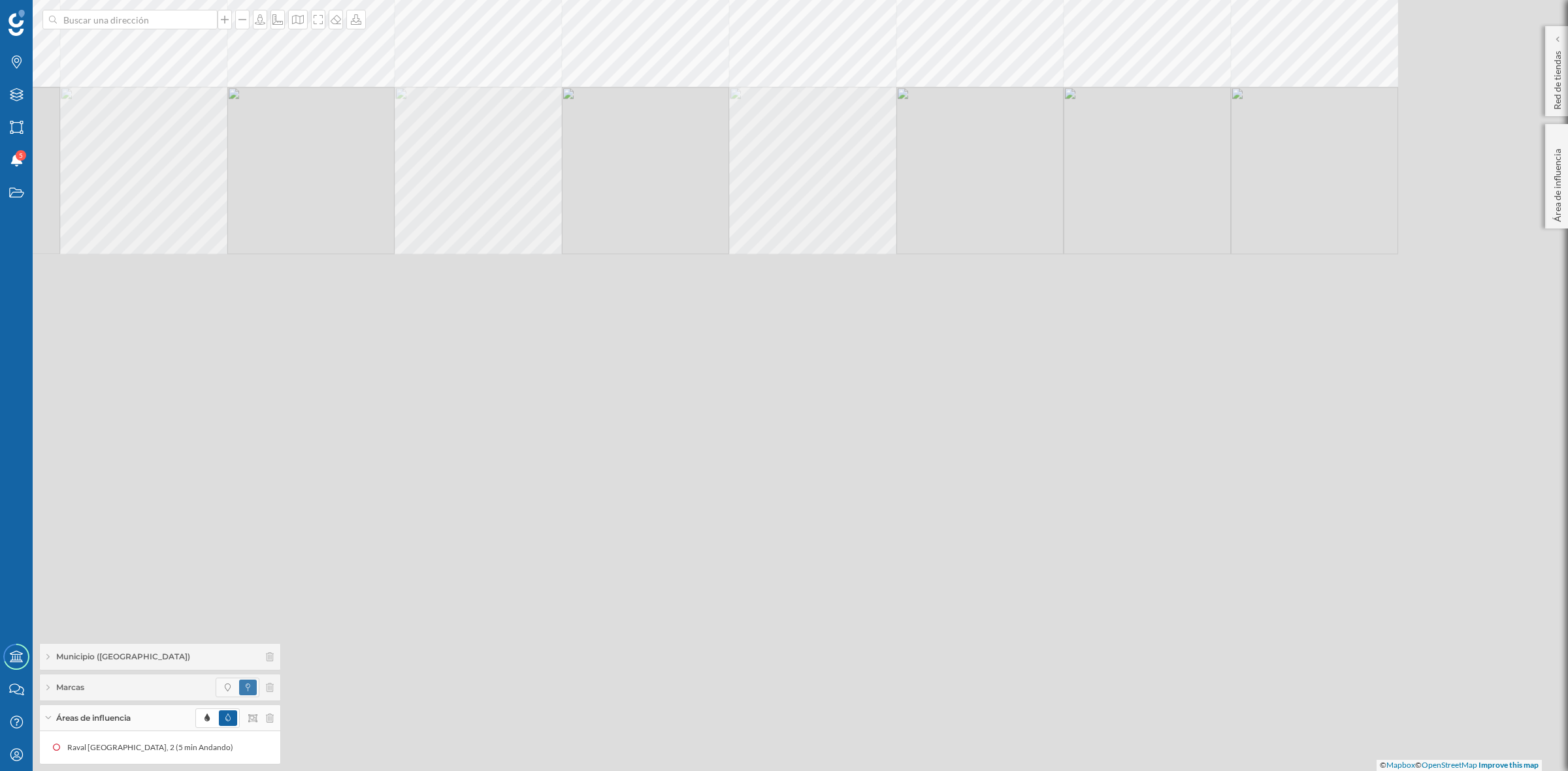
click at [782, 0] on html "Marcas Capas Áreas Notificaciones 5 Estados Academy Contacta con nosotros Centr…" at bounding box center [784, 386] width 1568 height 771
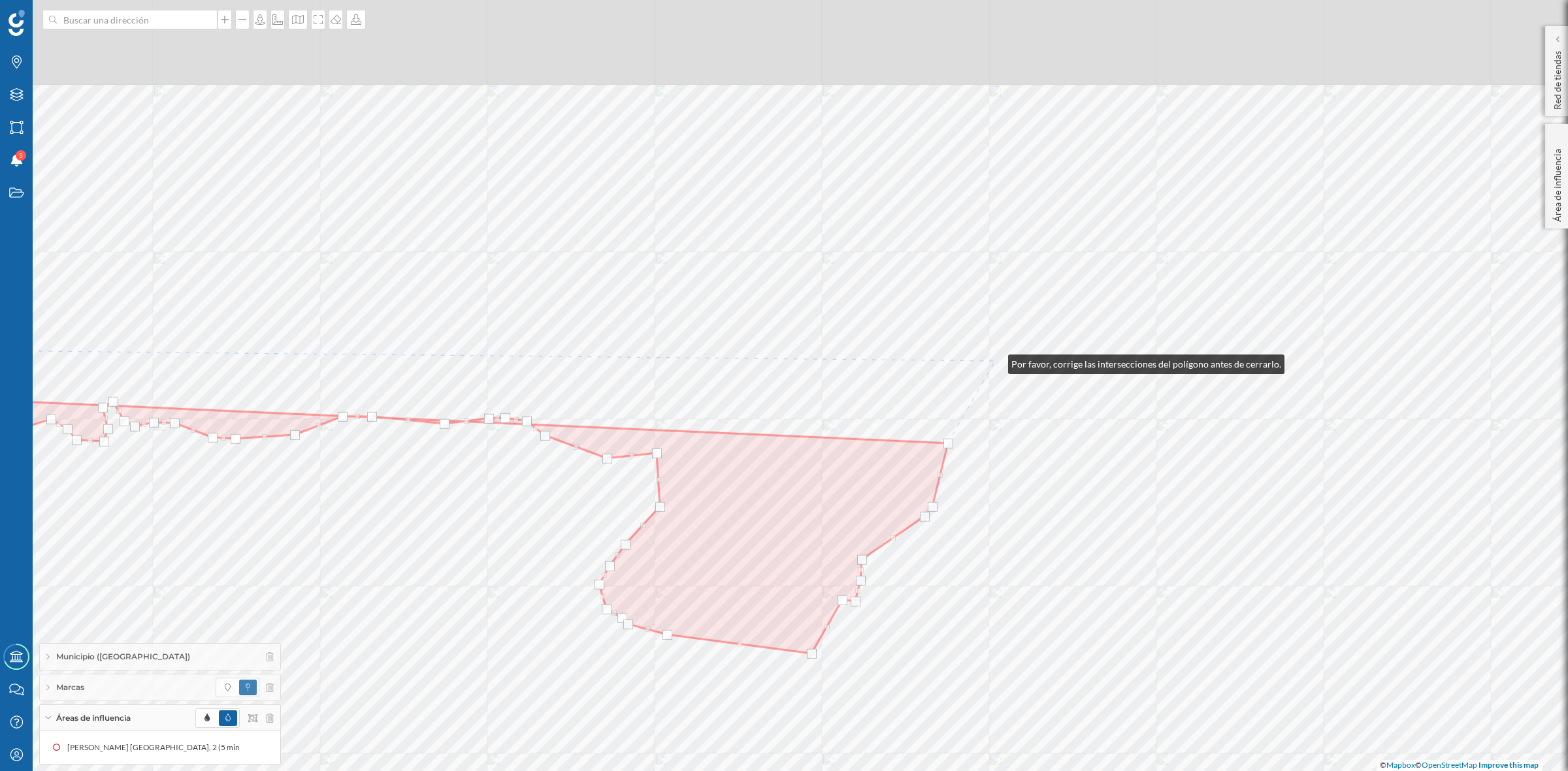
scroll to position [200, 0]
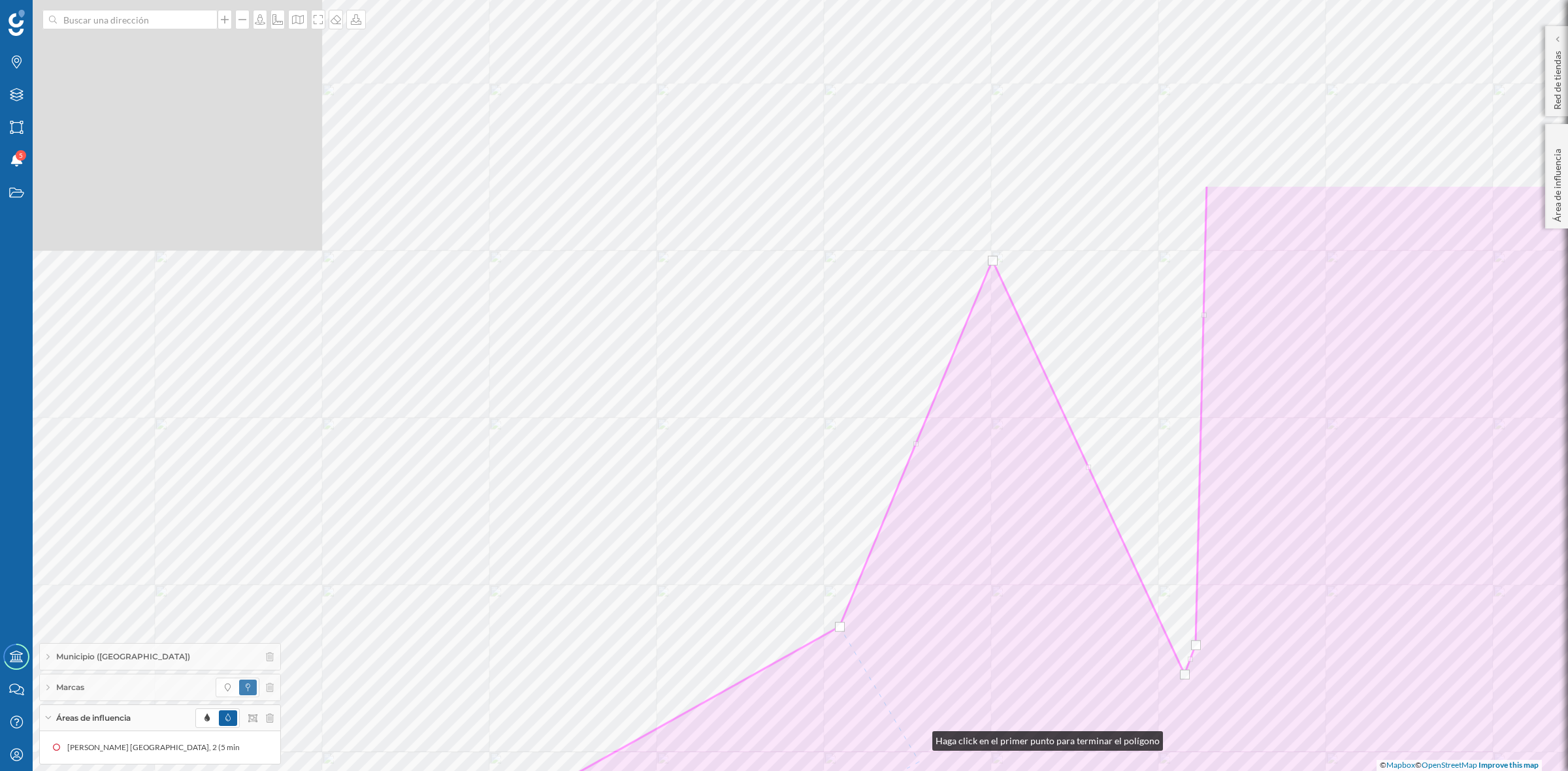
click at [919, 771] on html "Marcas Capas Áreas Notificaciones 5 Estados Academy Contacta con nosotros Centr…" at bounding box center [784, 386] width 1568 height 771
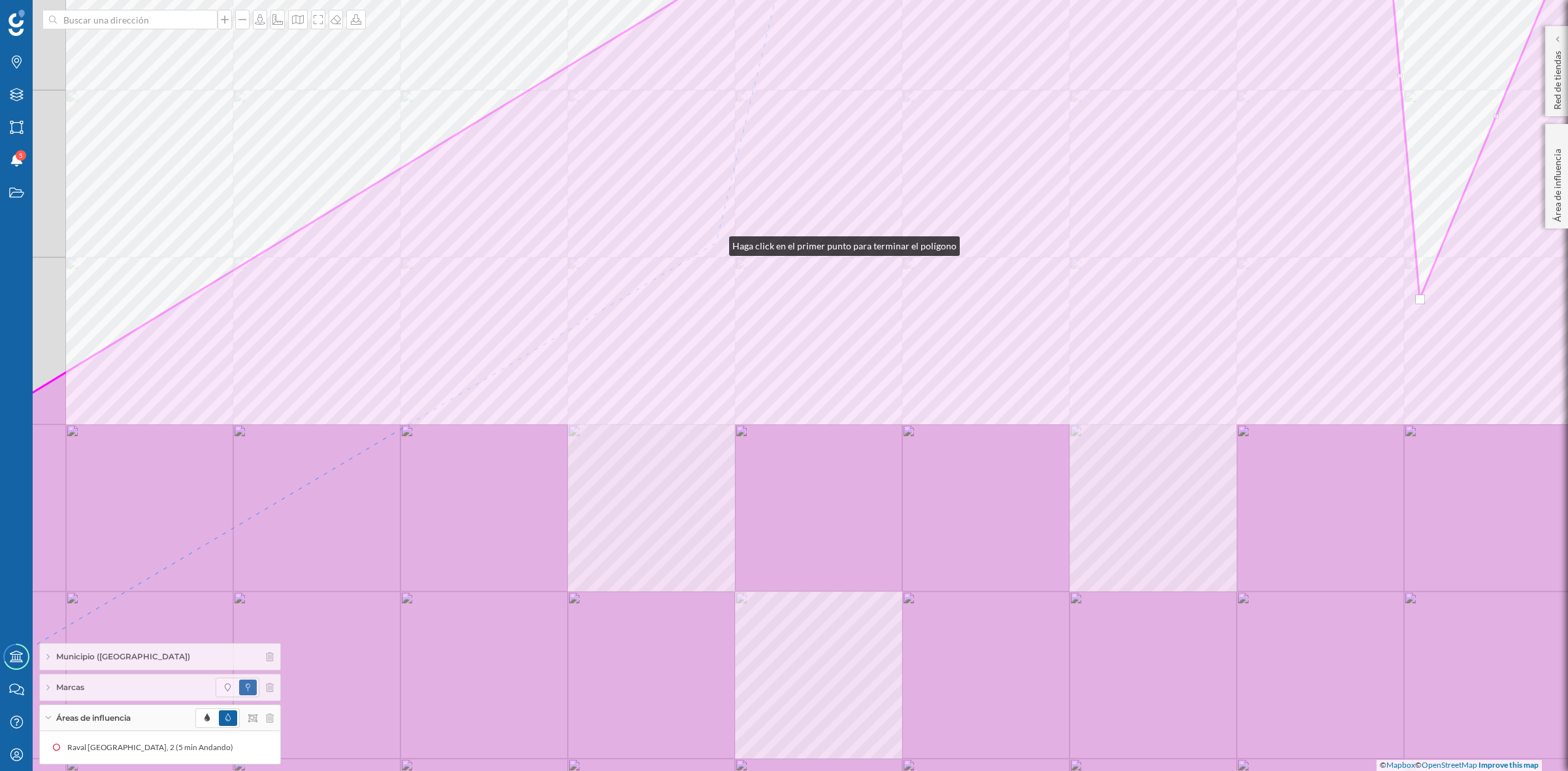
scroll to position [200, 0]
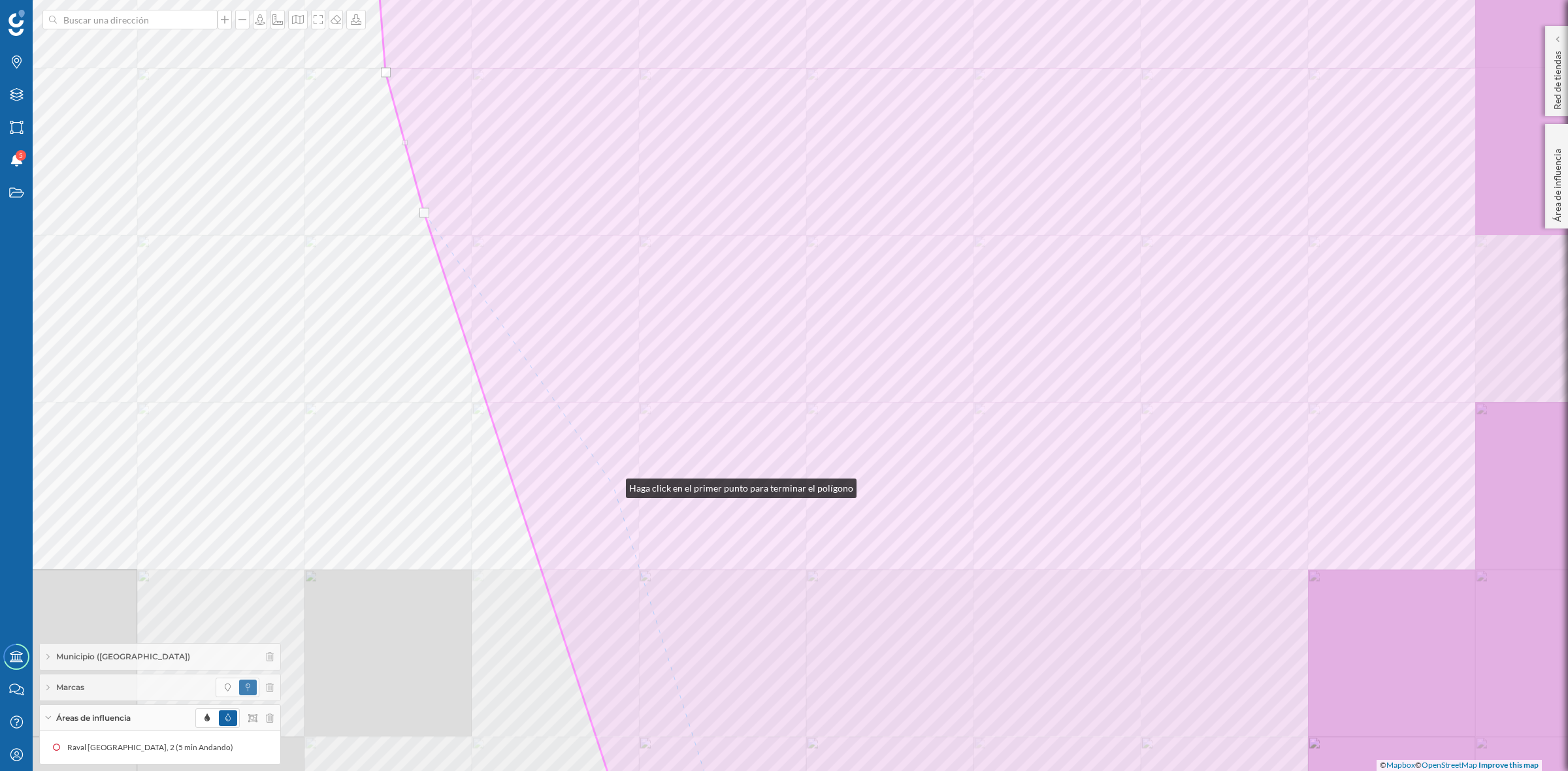
scroll to position [200, 0]
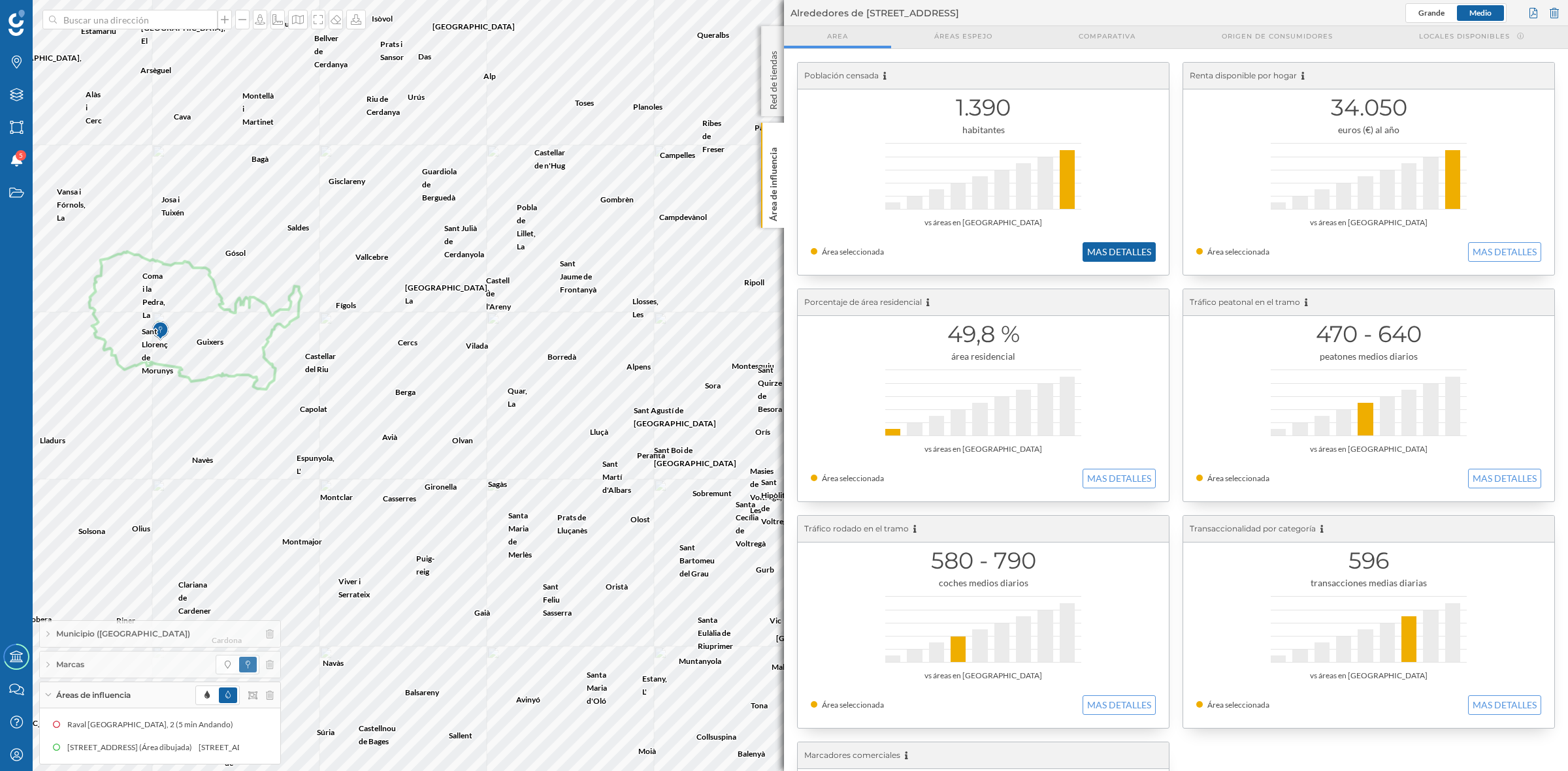
click at [1114, 250] on button "MAS DETALLES" at bounding box center [1118, 252] width 73 height 19
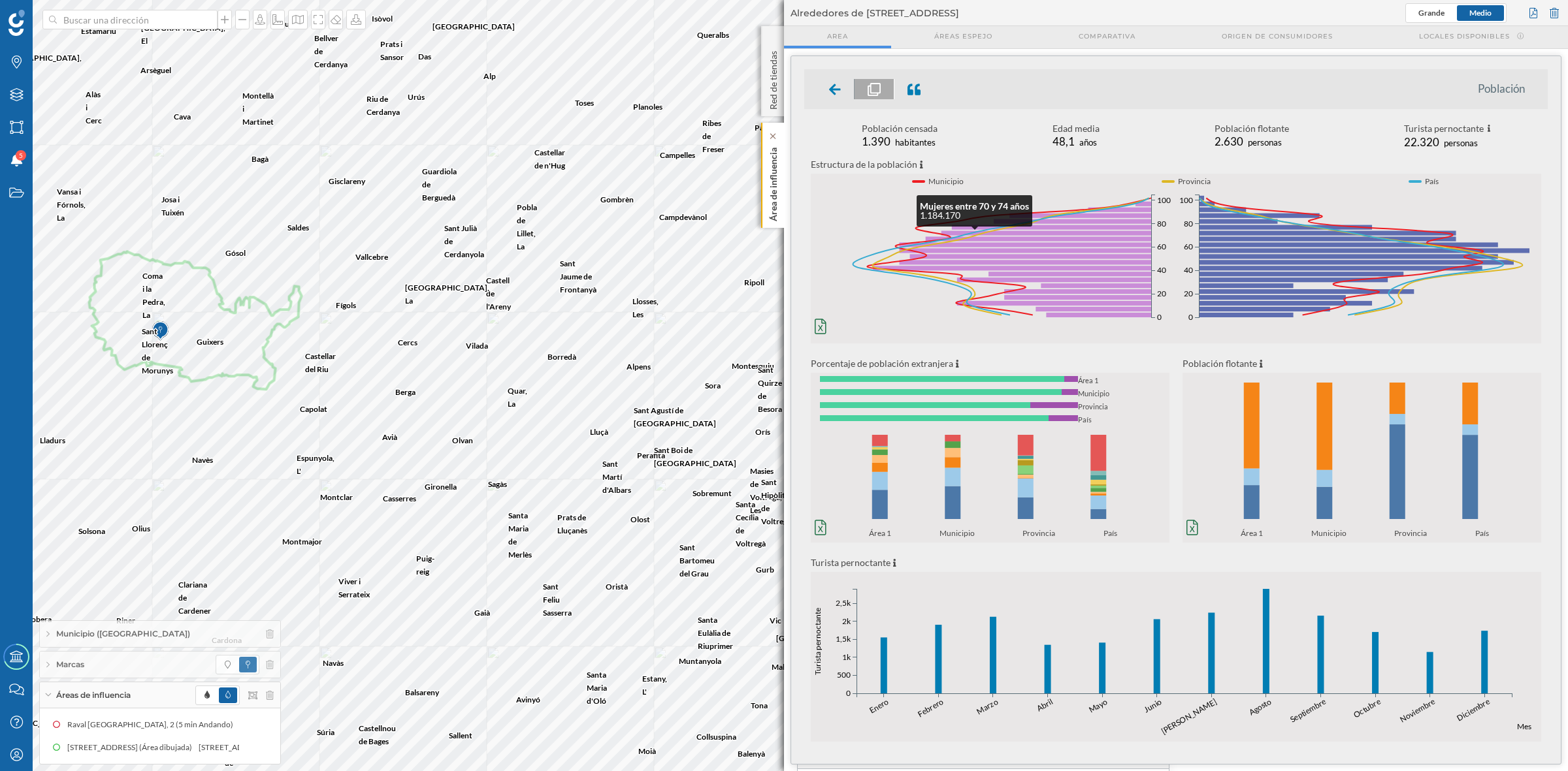
click at [770, 192] on p "Área de influencia" at bounding box center [774, 182] width 13 height 79
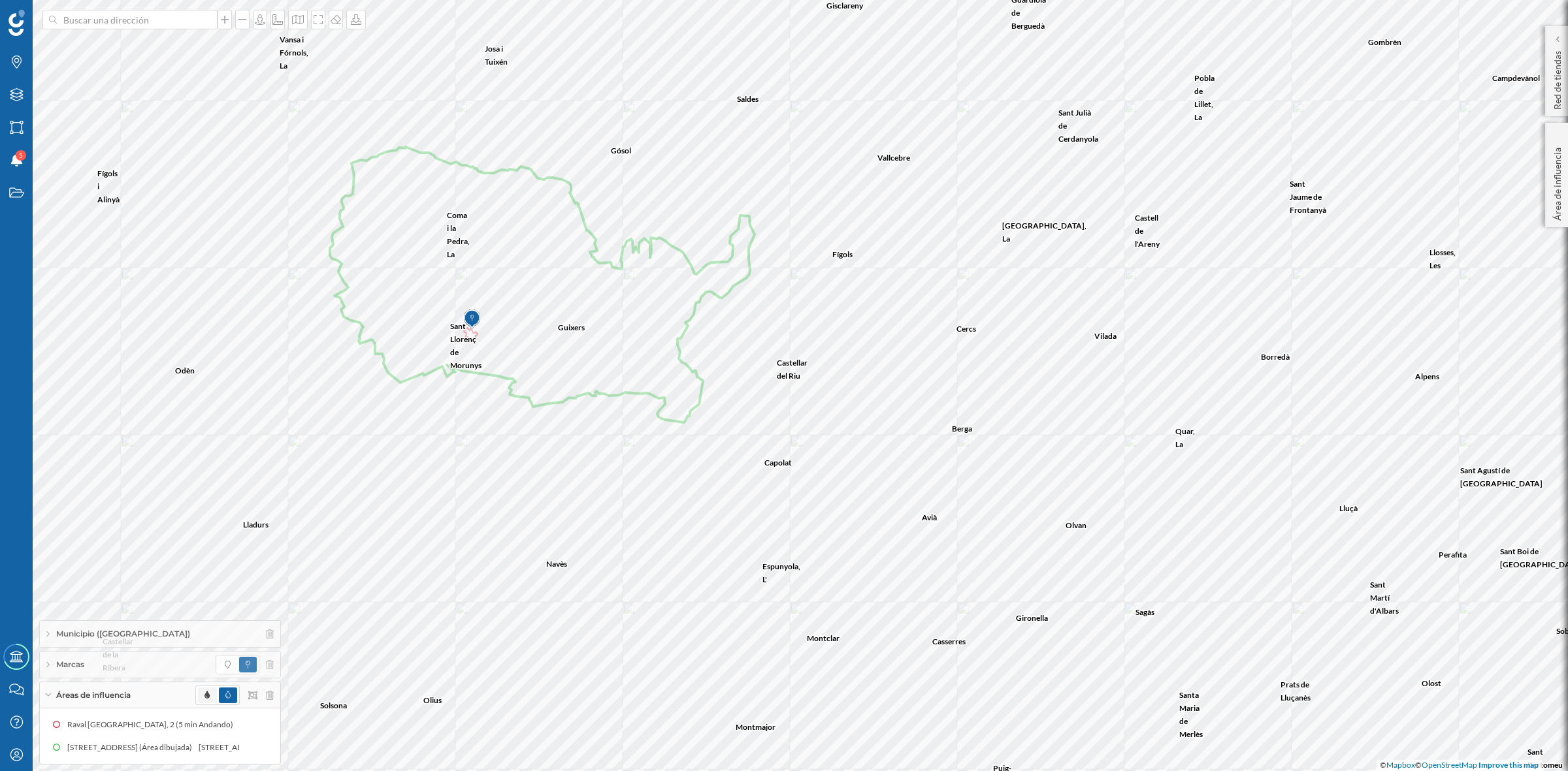
click at [203, 696] on span at bounding box center [207, 696] width 18 height 16
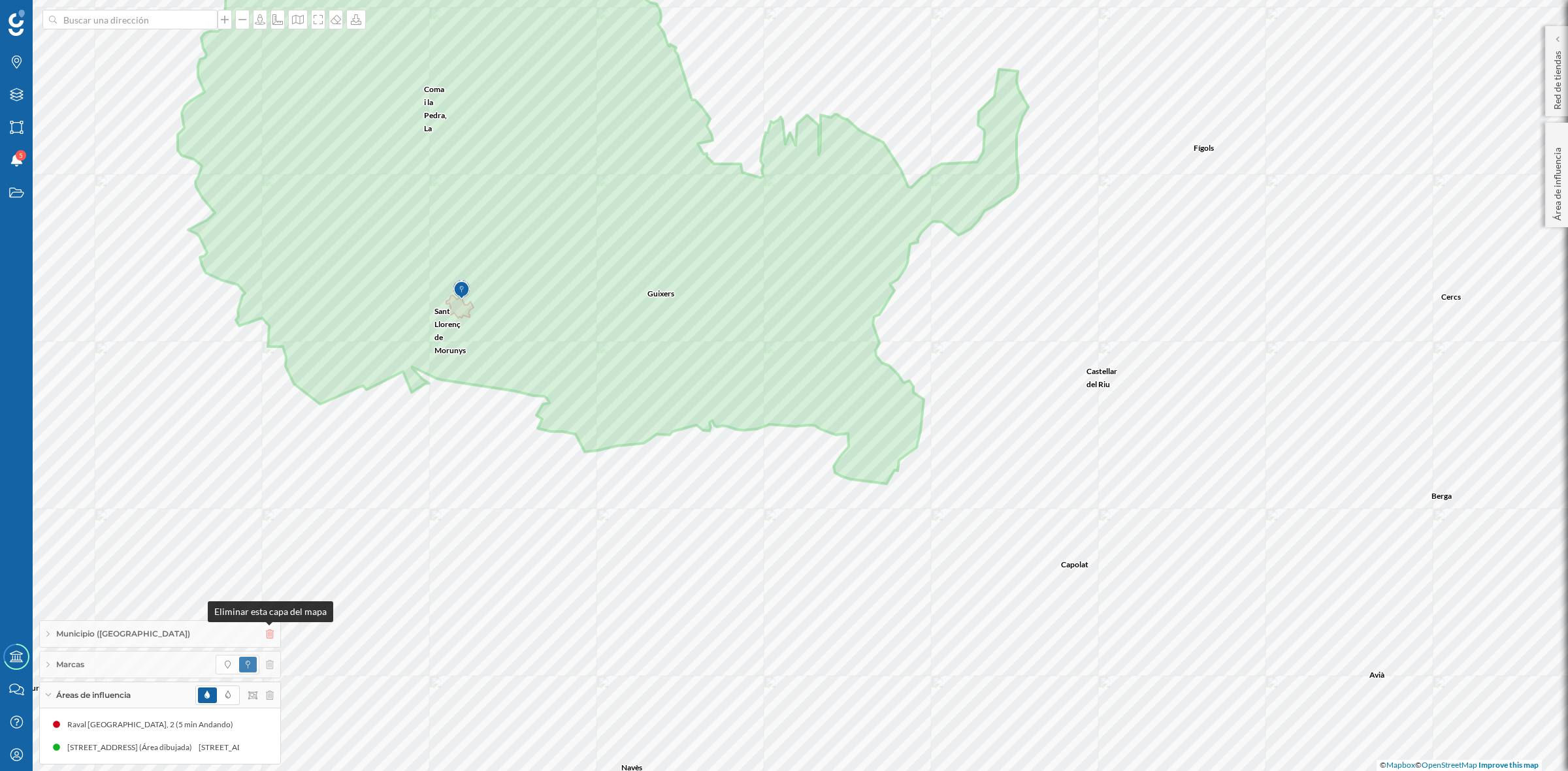
click at [268, 637] on icon at bounding box center [270, 634] width 8 height 9
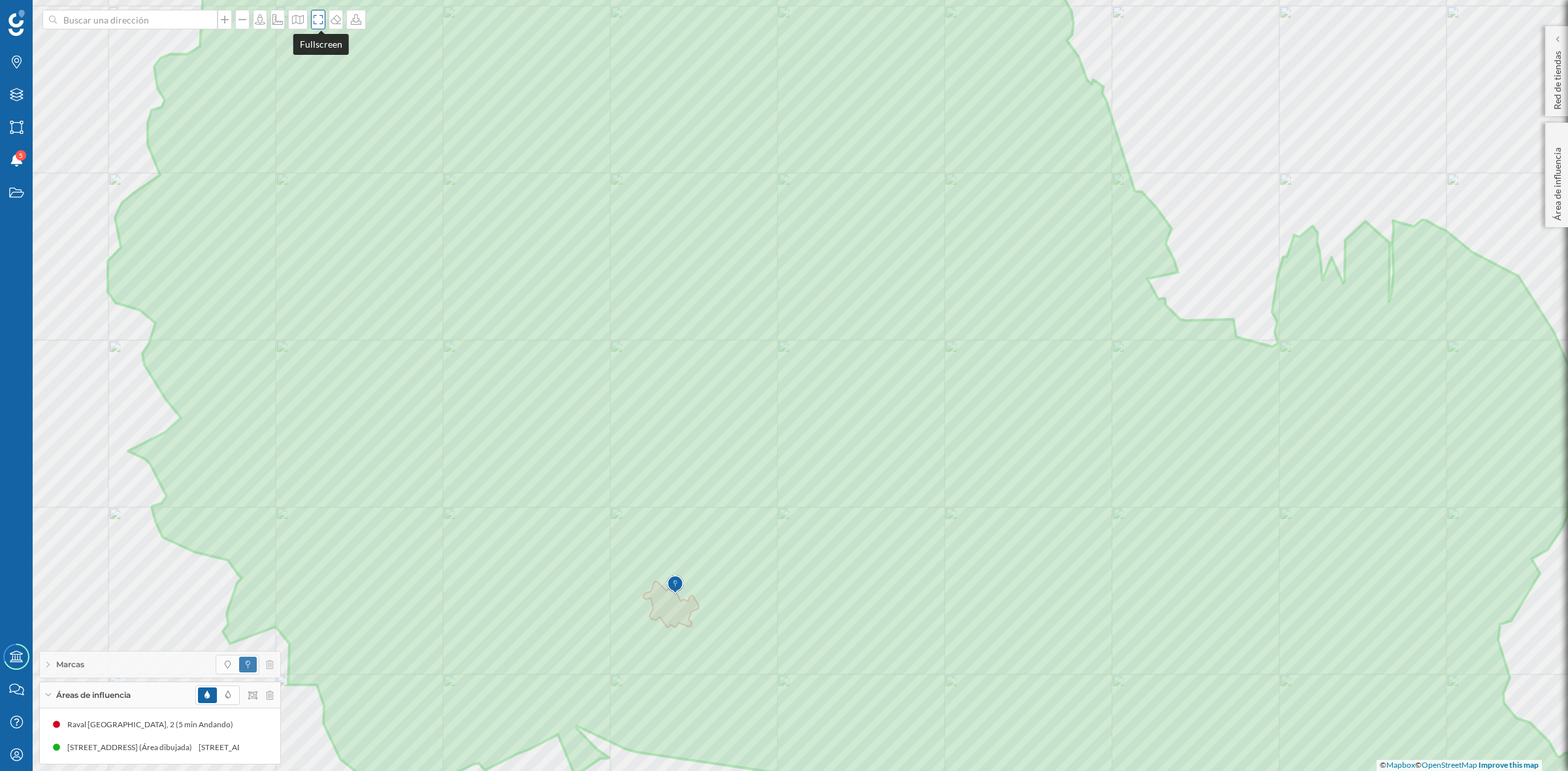
click at [317, 20] on icon at bounding box center [318, 19] width 13 height 10
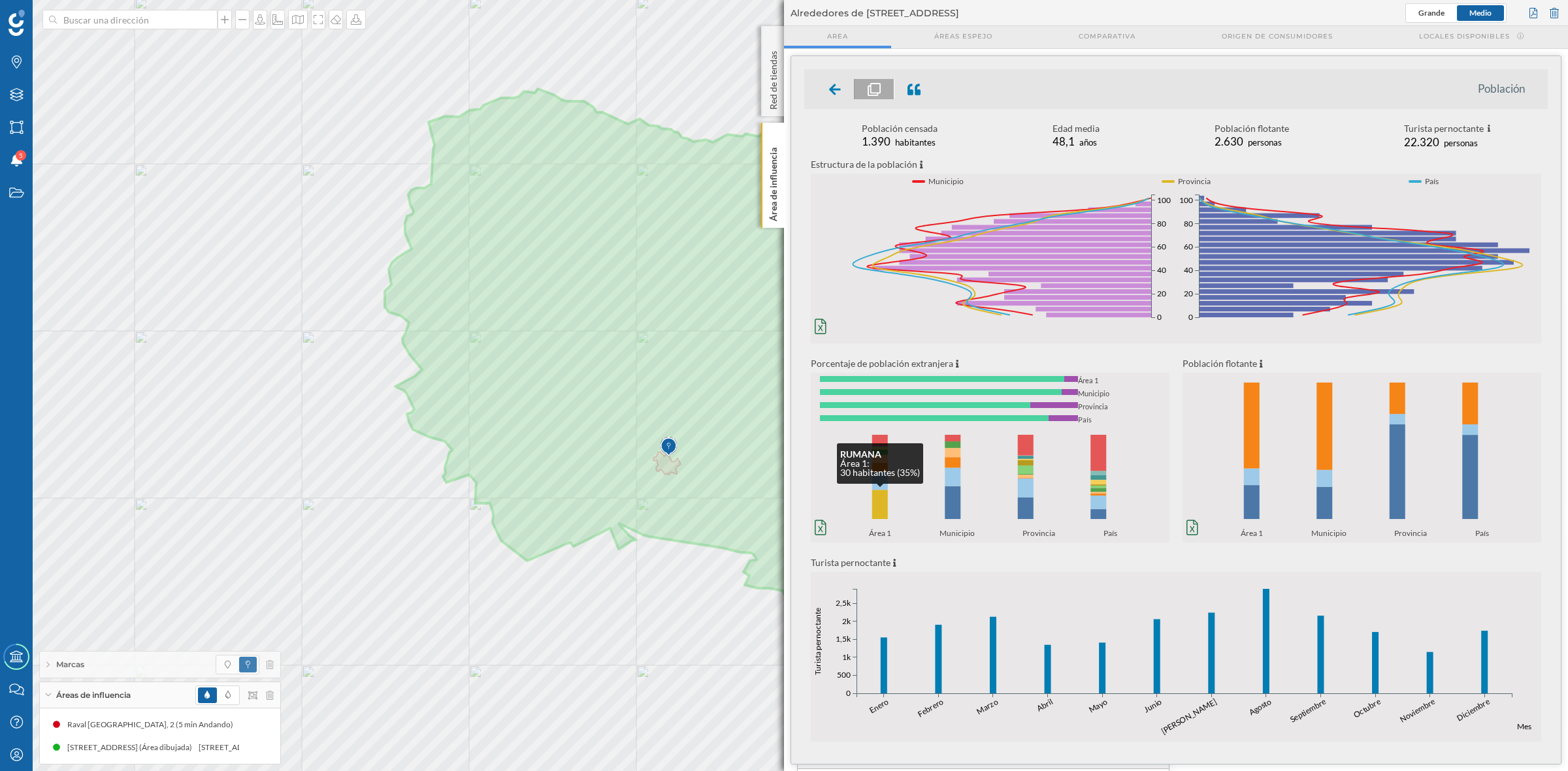
click at [879, 505] on rect at bounding box center [880, 505] width 16 height 30
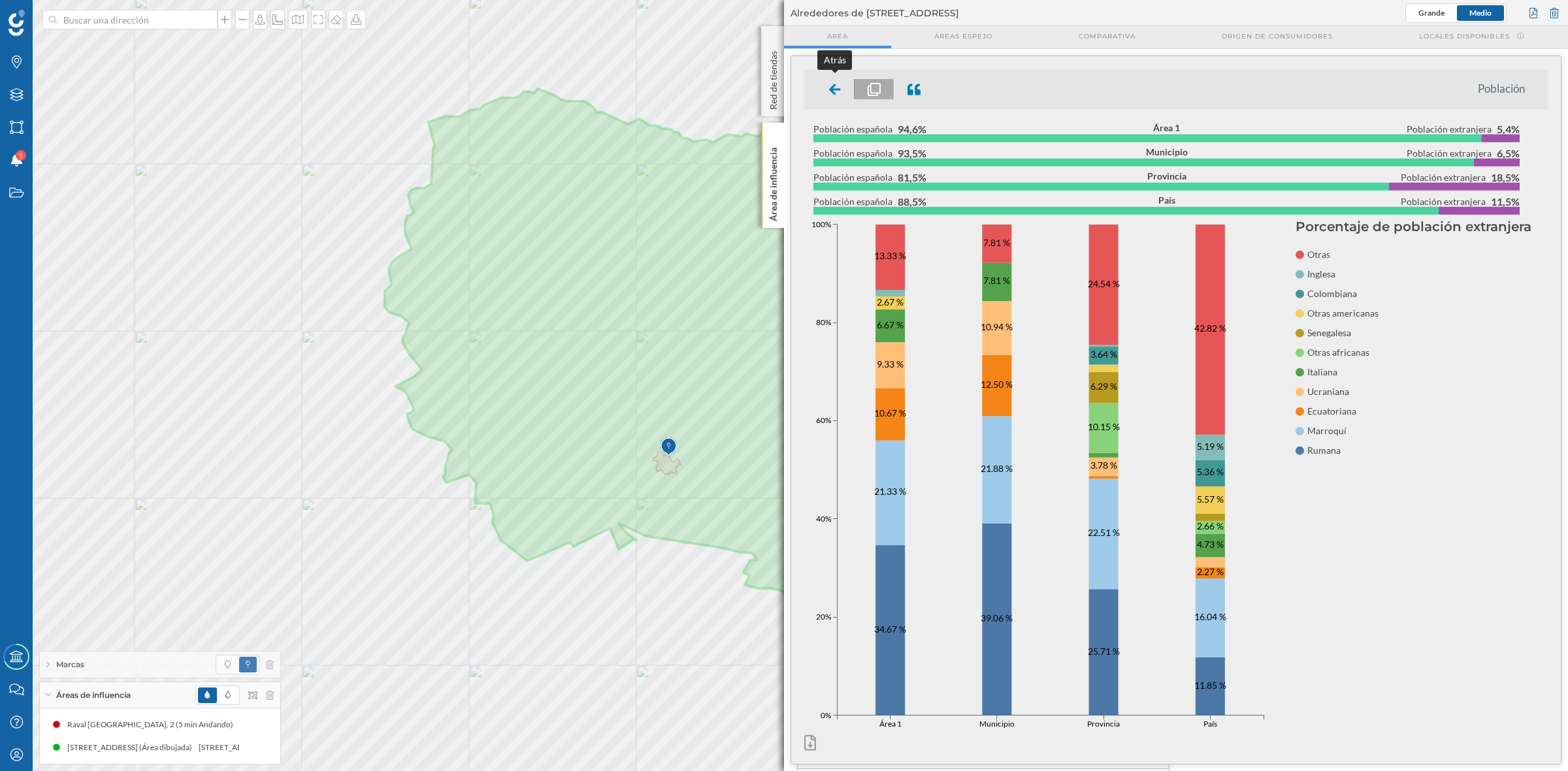
click at [830, 83] on icon at bounding box center [835, 90] width 12 height 13
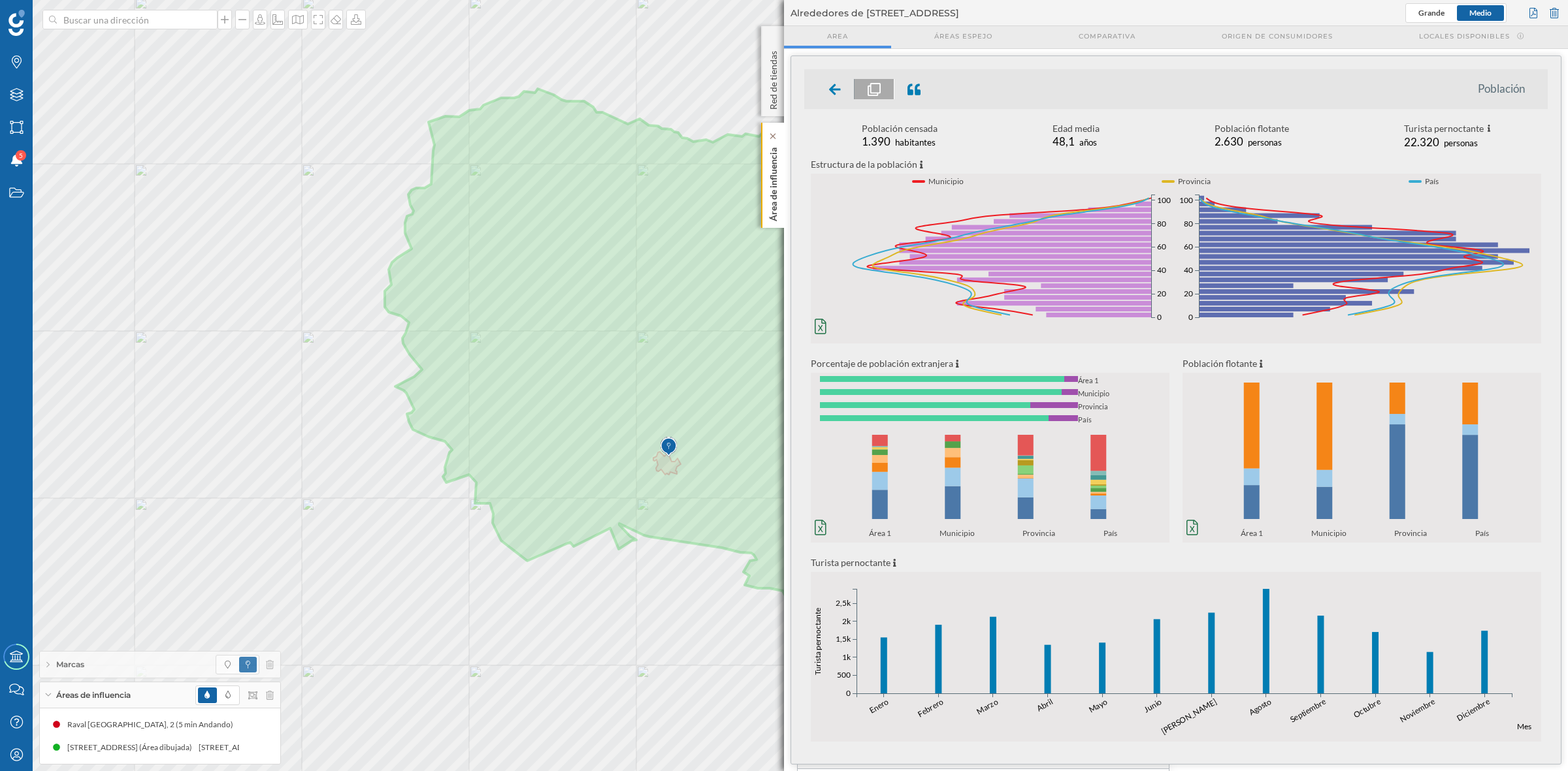
click at [774, 182] on p "Área de influencia" at bounding box center [774, 182] width 13 height 79
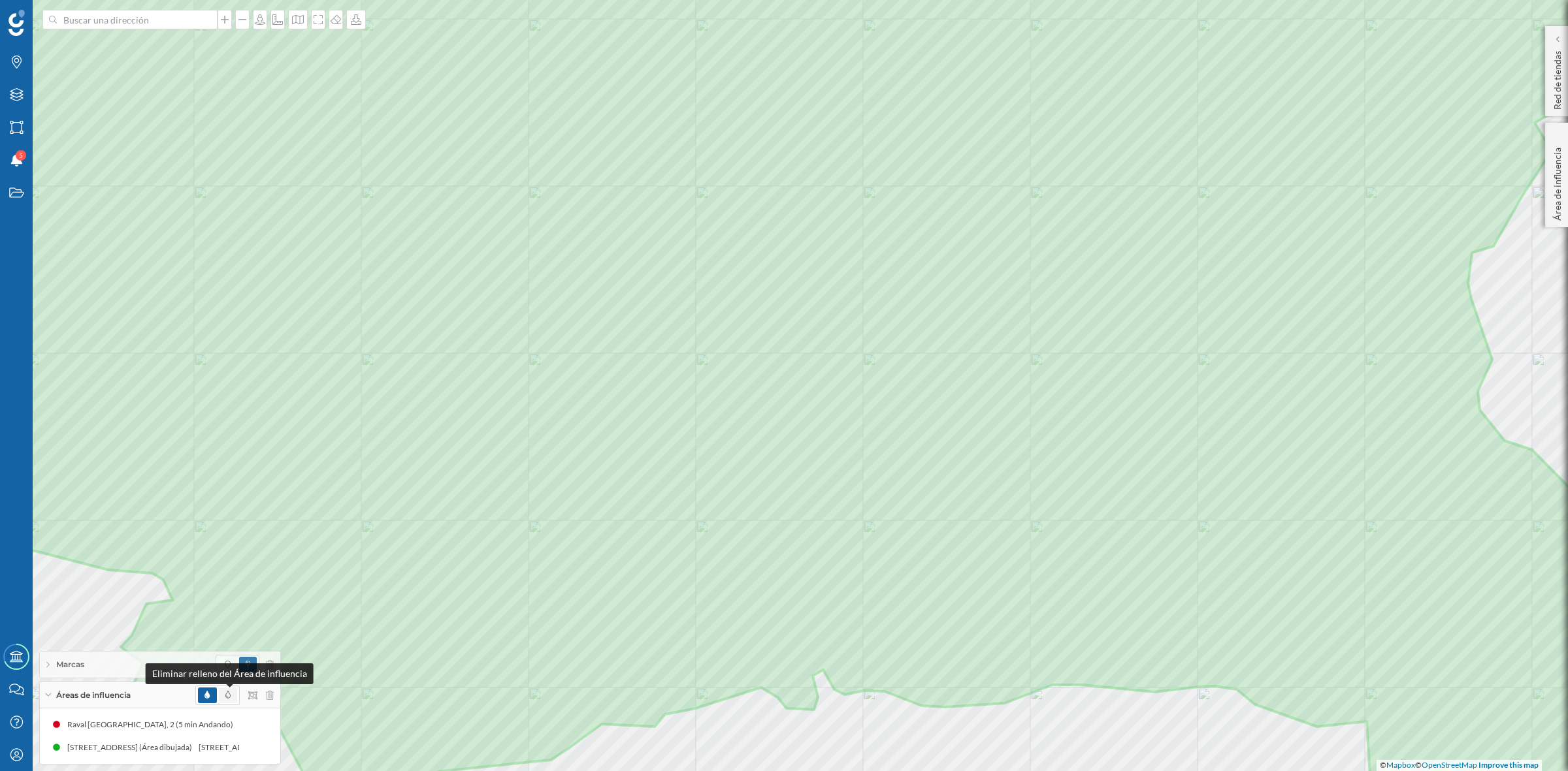
click at [225, 700] on span at bounding box center [228, 696] width 6 height 12
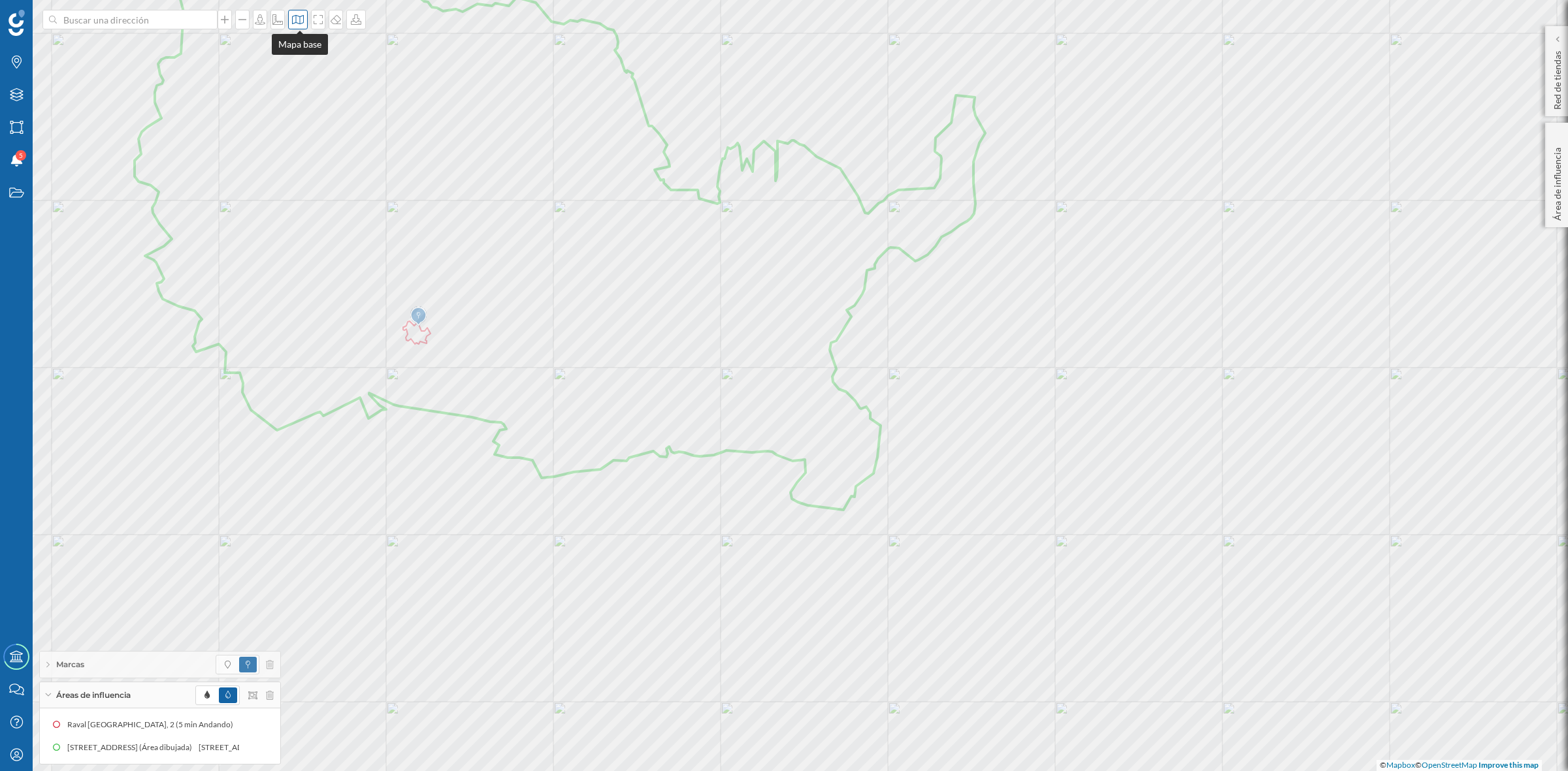
click at [297, 22] on icon at bounding box center [297, 19] width 13 height 10
click at [315, 180] on img at bounding box center [317, 183] width 39 height 46
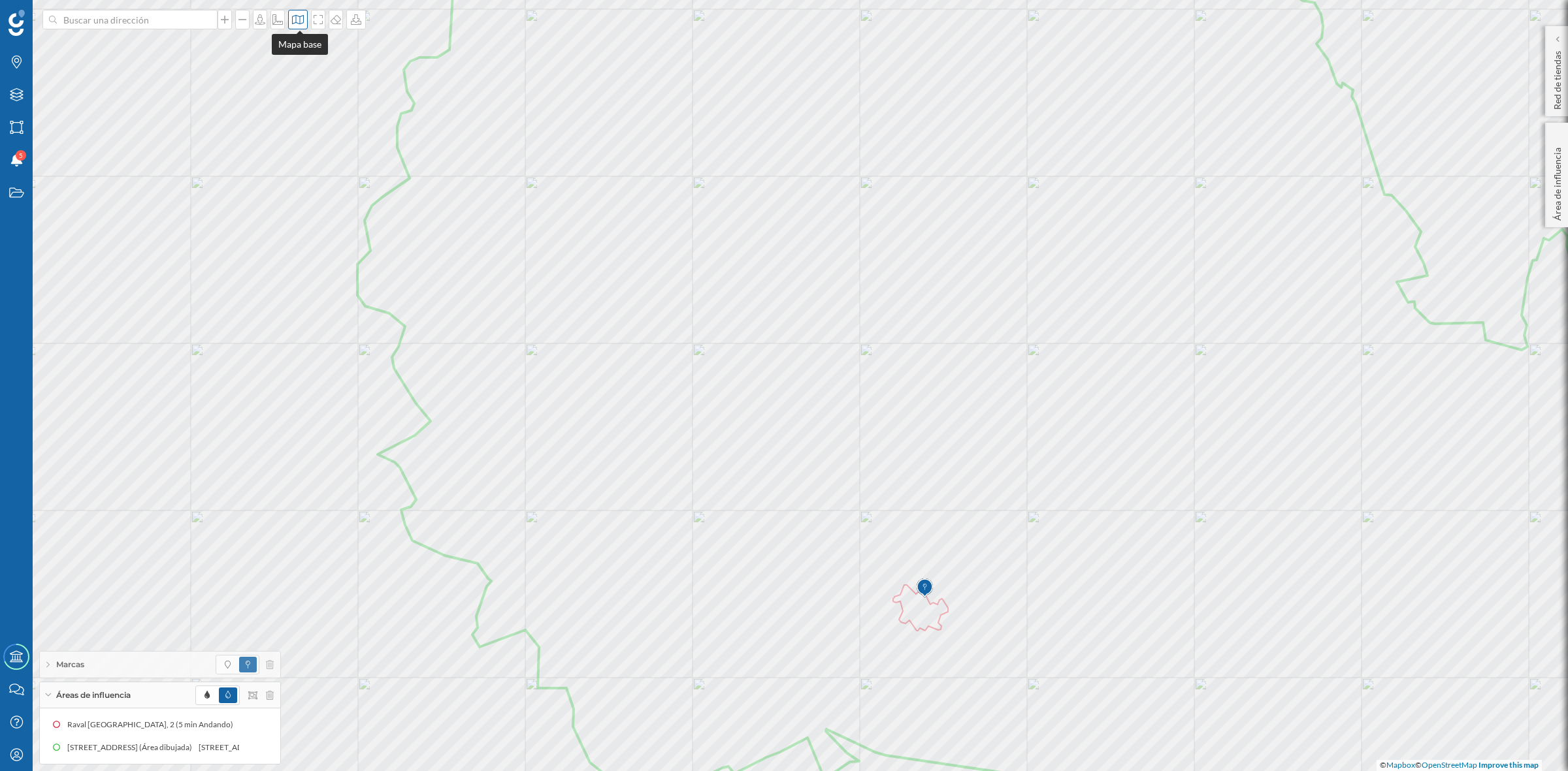
click at [296, 23] on icon at bounding box center [297, 19] width 13 height 10
click at [314, 83] on img at bounding box center [317, 85] width 39 height 46
click at [294, 17] on icon at bounding box center [297, 19] width 12 height 9
click at [302, 172] on img at bounding box center [317, 183] width 39 height 46
click at [295, 14] on icon at bounding box center [297, 19] width 13 height 10
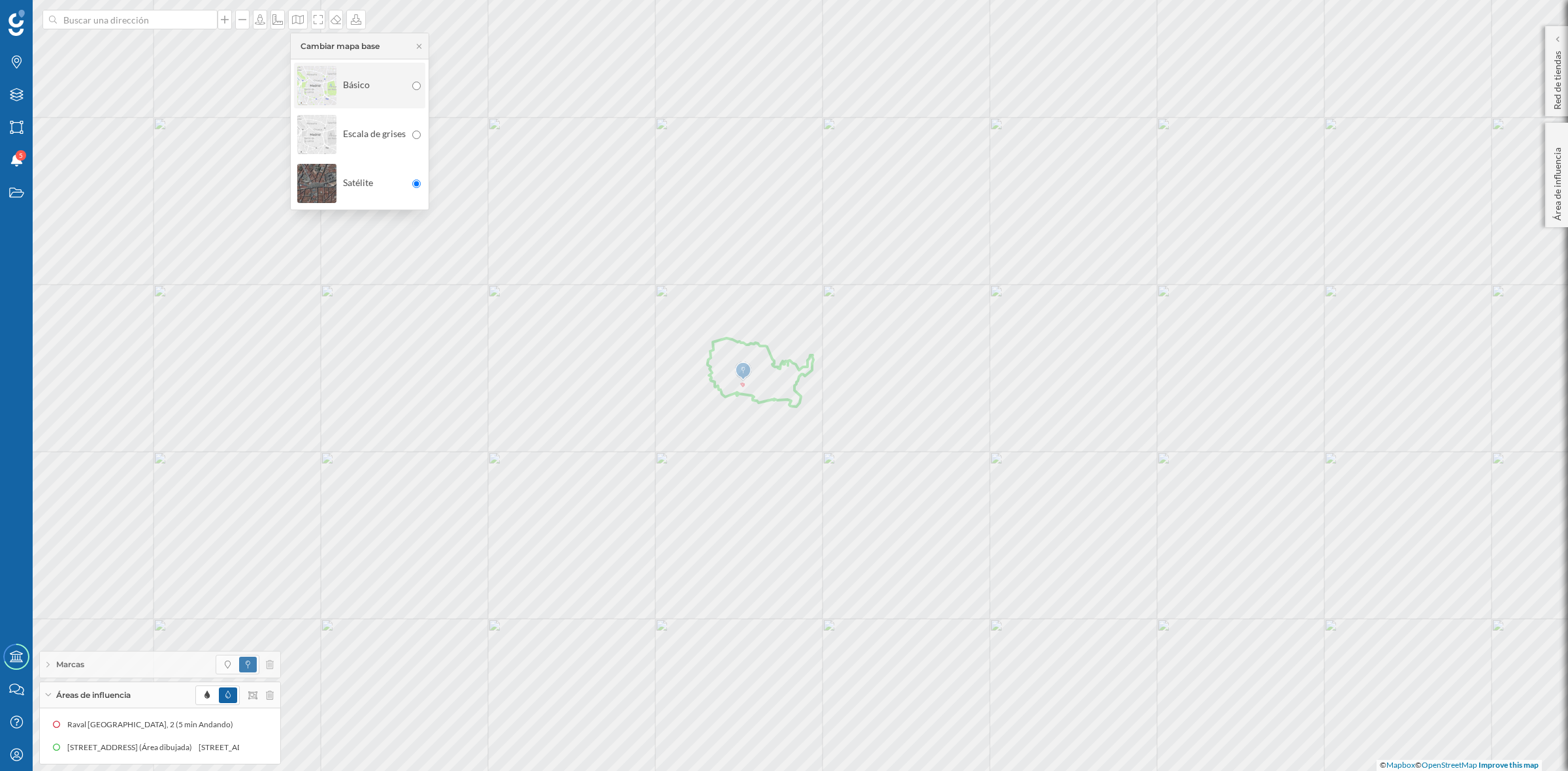
click at [314, 87] on img at bounding box center [317, 85] width 39 height 46
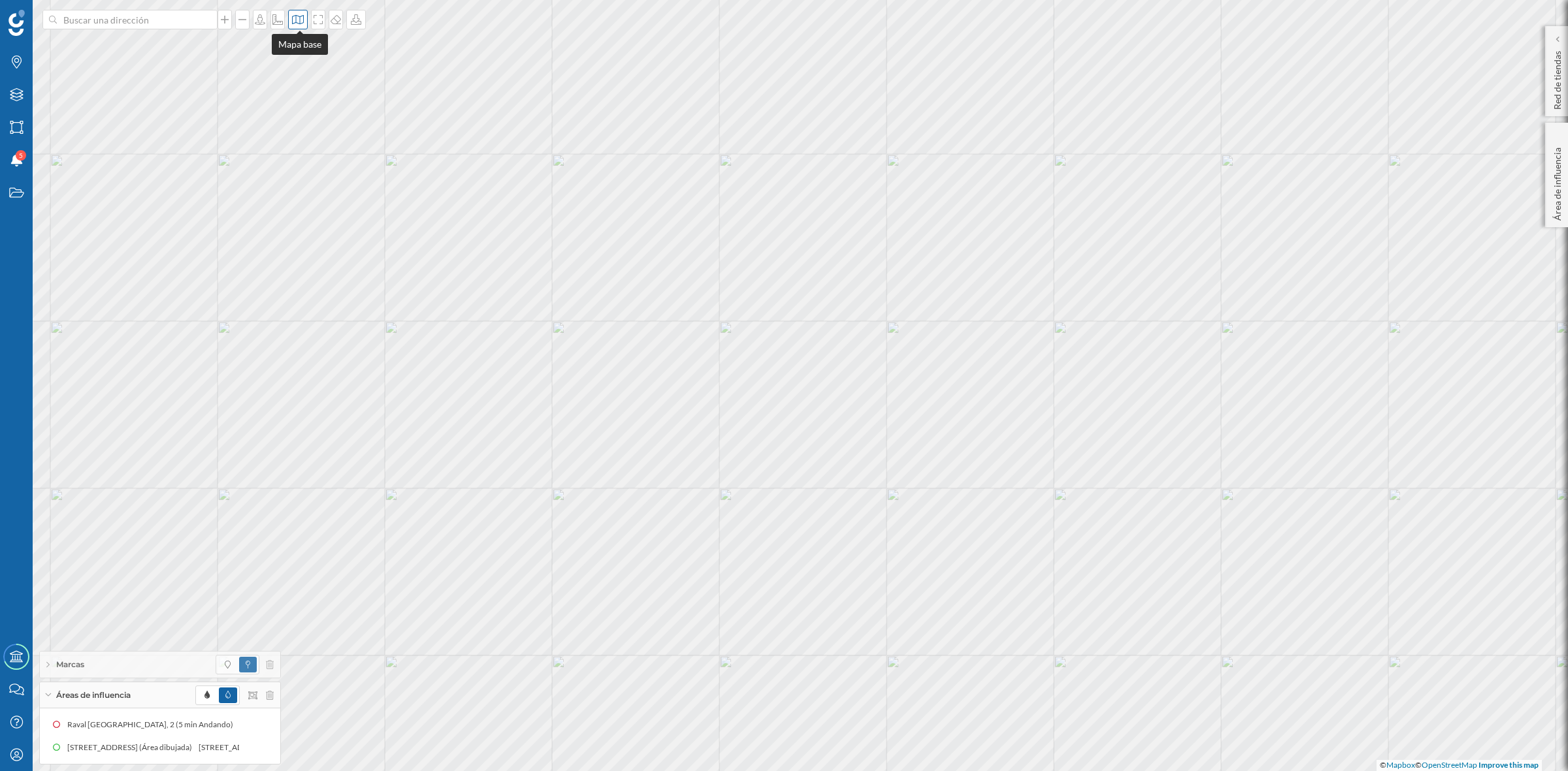
click at [299, 24] on icon at bounding box center [297, 19] width 13 height 10
click at [324, 188] on img at bounding box center [317, 183] width 39 height 46
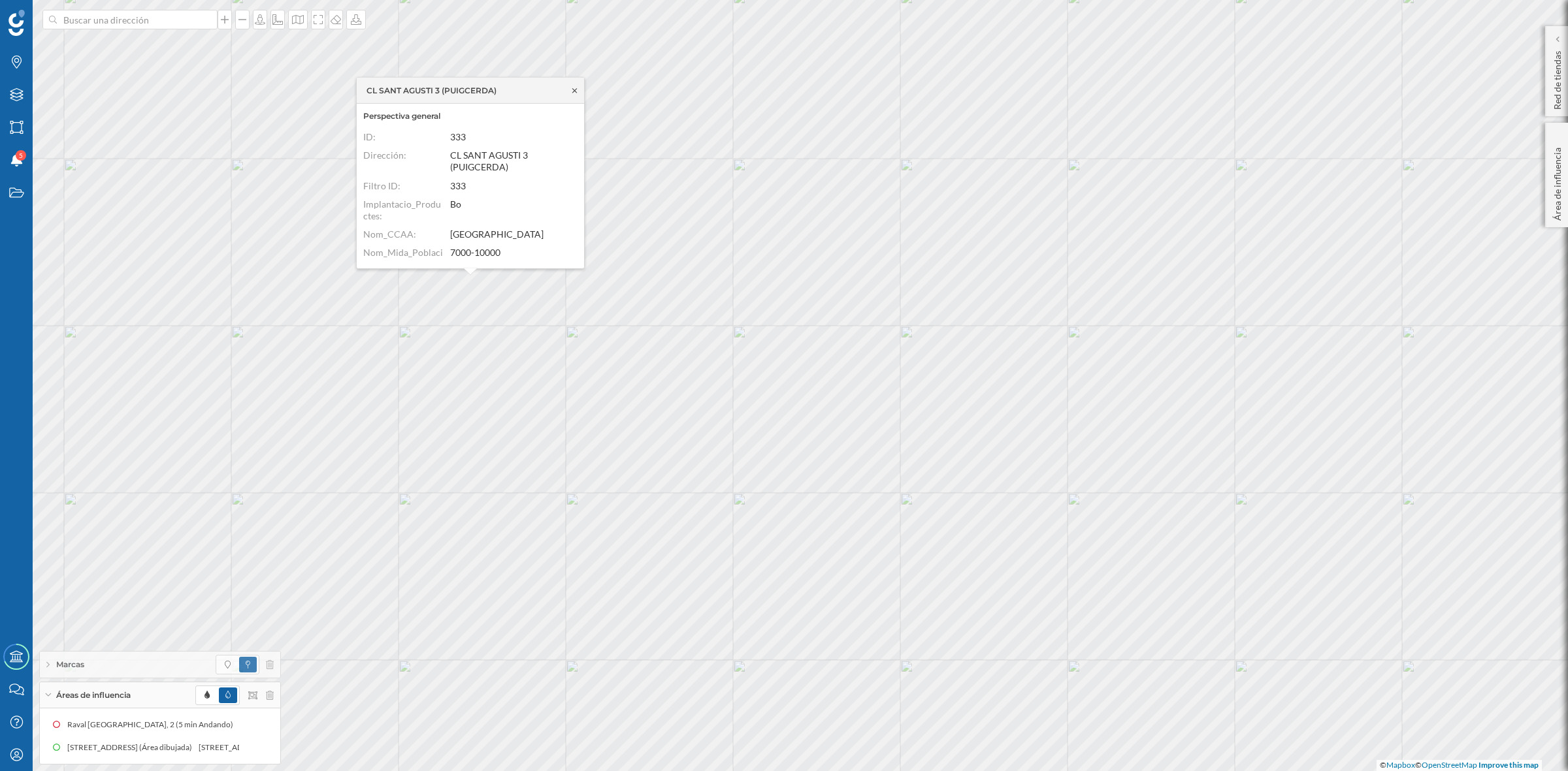
click at [572, 89] on icon at bounding box center [575, 91] width 10 height 8
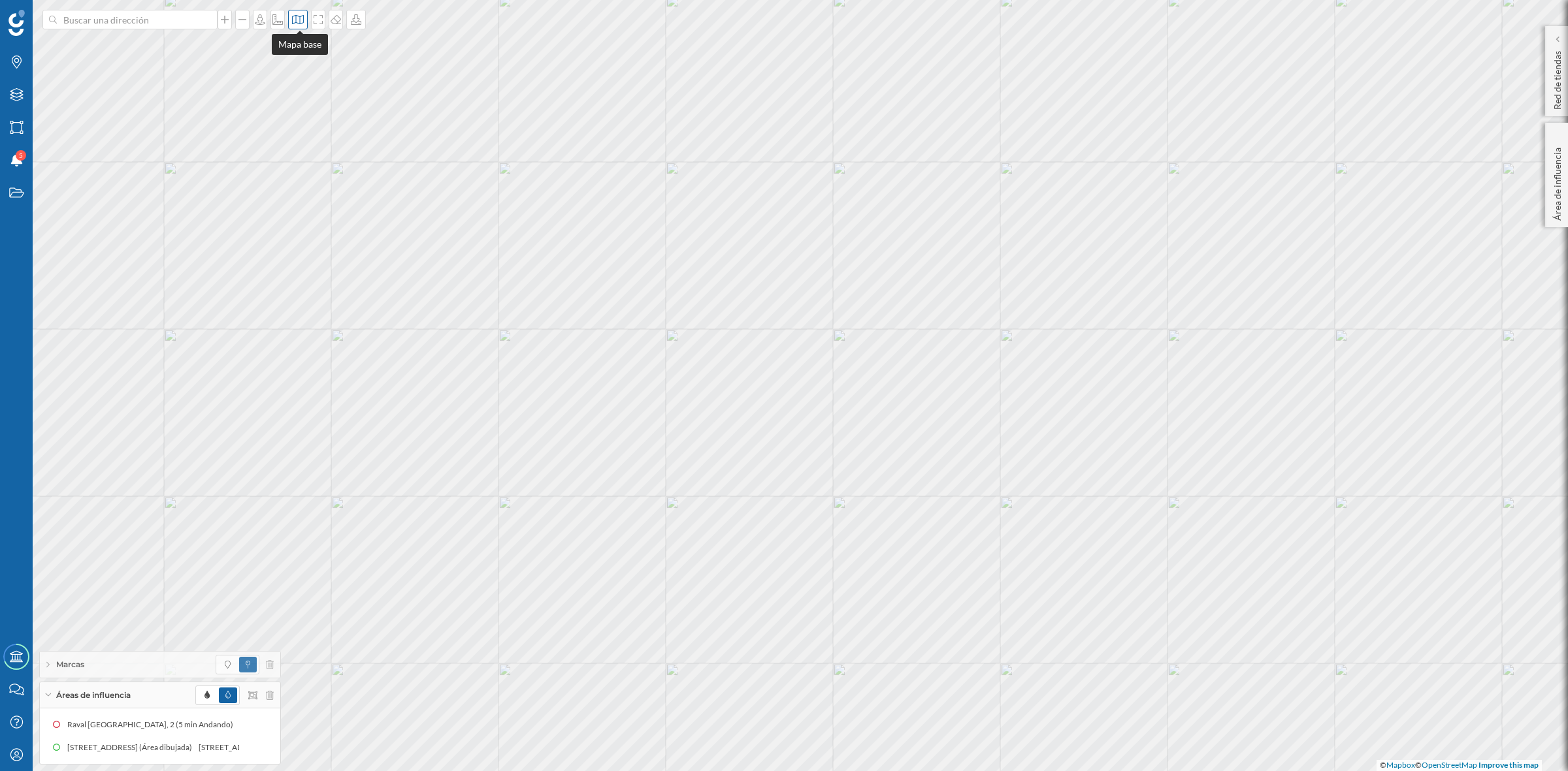
click at [298, 22] on icon at bounding box center [297, 19] width 13 height 10
click at [317, 75] on img at bounding box center [317, 85] width 39 height 46
click at [270, 663] on icon at bounding box center [270, 664] width 8 height 9
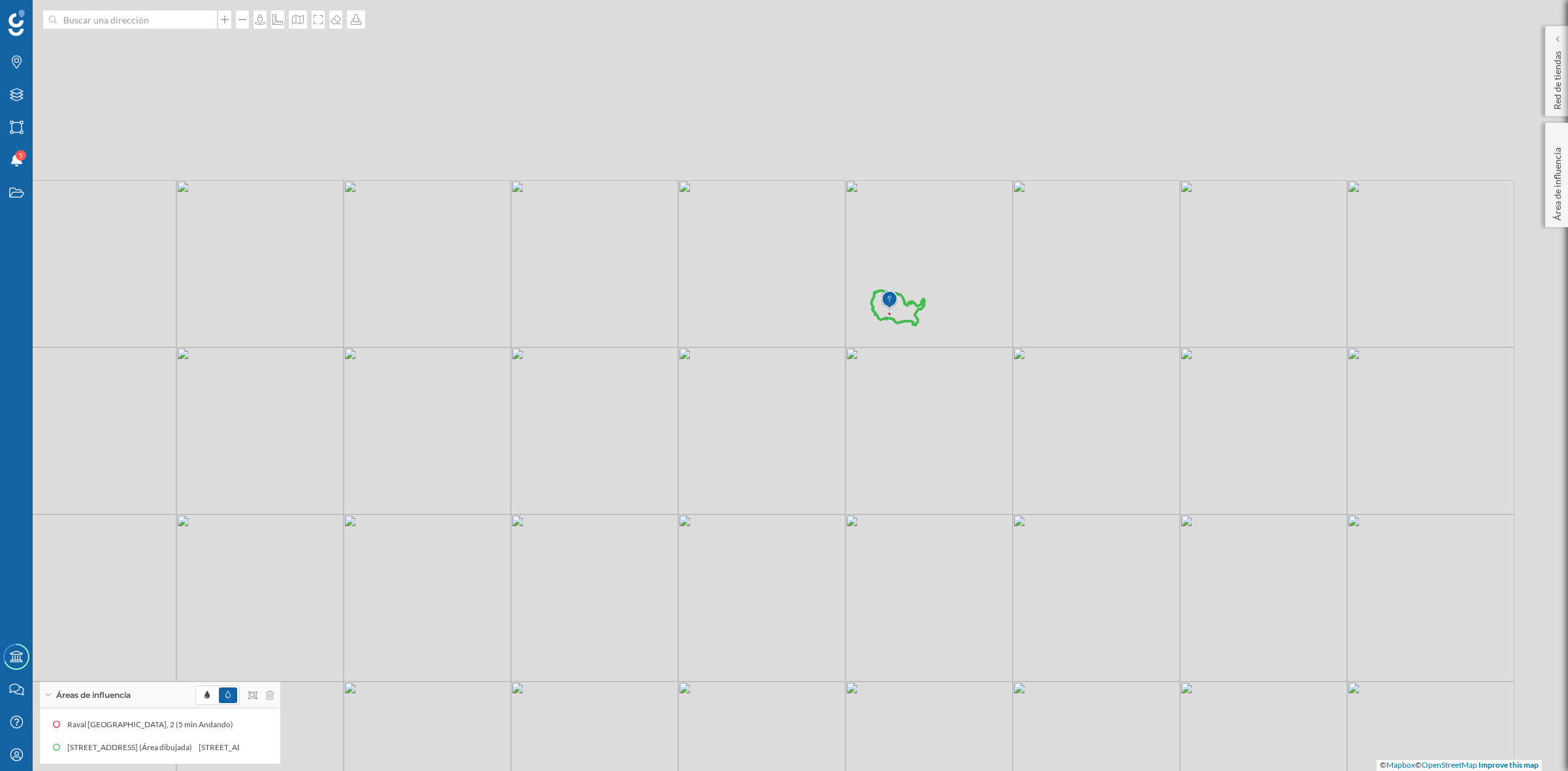
drag, startPoint x: 1086, startPoint y: 256, endPoint x: 927, endPoint y: 478, distance: 273.1
click at [927, 478] on div "© Mapbox © OpenStreetMap Improve this map" at bounding box center [784, 386] width 1568 height 771
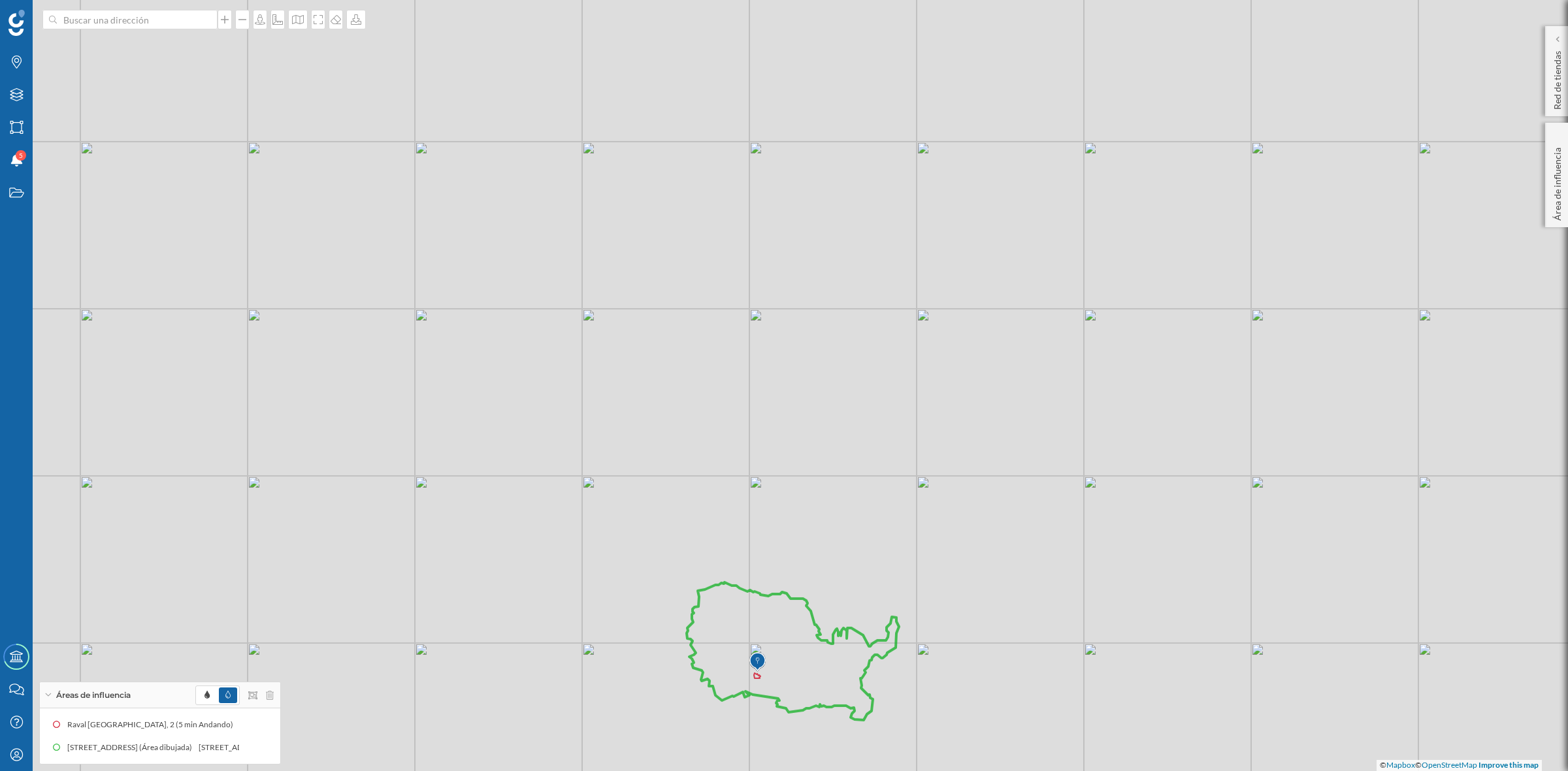
drag, startPoint x: 1064, startPoint y: 238, endPoint x: 980, endPoint y: 394, distance: 177.2
click at [980, 394] on div "© Mapbox © OpenStreetMap Improve this map" at bounding box center [784, 386] width 1568 height 771
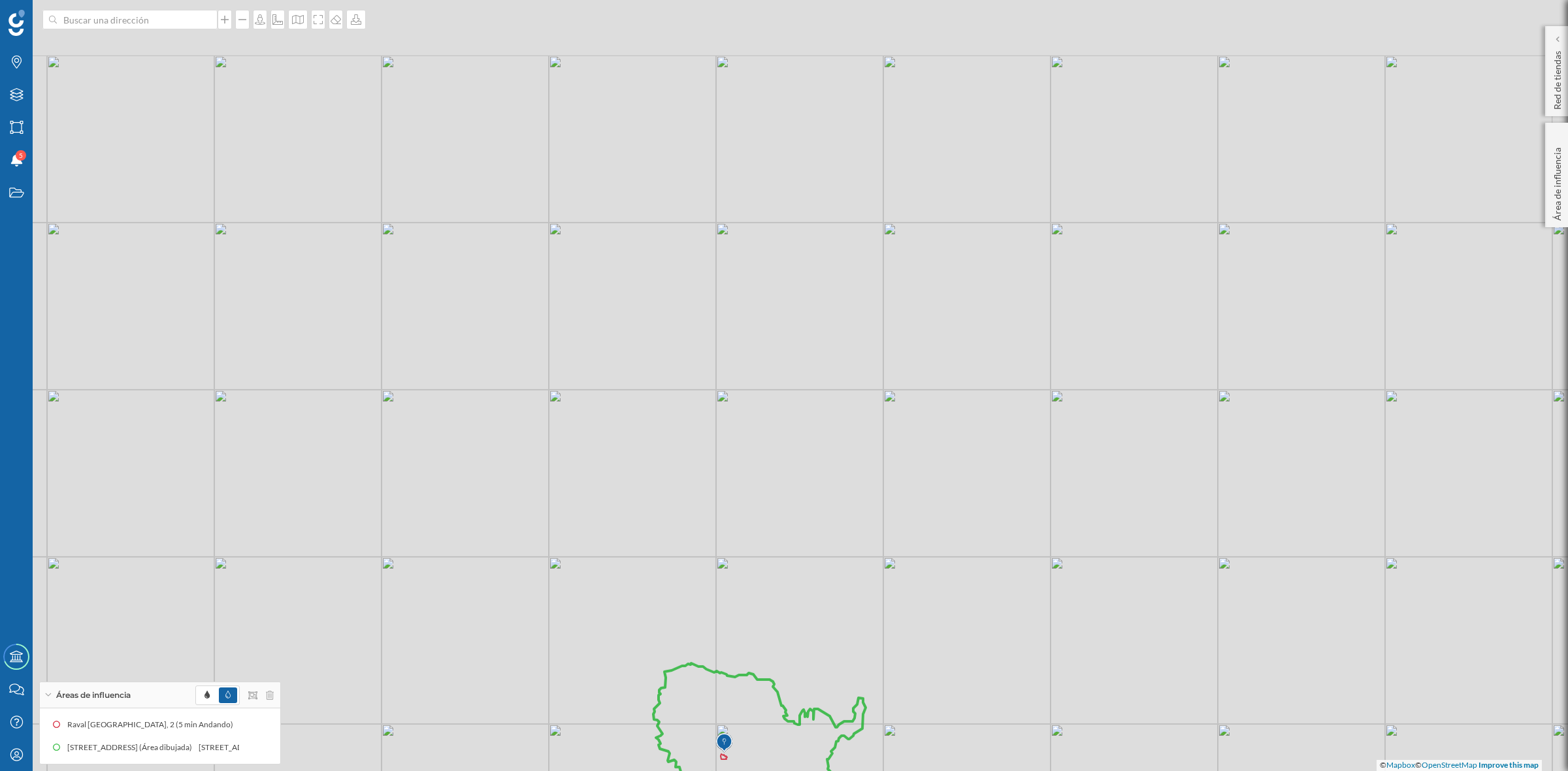
drag, startPoint x: 740, startPoint y: 439, endPoint x: 707, endPoint y: 521, distance: 88.4
click at [707, 521] on div "© Mapbox © OpenStreetMap Improve this map" at bounding box center [784, 386] width 1568 height 771
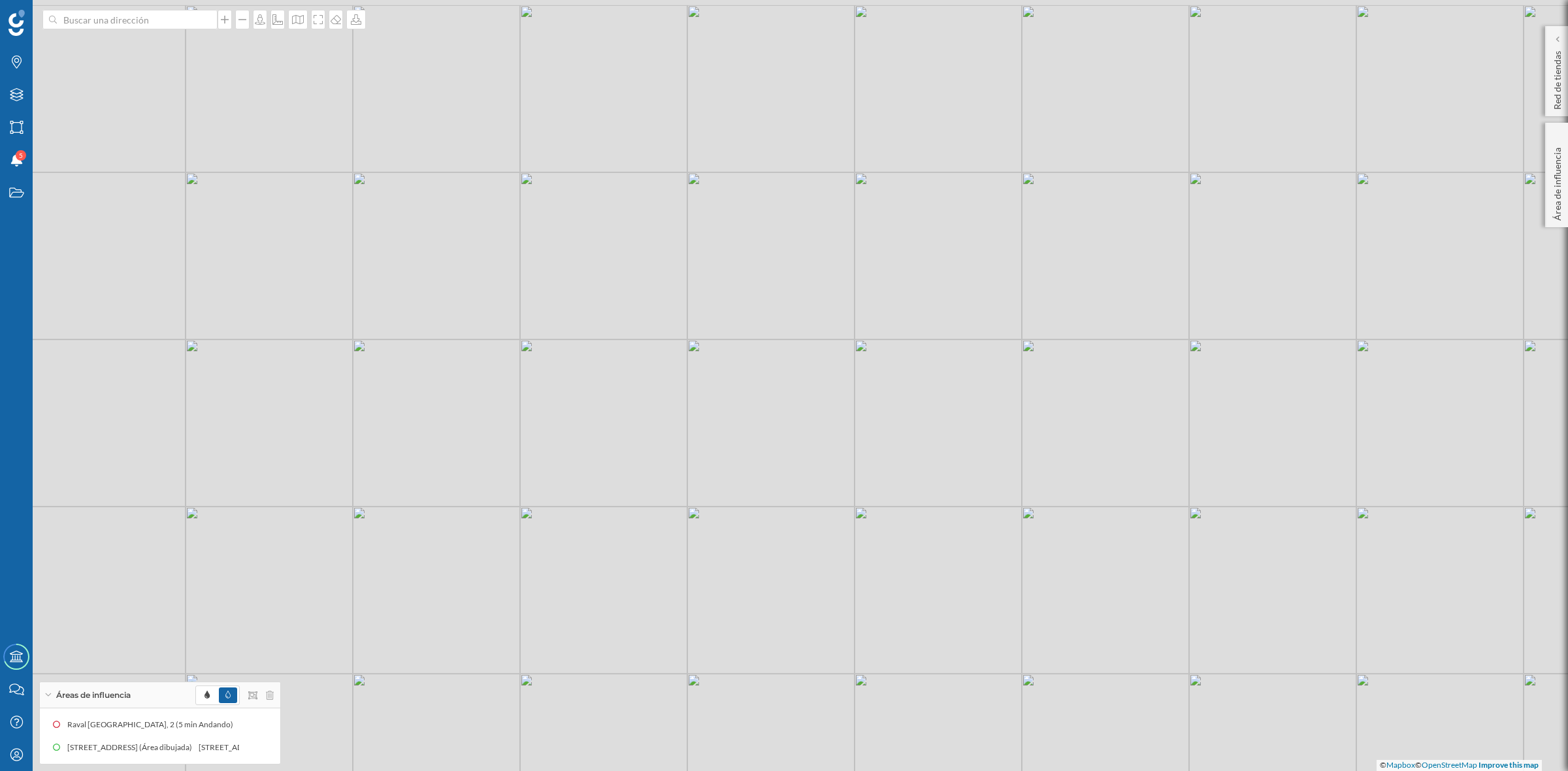
click at [754, 322] on div "© Mapbox © OpenStreetMap Improve this map" at bounding box center [784, 386] width 1568 height 771
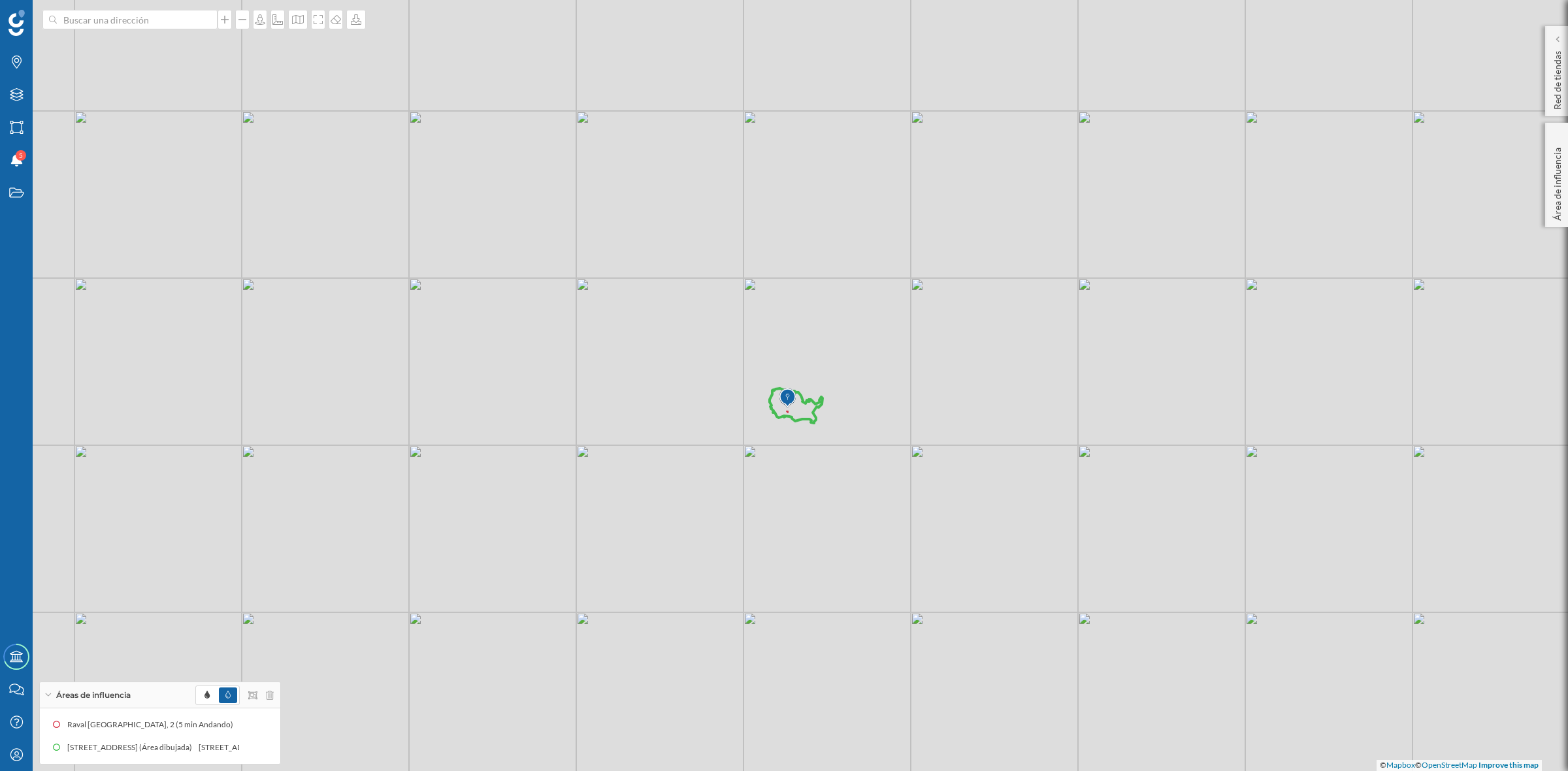
drag, startPoint x: 786, startPoint y: 402, endPoint x: 725, endPoint y: 299, distance: 119.7
click at [727, 301] on div "© Mapbox © OpenStreetMap Improve this map" at bounding box center [784, 386] width 1568 height 771
